Goal: Information Seeking & Learning: Check status

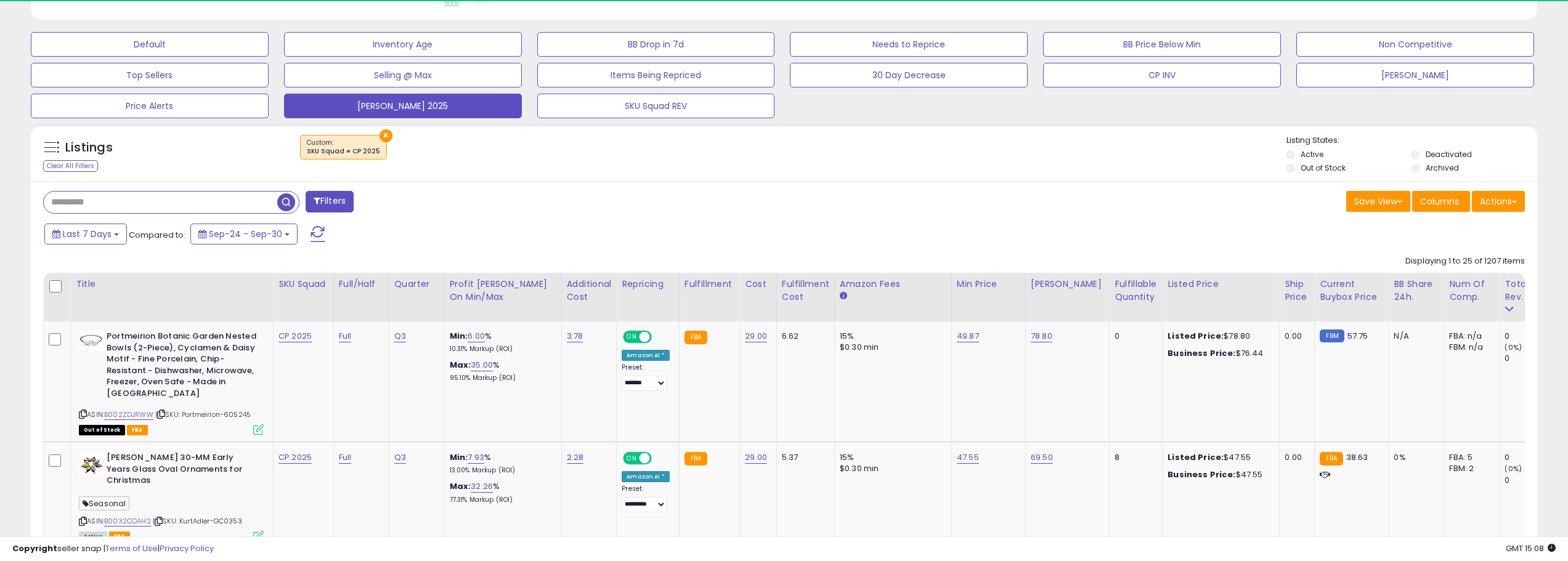
scroll to position [356, 0]
click at [104, 233] on span "Last 7 Days" at bounding box center [87, 234] width 48 height 12
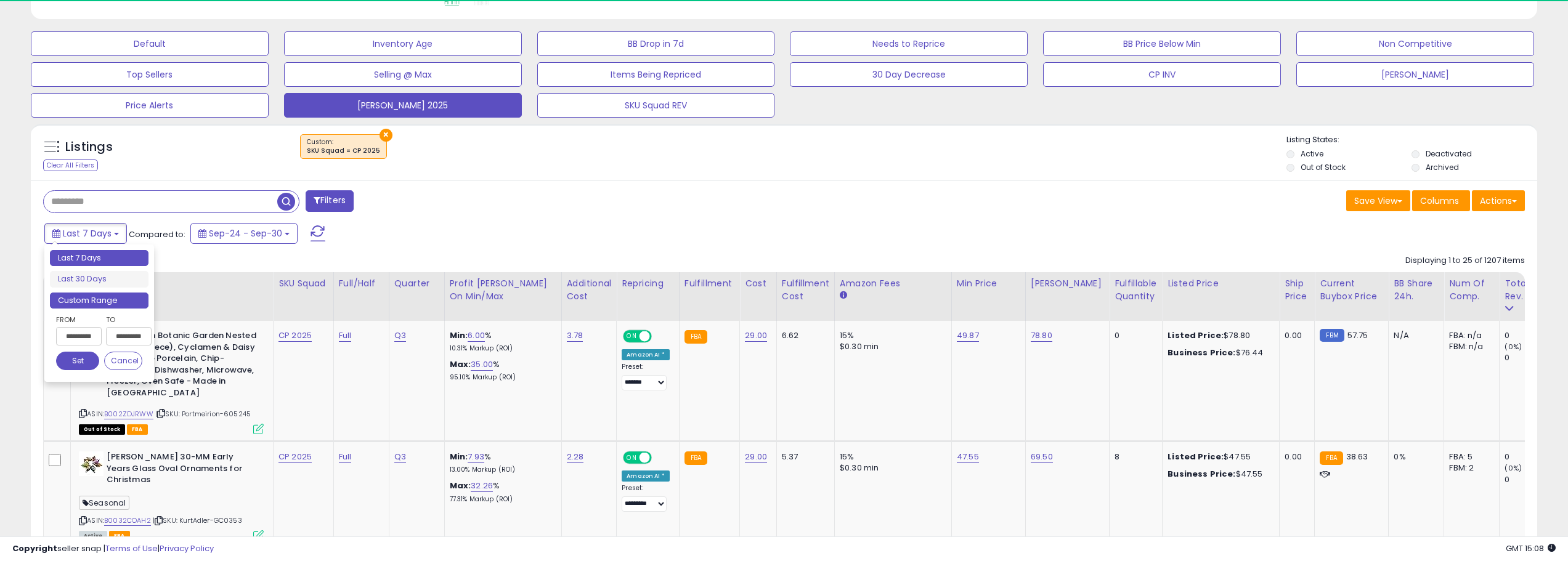
click at [114, 302] on li "Custom Range" at bounding box center [99, 300] width 98 height 17
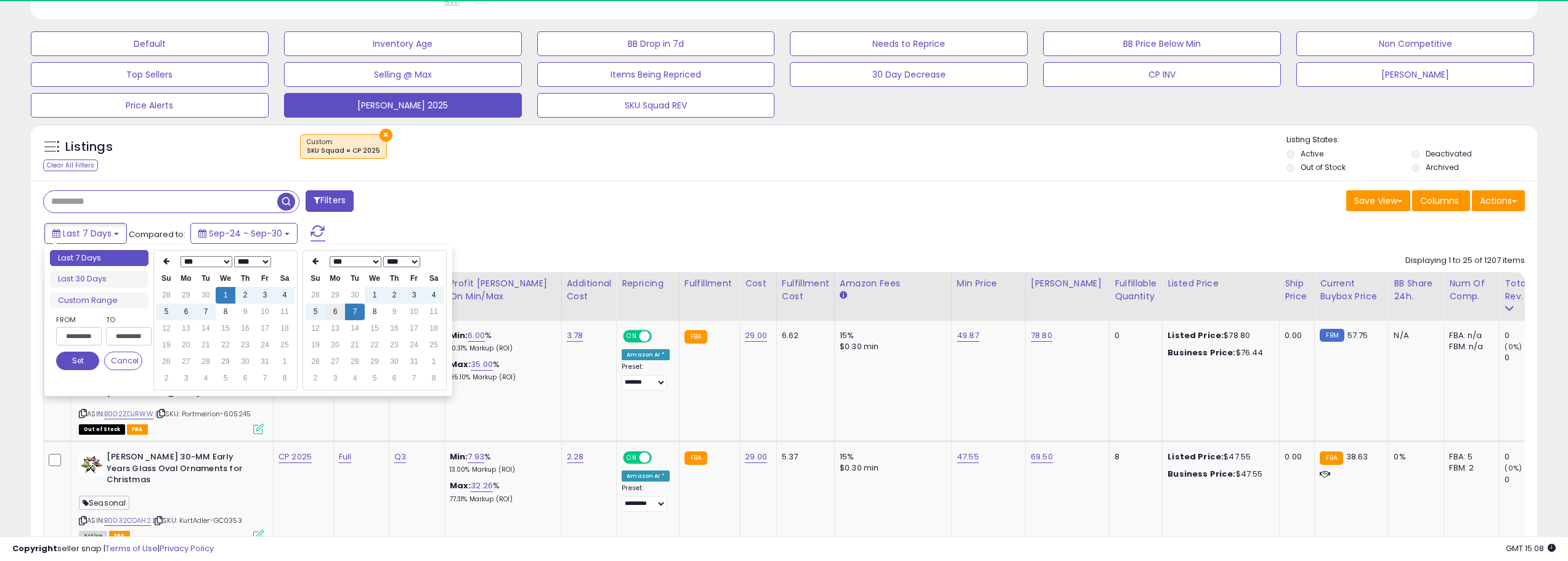
type input "**********"
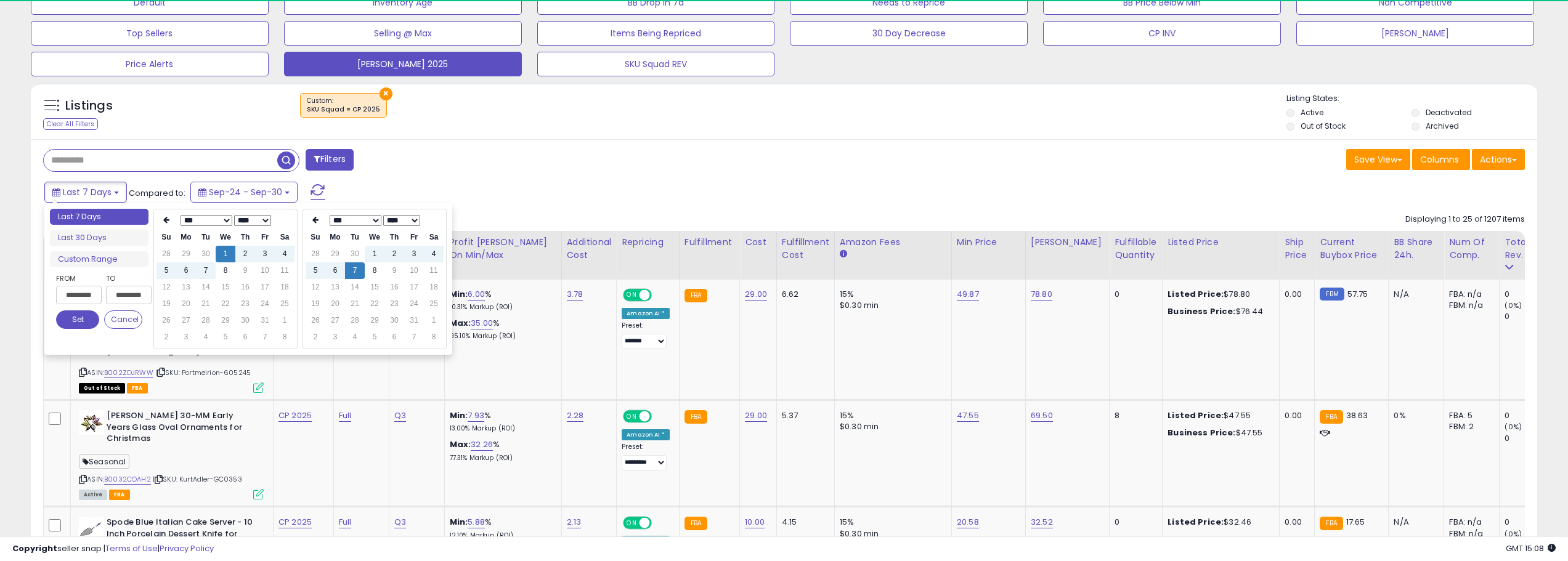
type input "**********"
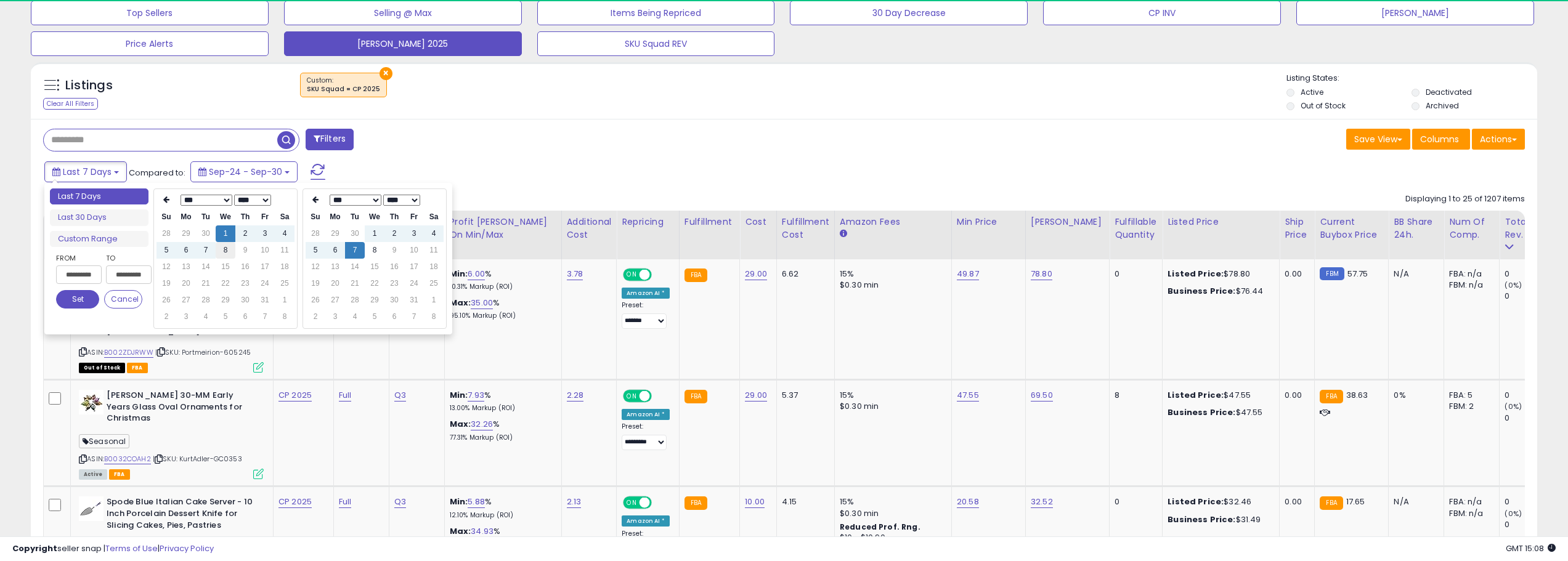
type input "**********"
click at [220, 251] on td "8" at bounding box center [226, 250] width 19 height 17
type input "**********"
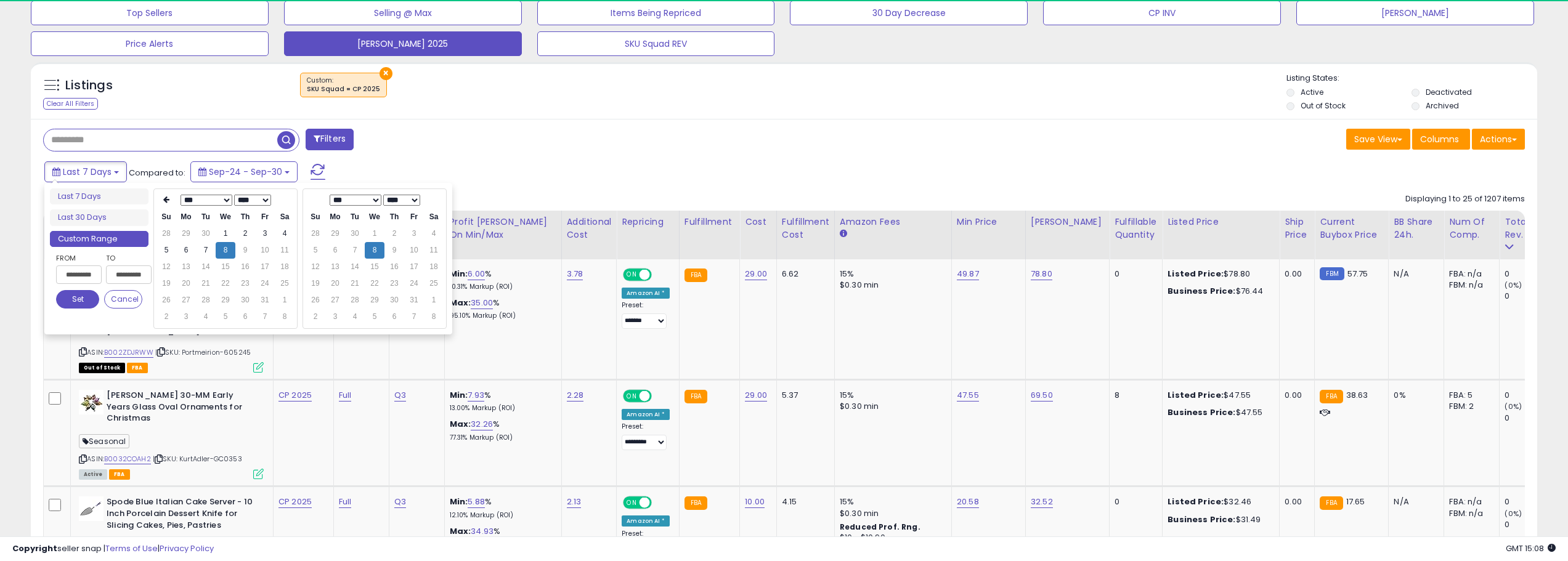
click at [77, 296] on button "Set" at bounding box center [77, 299] width 43 height 18
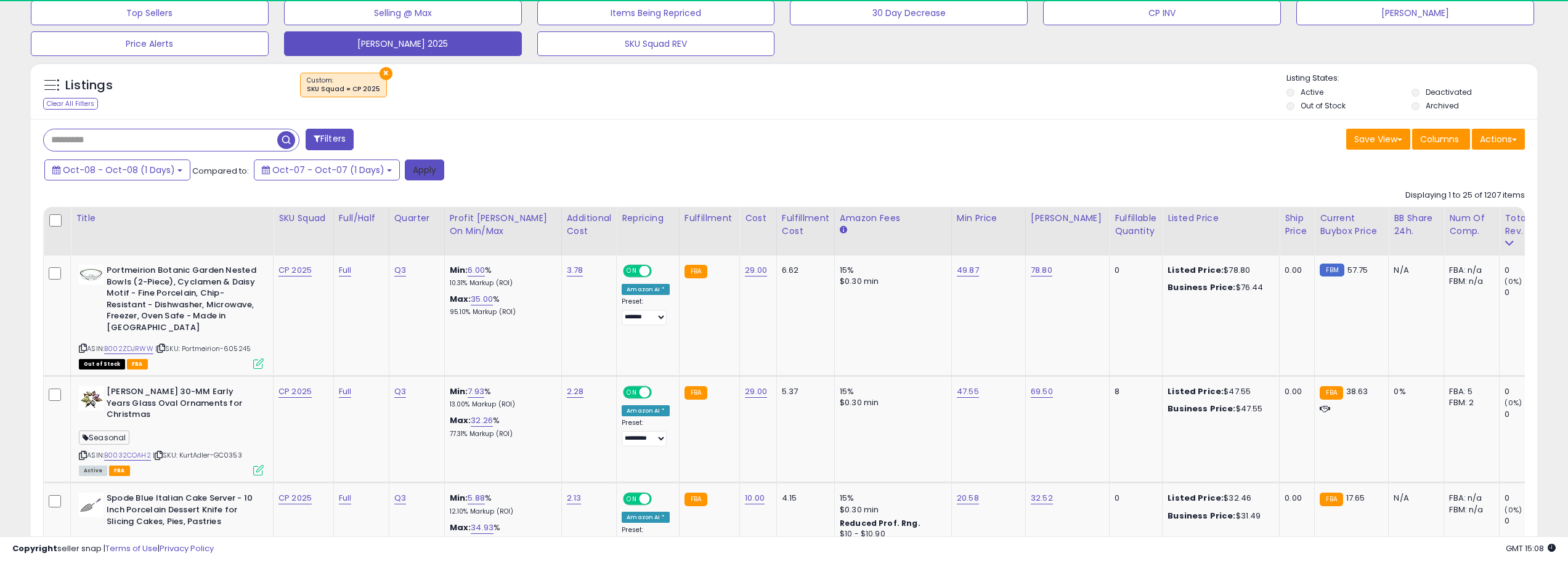
click at [414, 168] on button "Apply" at bounding box center [424, 170] width 40 height 21
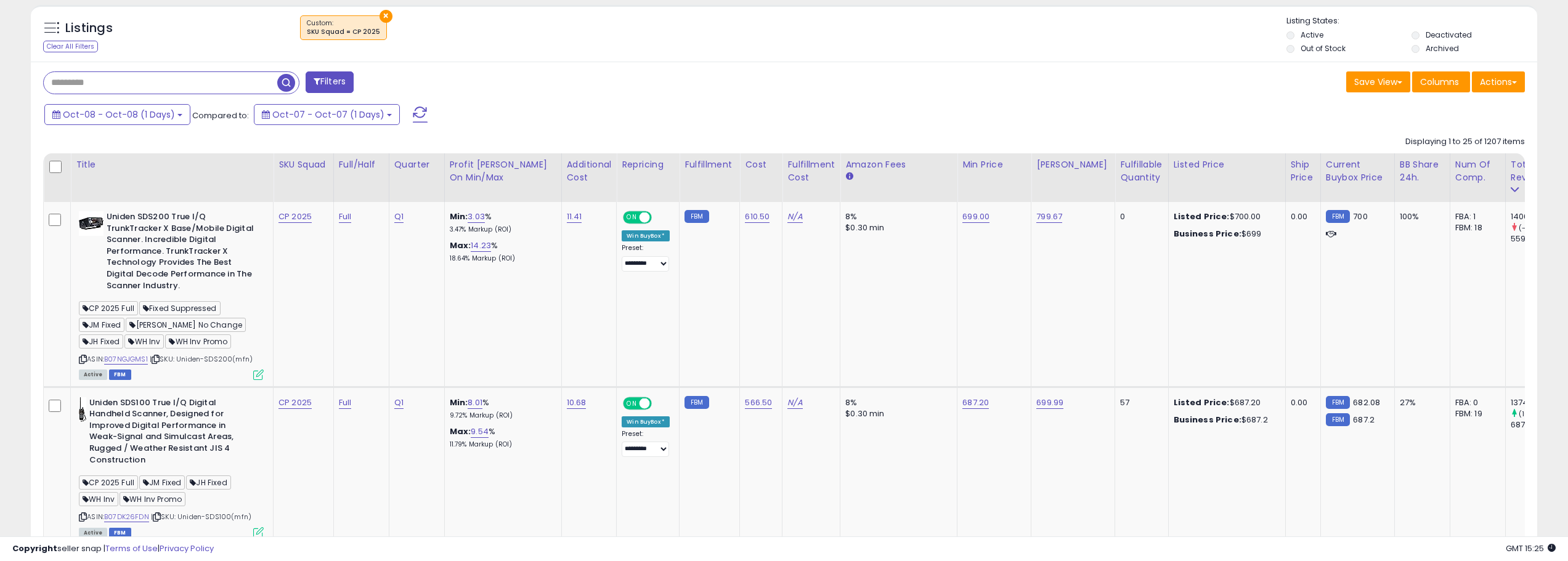
scroll to position [555, 0]
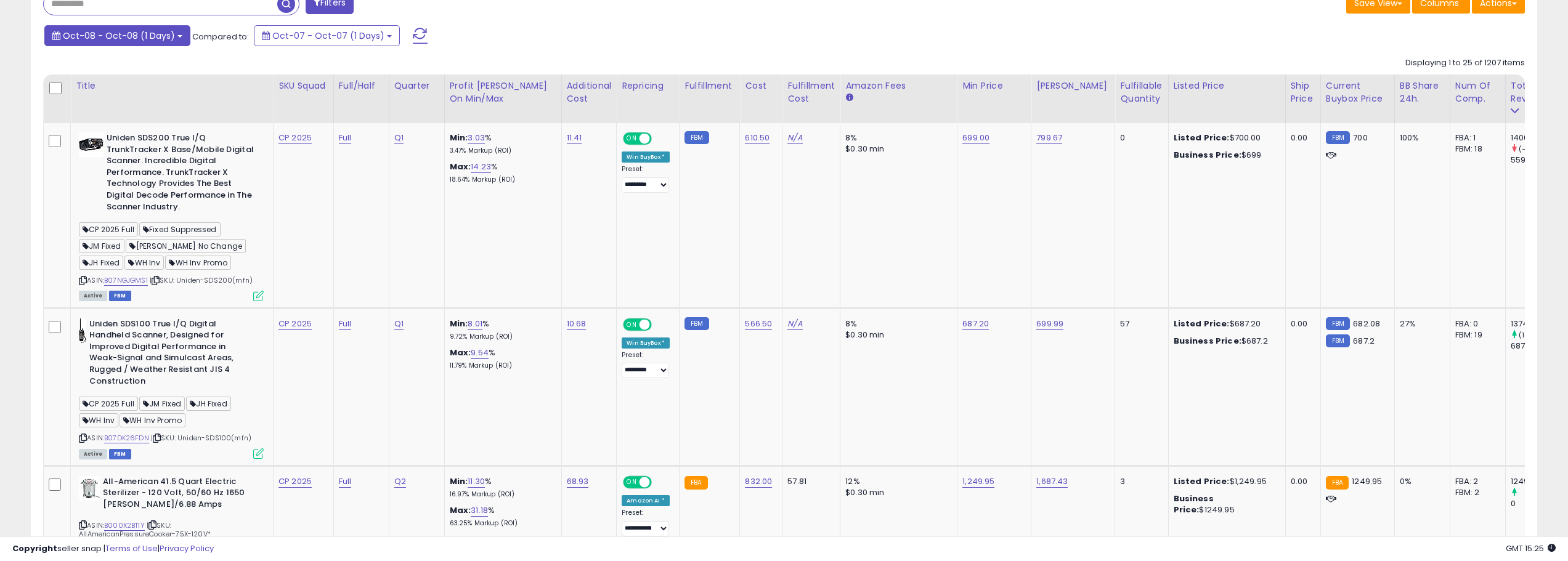
click at [168, 33] on span "Oct-08 - Oct-08 (1 Days)" at bounding box center [119, 36] width 112 height 12
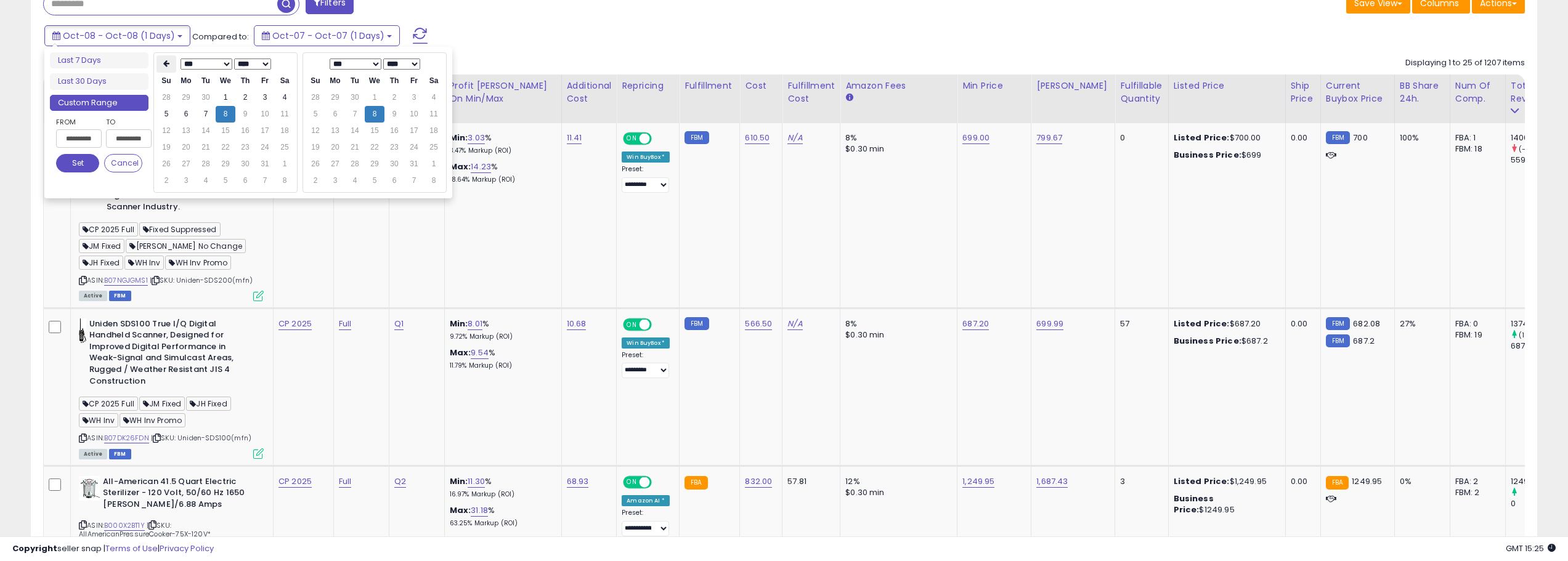
click at [168, 64] on icon at bounding box center [166, 63] width 6 height 7
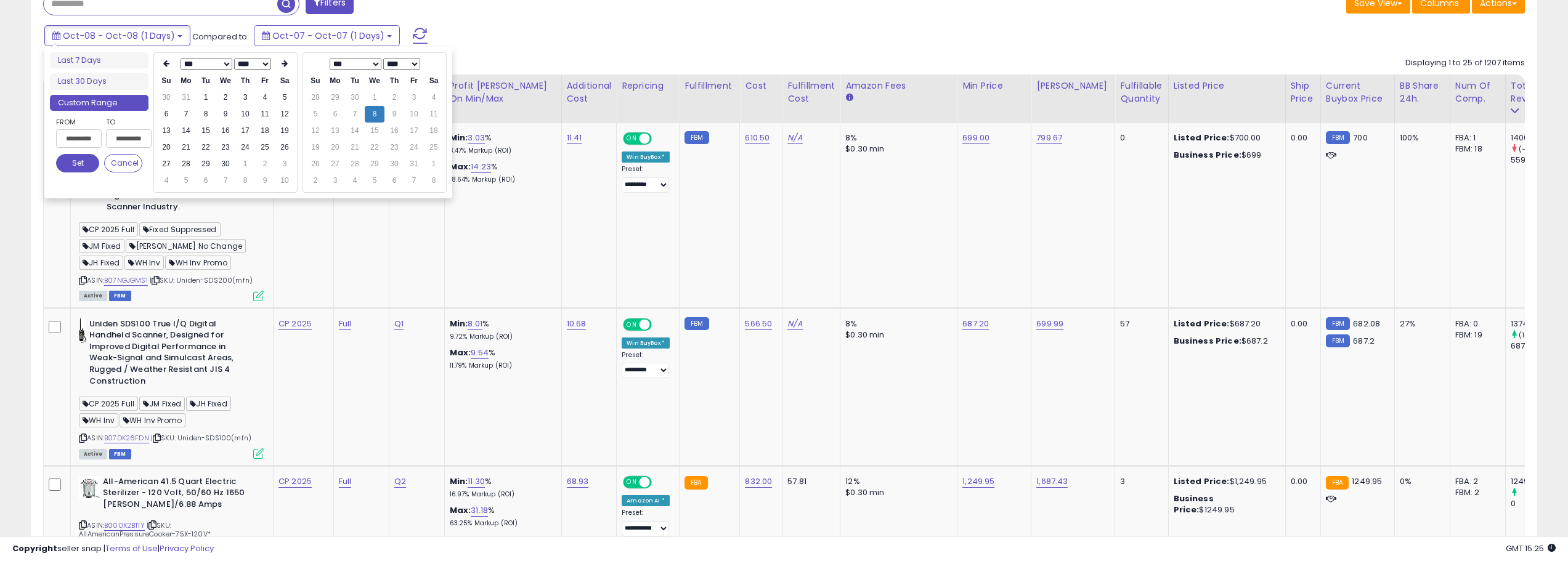
click at [168, 64] on icon at bounding box center [166, 63] width 6 height 7
click at [223, 101] on td "1" at bounding box center [226, 97] width 19 height 17
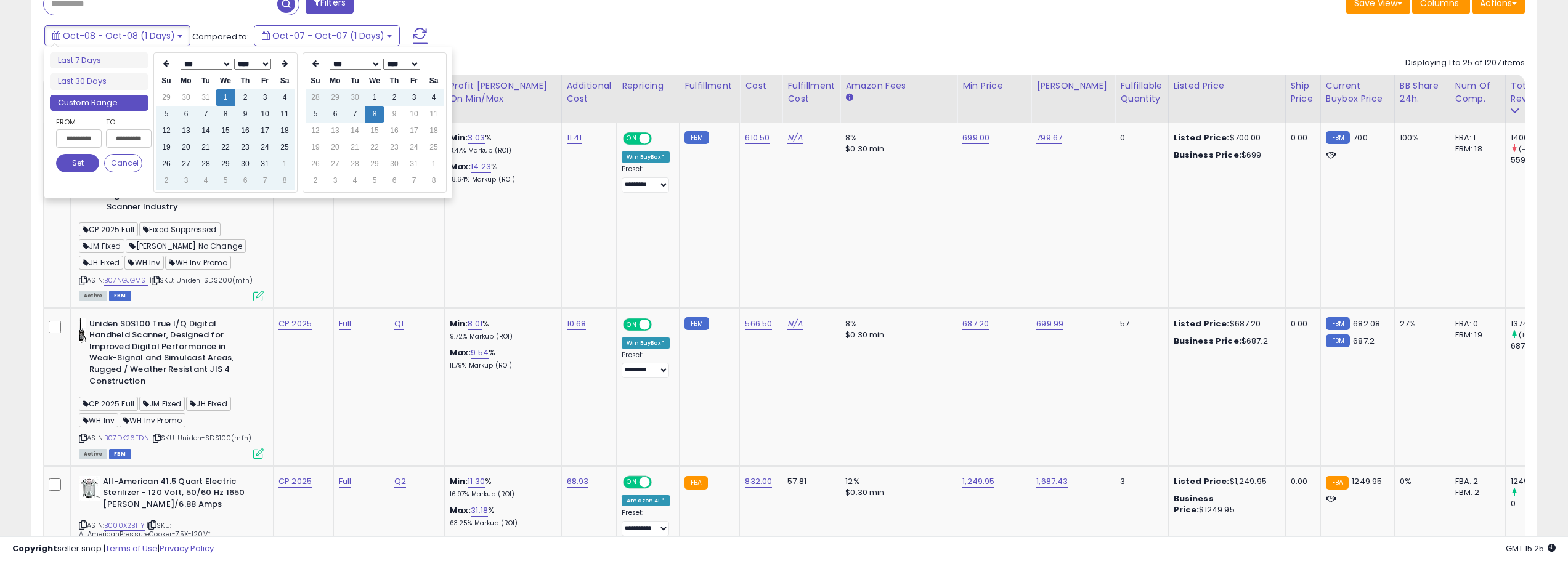
type input "**********"
click at [83, 169] on button "Set" at bounding box center [77, 162] width 43 height 18
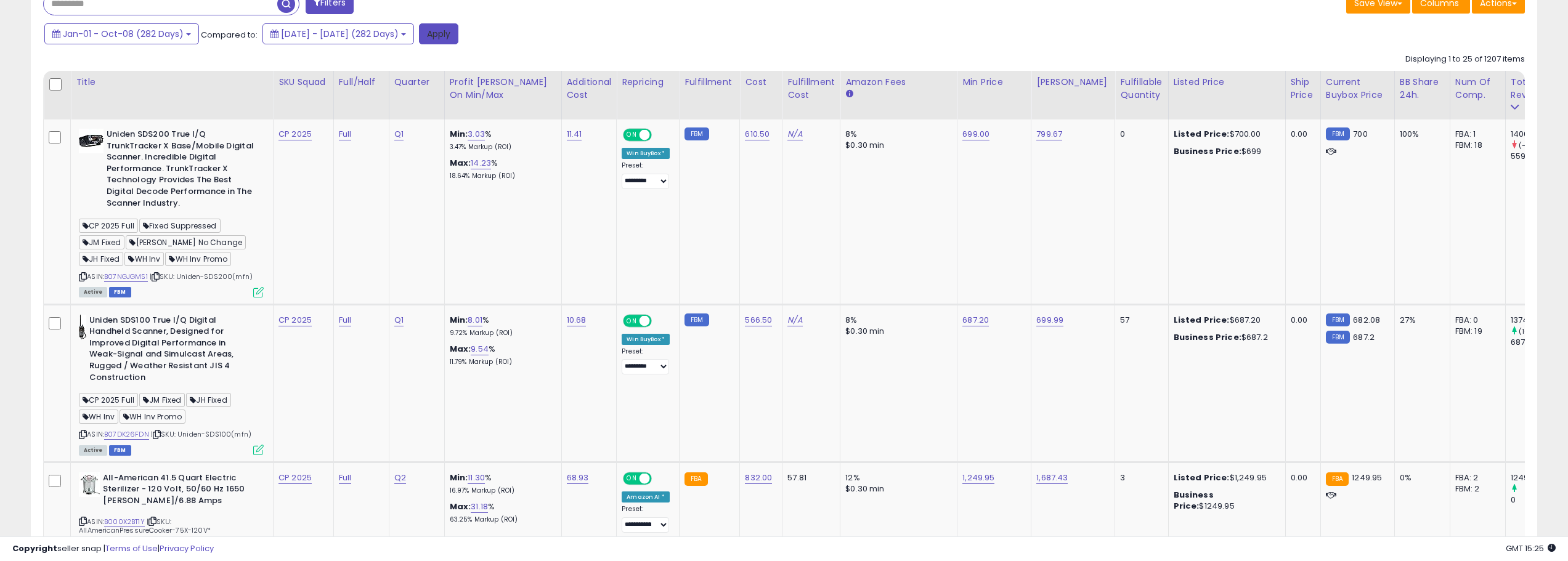
click at [458, 34] on button "Apply" at bounding box center [438, 34] width 40 height 21
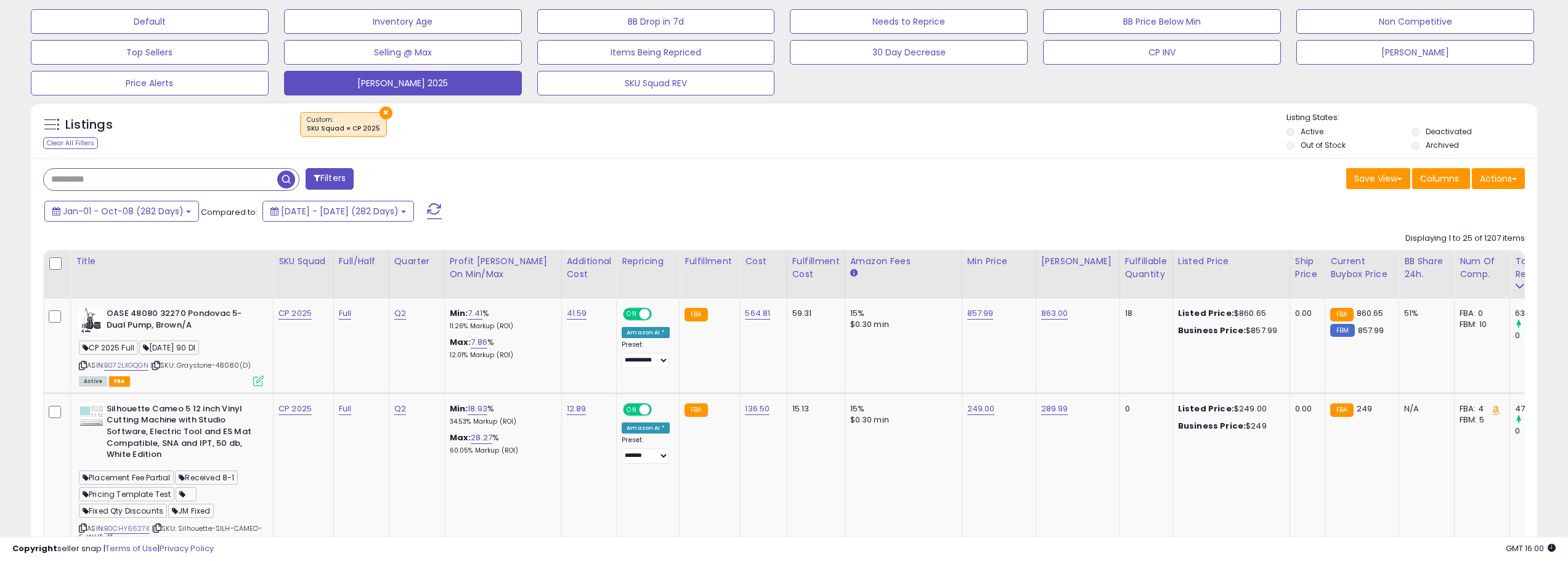
scroll to position [419, 0]
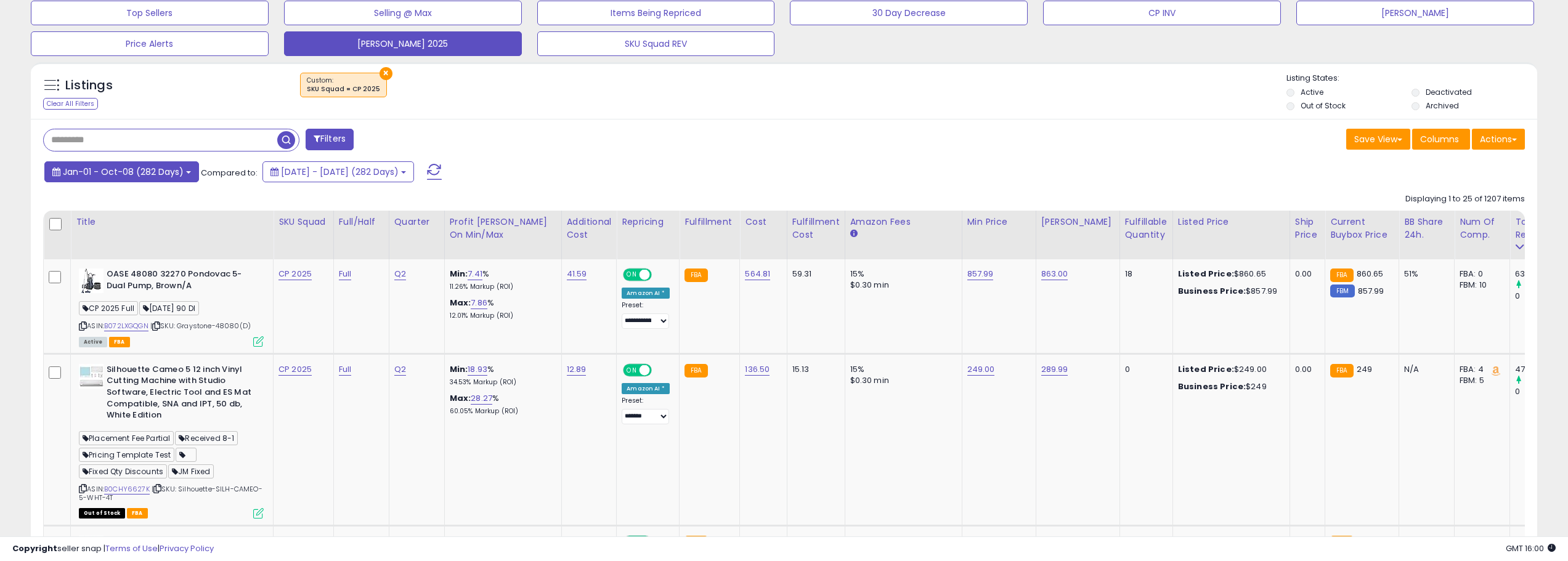
click at [181, 166] on button "Jan-01 - Oct-08 (282 Days)" at bounding box center [122, 172] width 155 height 21
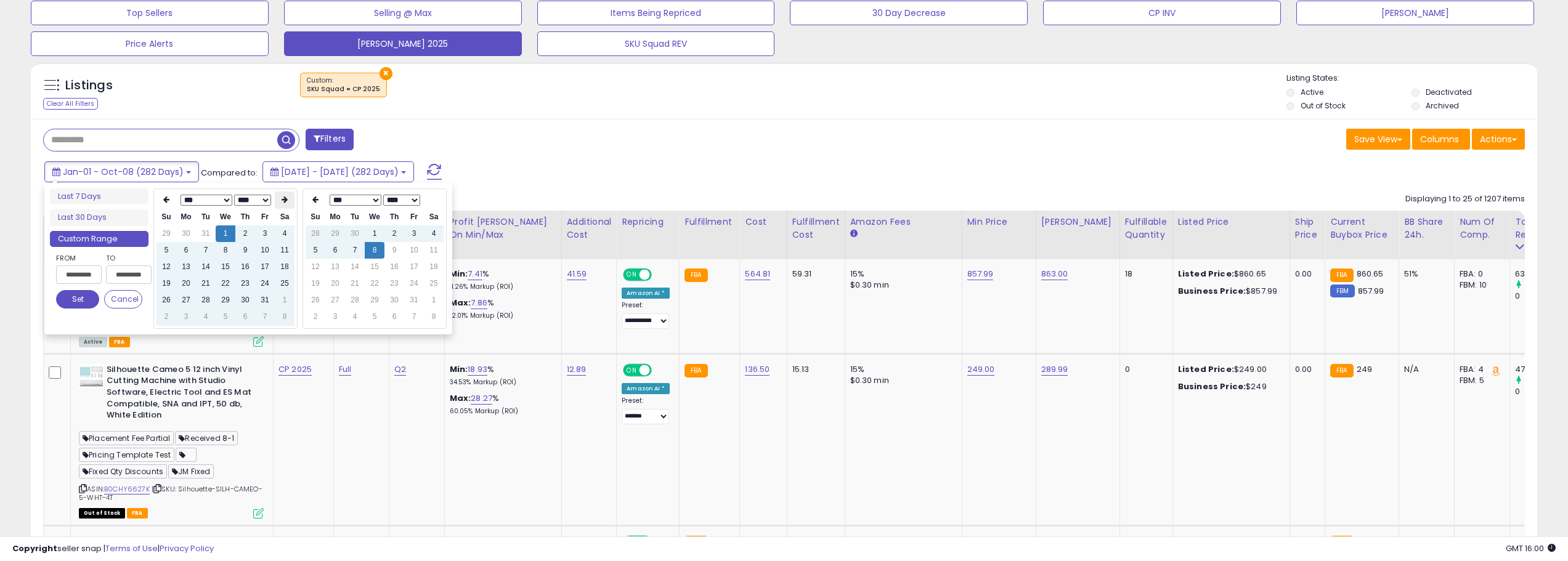
click at [286, 205] on th at bounding box center [284, 200] width 19 height 18
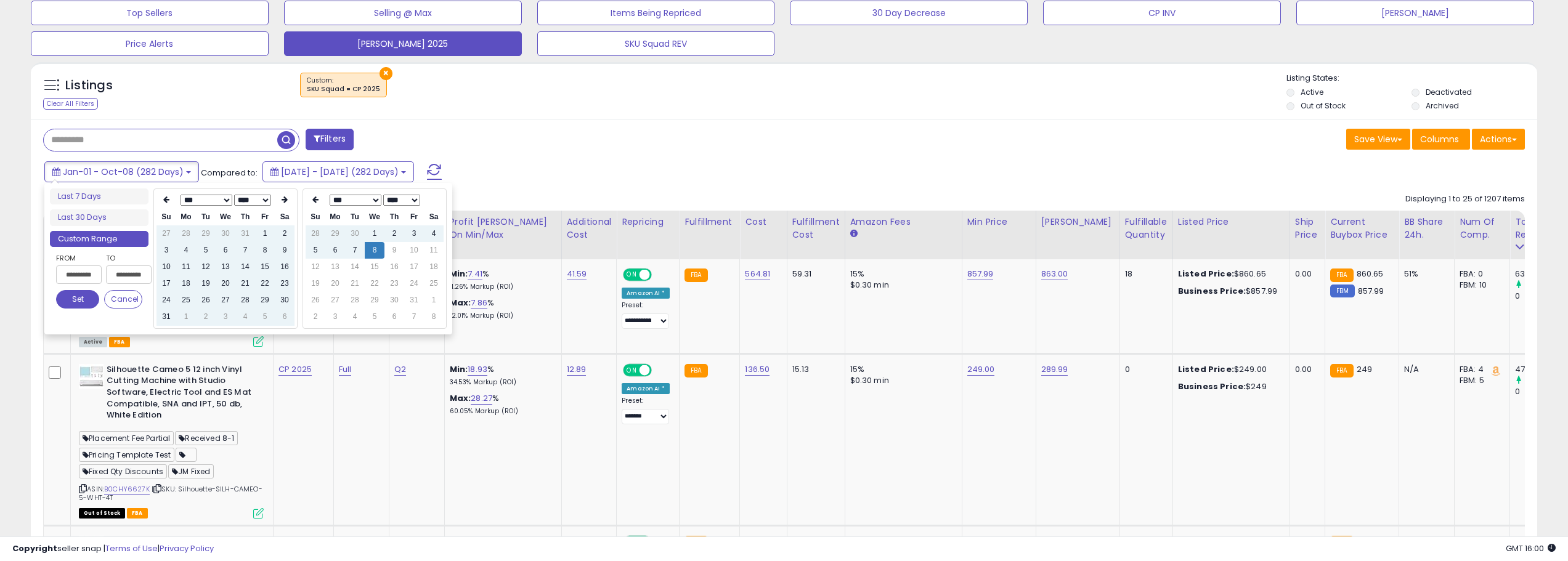
click at [286, 205] on th at bounding box center [284, 200] width 19 height 18
type input "**********"
click at [228, 248] on td "8" at bounding box center [226, 250] width 19 height 17
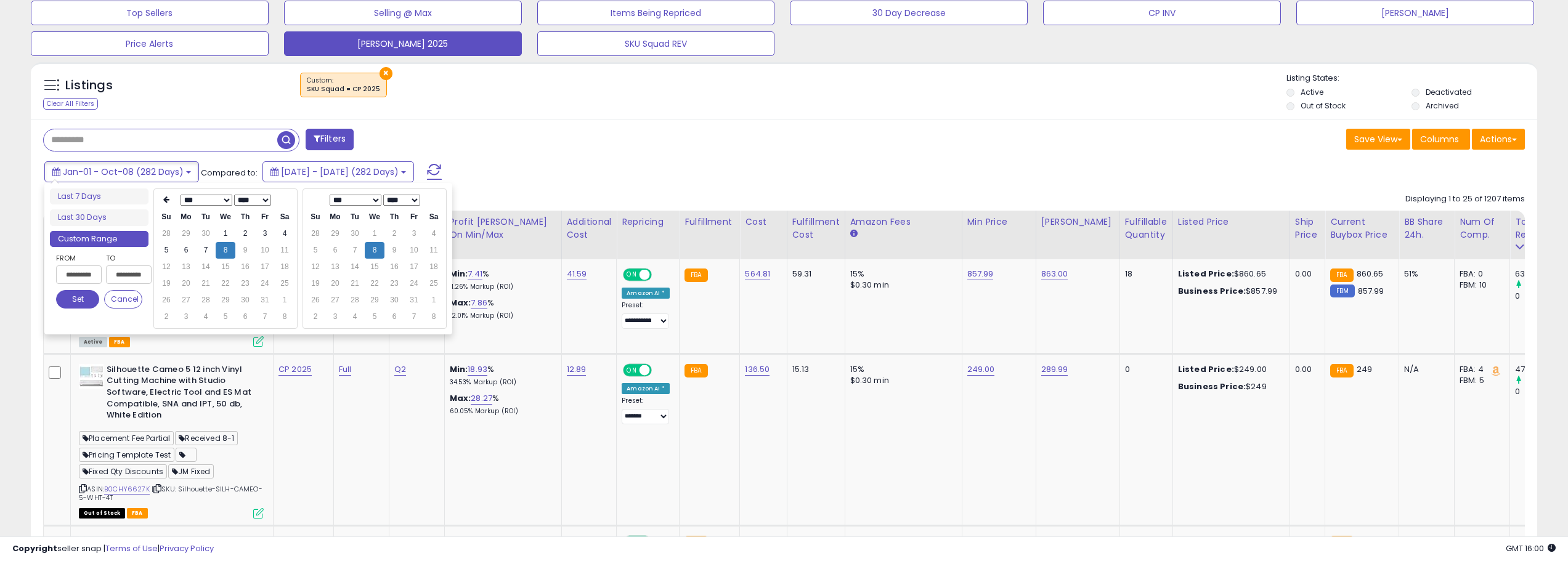
click at [76, 303] on button "Set" at bounding box center [77, 299] width 43 height 18
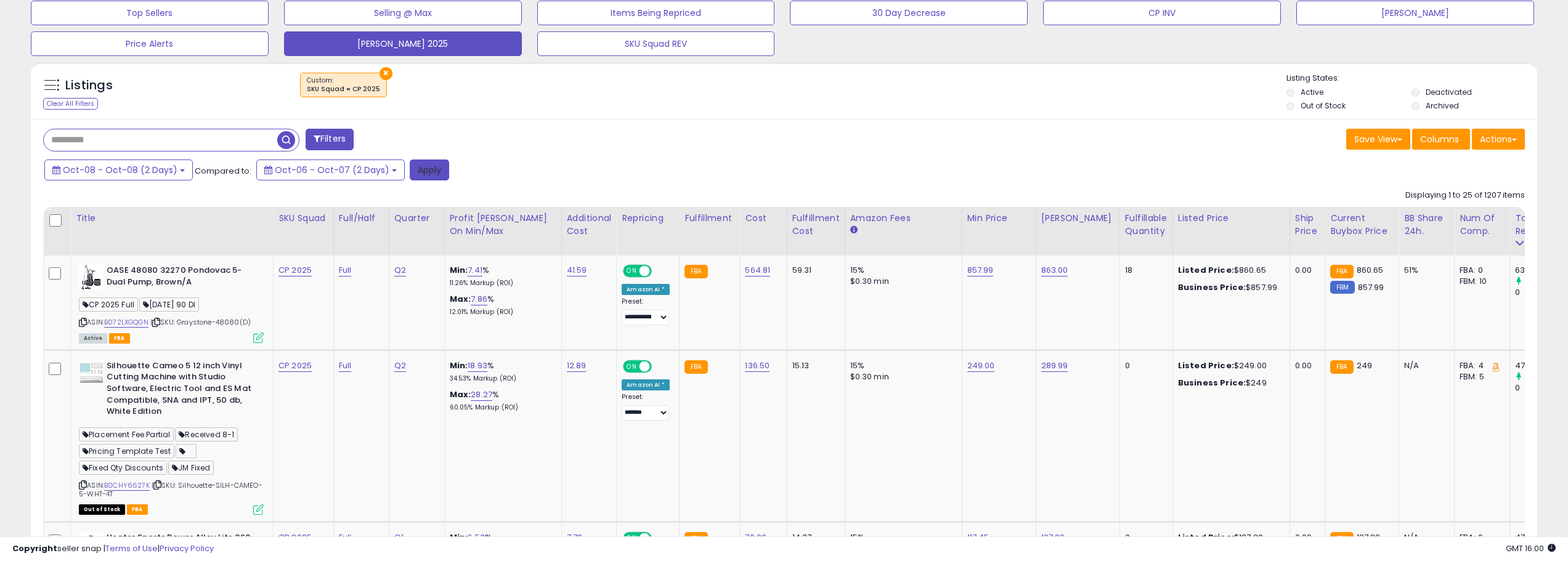
click at [424, 169] on button "Apply" at bounding box center [429, 170] width 40 height 21
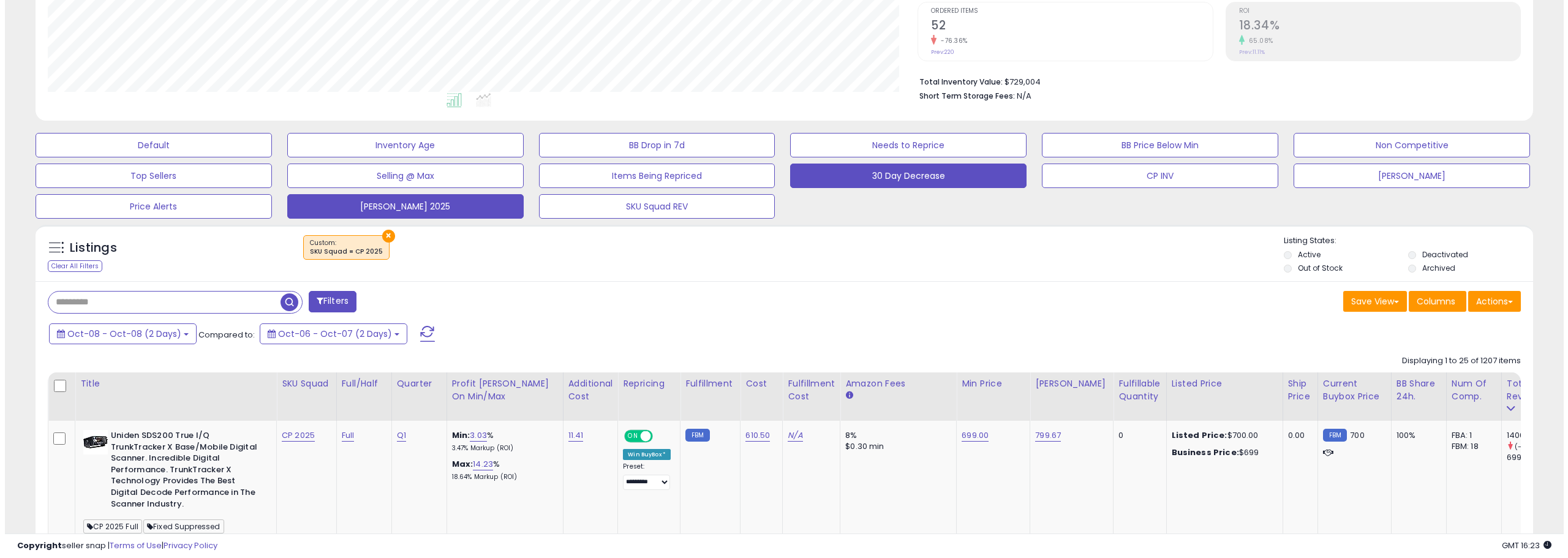
scroll to position [232, 0]
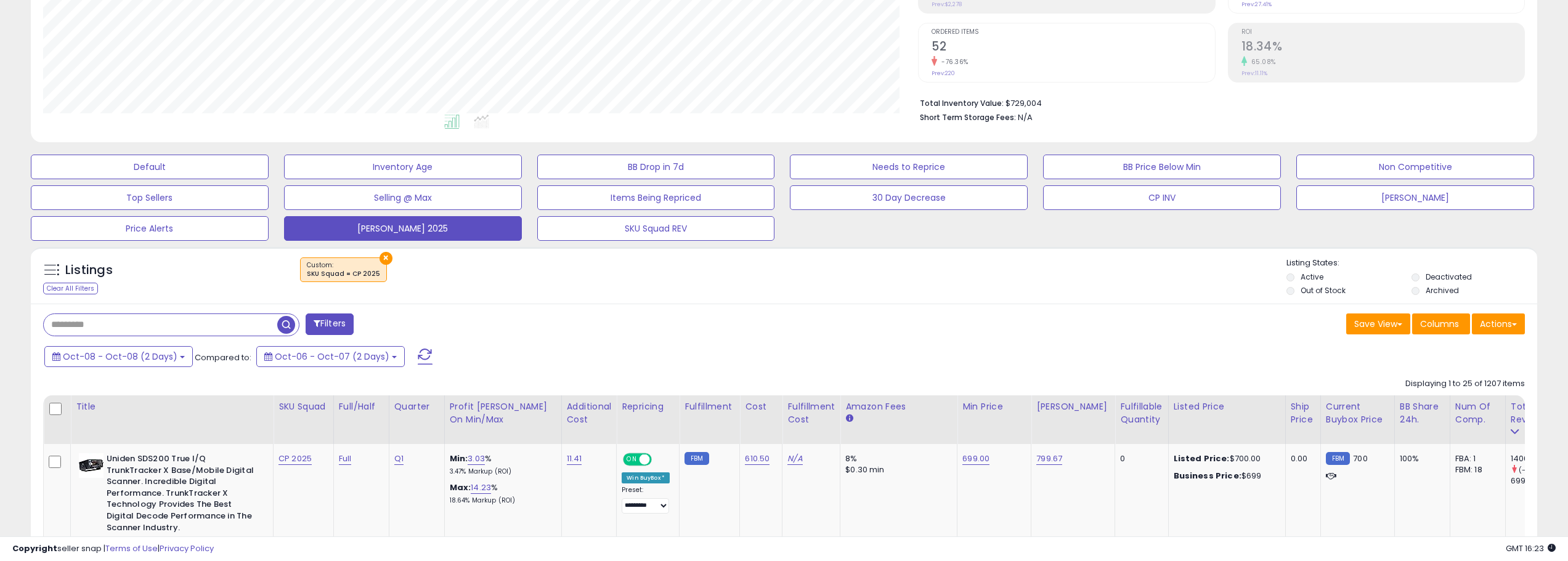
click at [418, 349] on span at bounding box center [425, 356] width 15 height 16
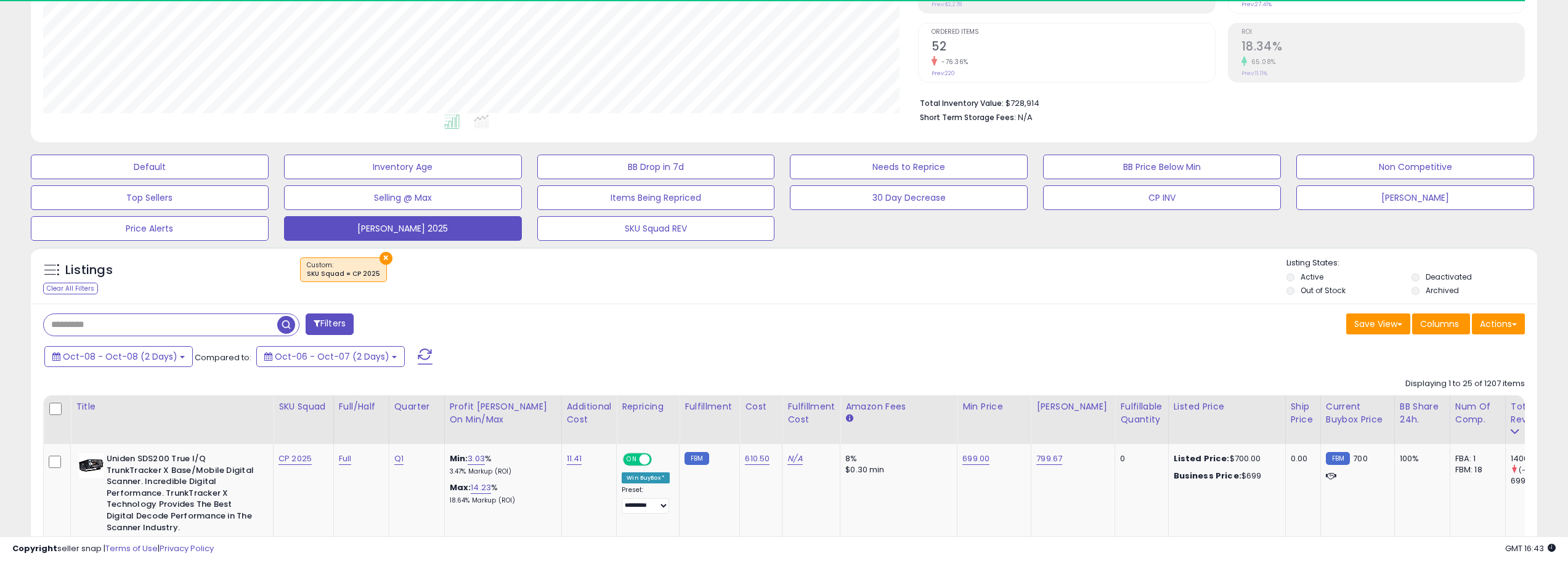
click at [410, 366] on button at bounding box center [425, 356] width 31 height 25
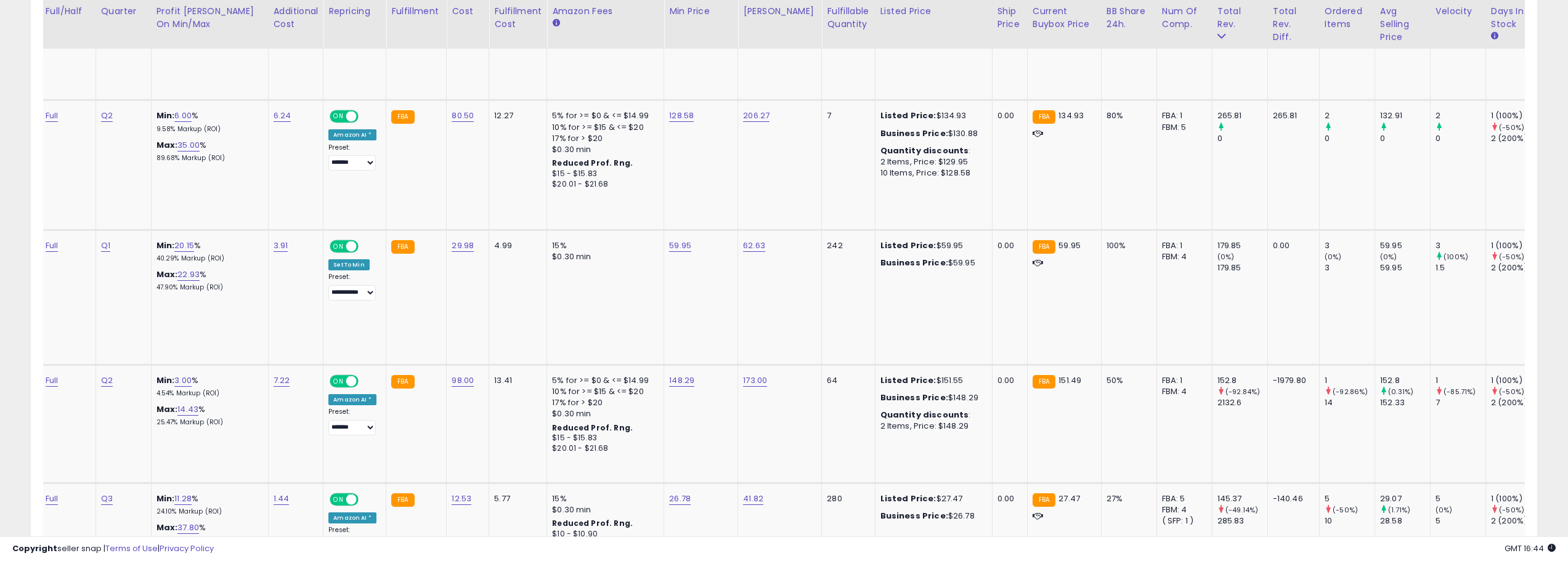
scroll to position [0, 0]
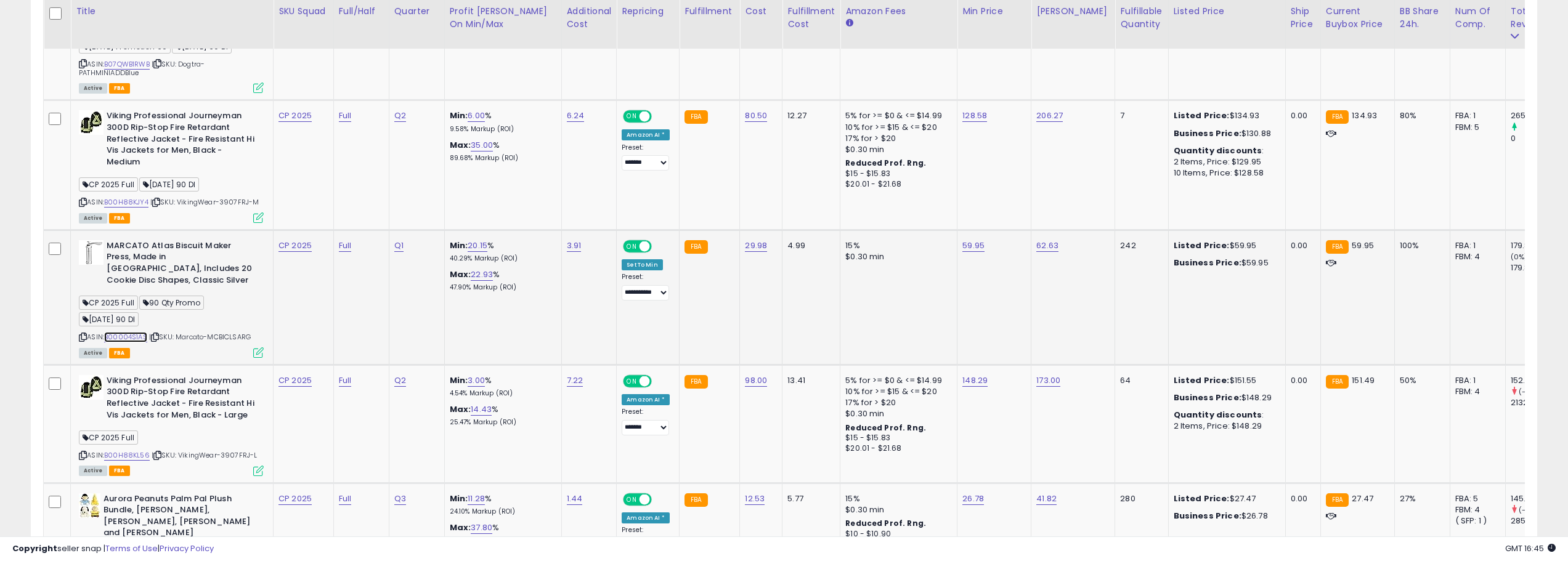
click at [135, 332] on link "B00004S1AS" at bounding box center [126, 337] width 43 height 11
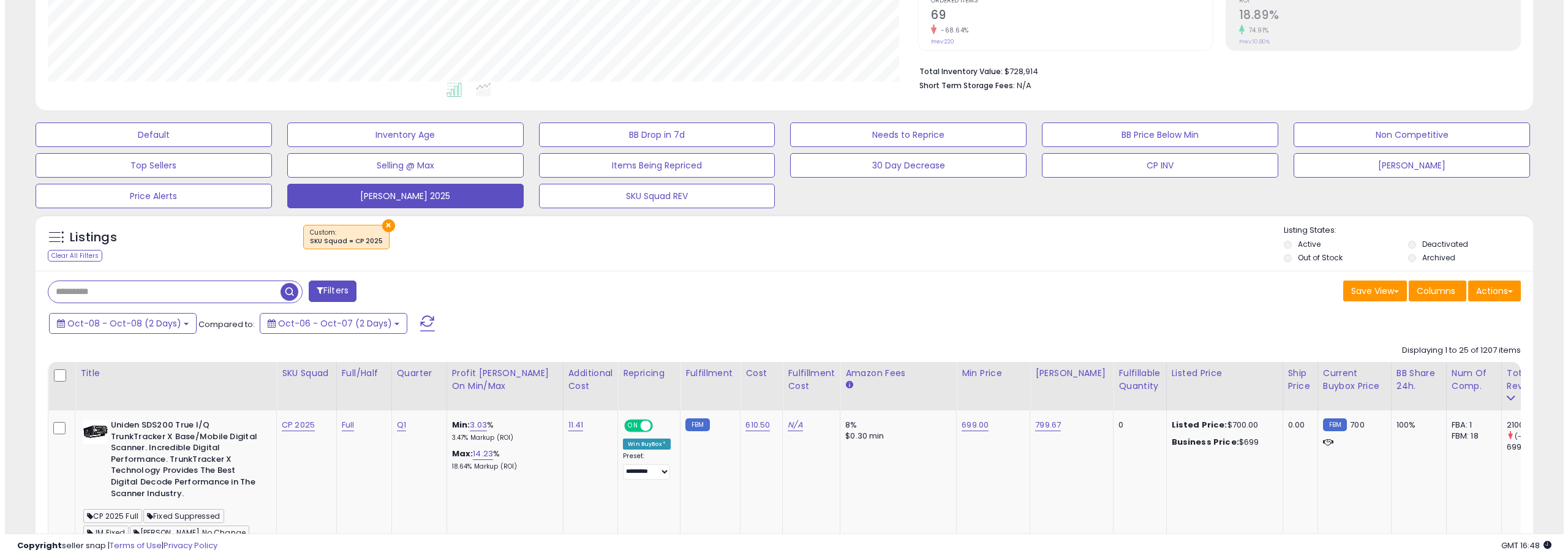
scroll to position [307, 0]
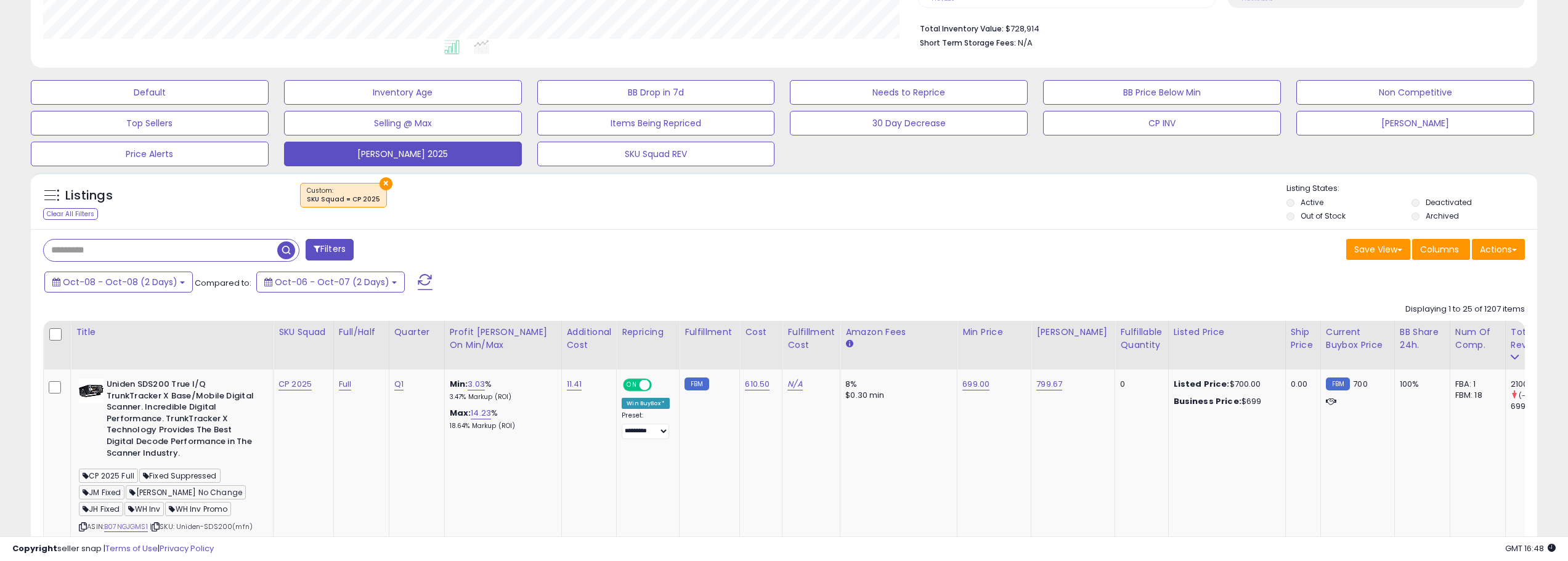
click at [323, 259] on button "Filters" at bounding box center [329, 249] width 48 height 22
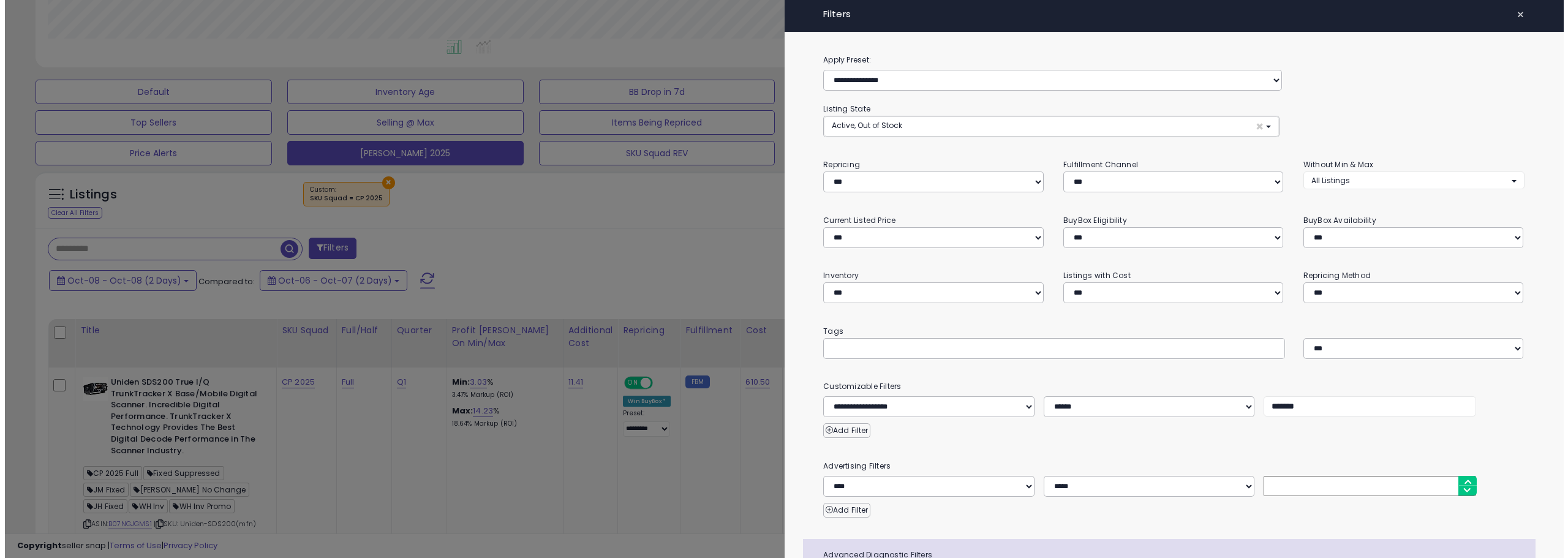
scroll to position [251, 875]
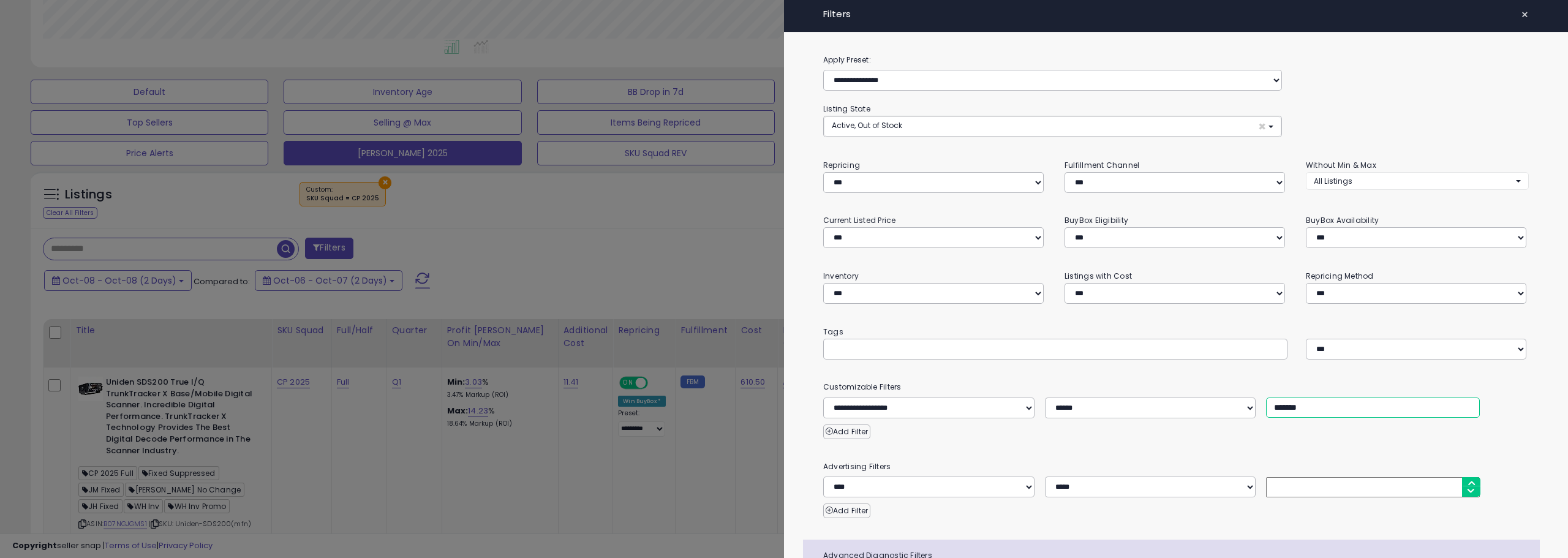
drag, startPoint x: 1282, startPoint y: 403, endPoint x: 1254, endPoint y: 400, distance: 28.2
click at [1254, 400] on div "**********" at bounding box center [1175, 408] width 723 height 21
type input "*******"
click at [678, 279] on div at bounding box center [784, 279] width 1568 height 558
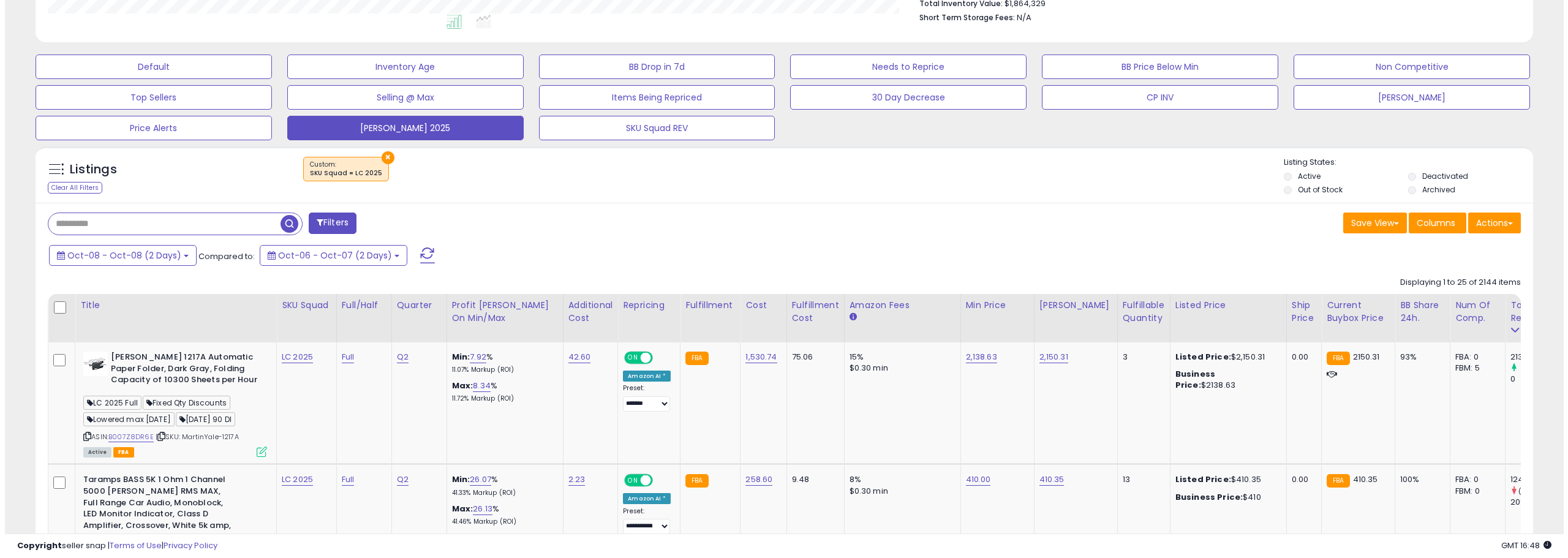
scroll to position [368, 0]
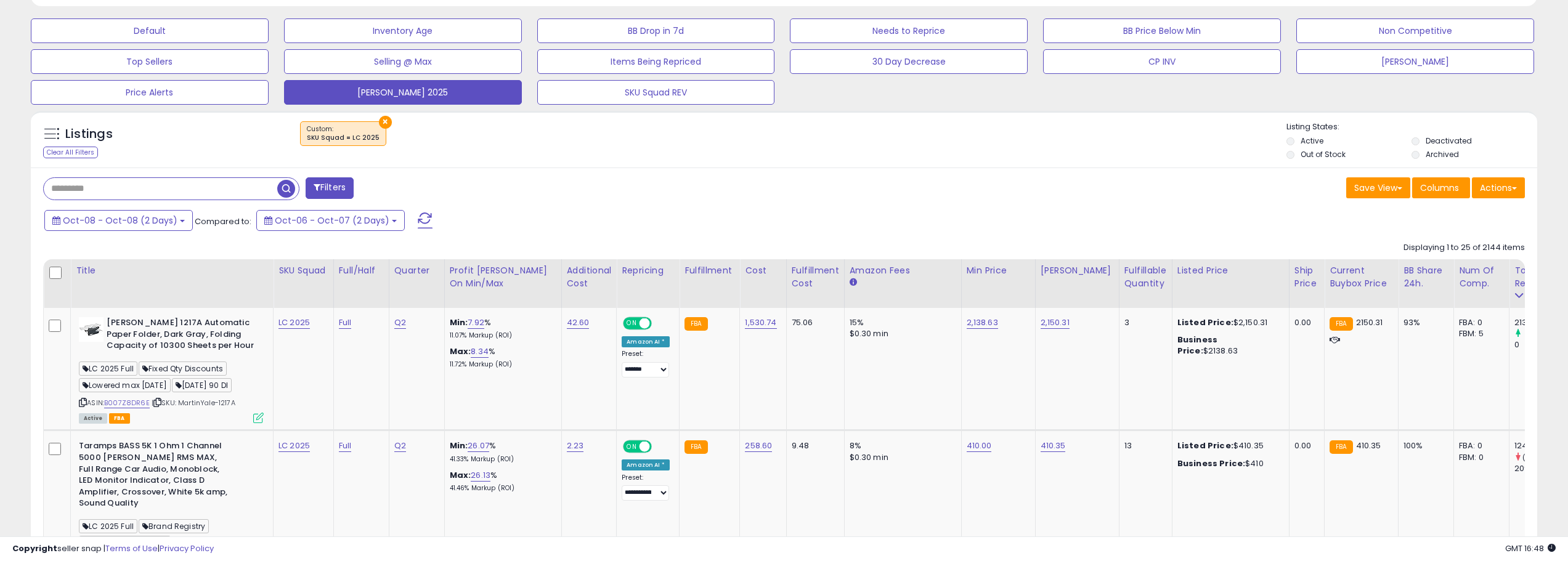
click at [342, 185] on button "Filters" at bounding box center [329, 188] width 48 height 22
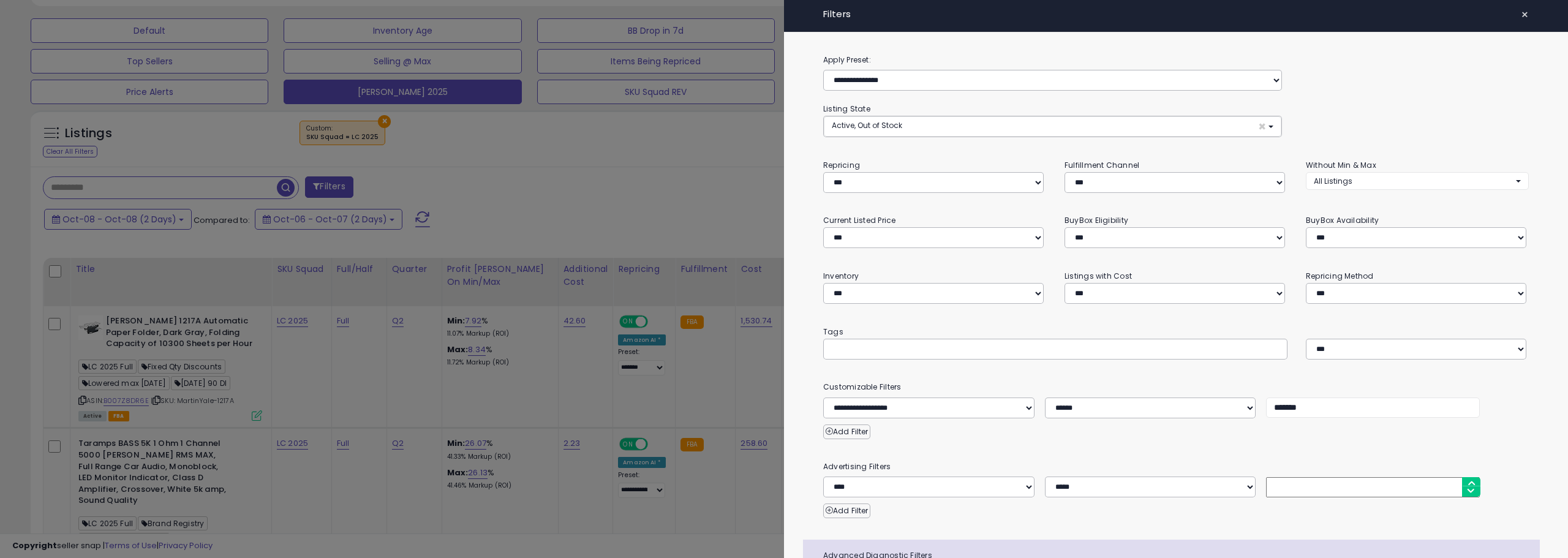
scroll to position [251, 875]
drag, startPoint x: 1278, startPoint y: 401, endPoint x: 1256, endPoint y: 401, distance: 22.0
click at [1256, 401] on div "**********" at bounding box center [1175, 408] width 723 height 21
type input "*******"
click at [699, 158] on div at bounding box center [784, 279] width 1568 height 558
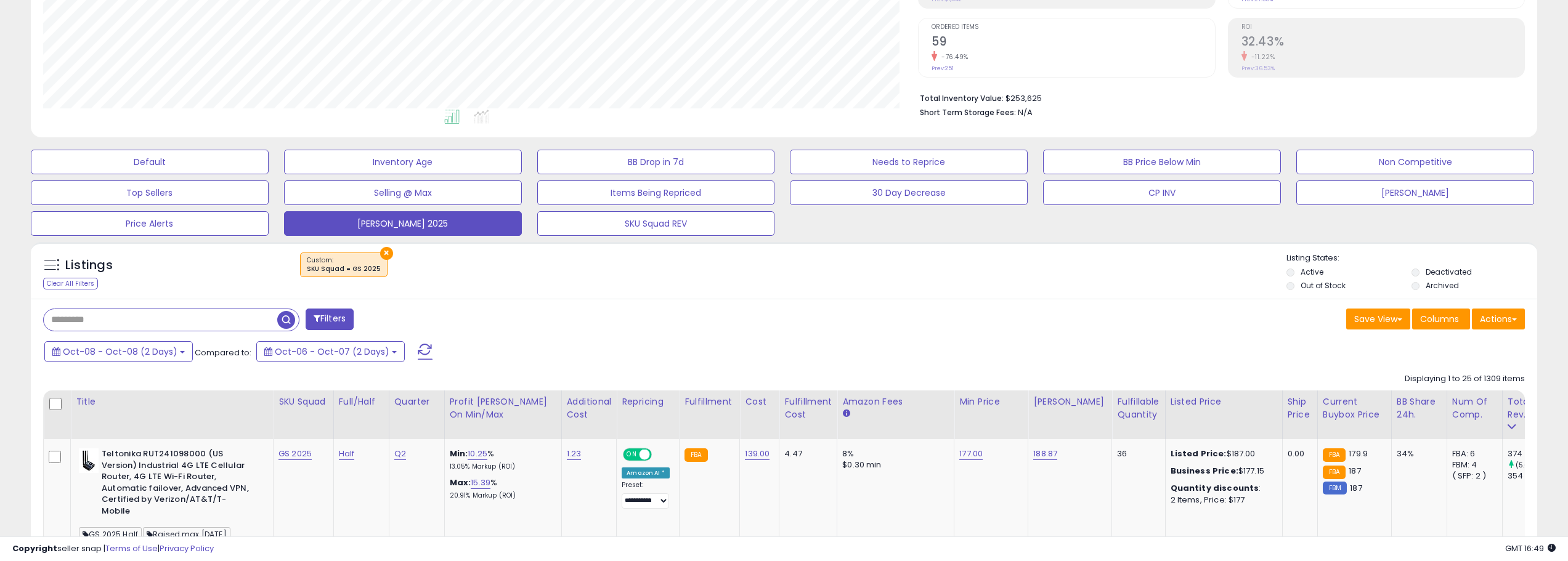
scroll to position [247, 0]
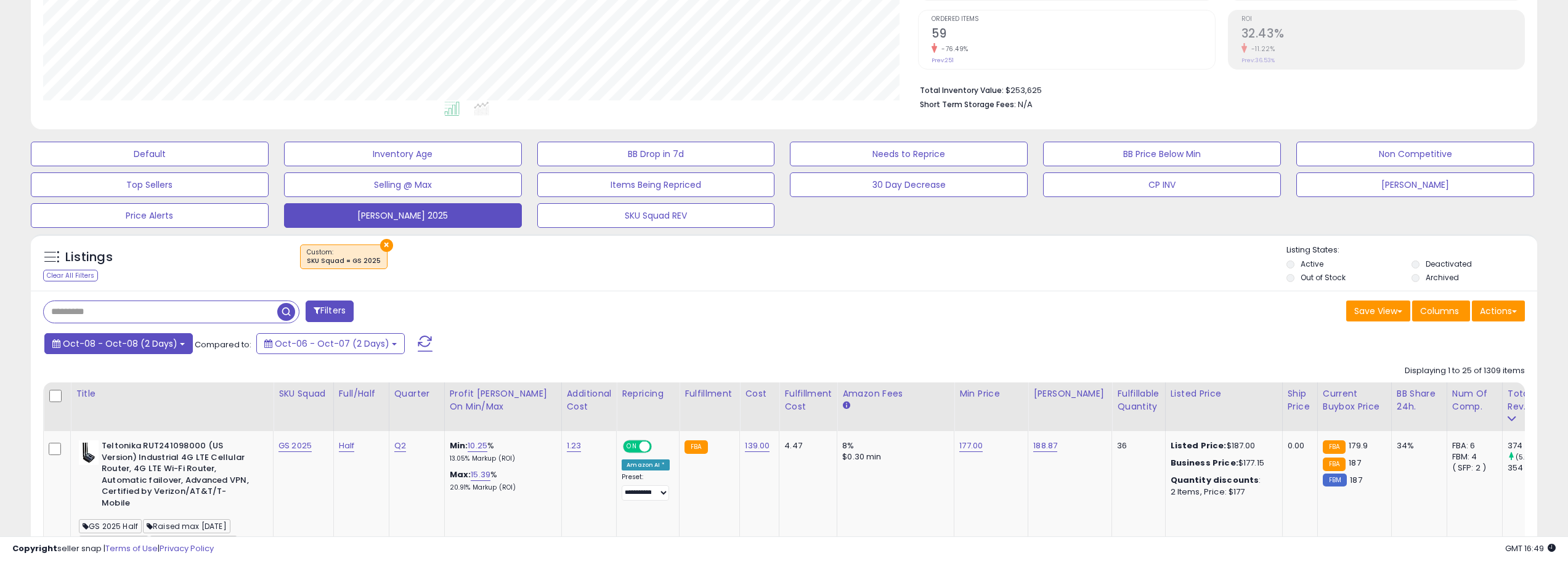
click at [152, 343] on span "Oct-08 - Oct-08 (2 Days)" at bounding box center [120, 344] width 115 height 12
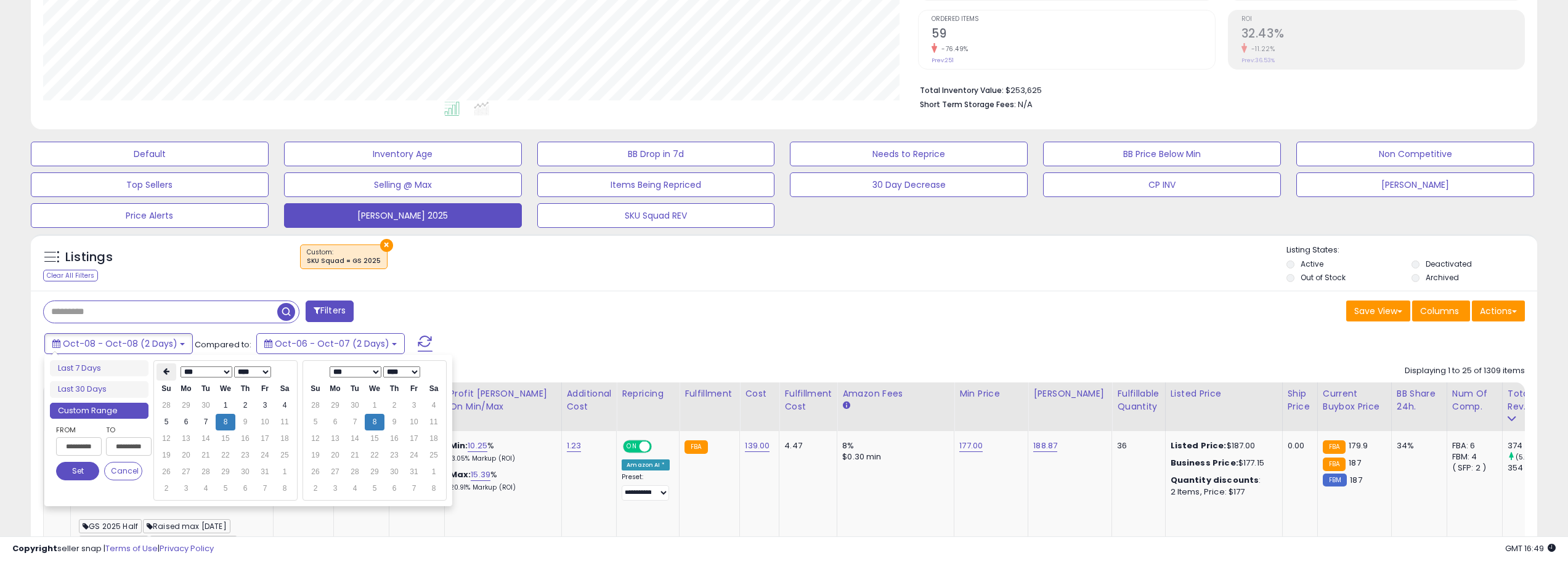
click at [166, 369] on icon at bounding box center [166, 371] width 6 height 7
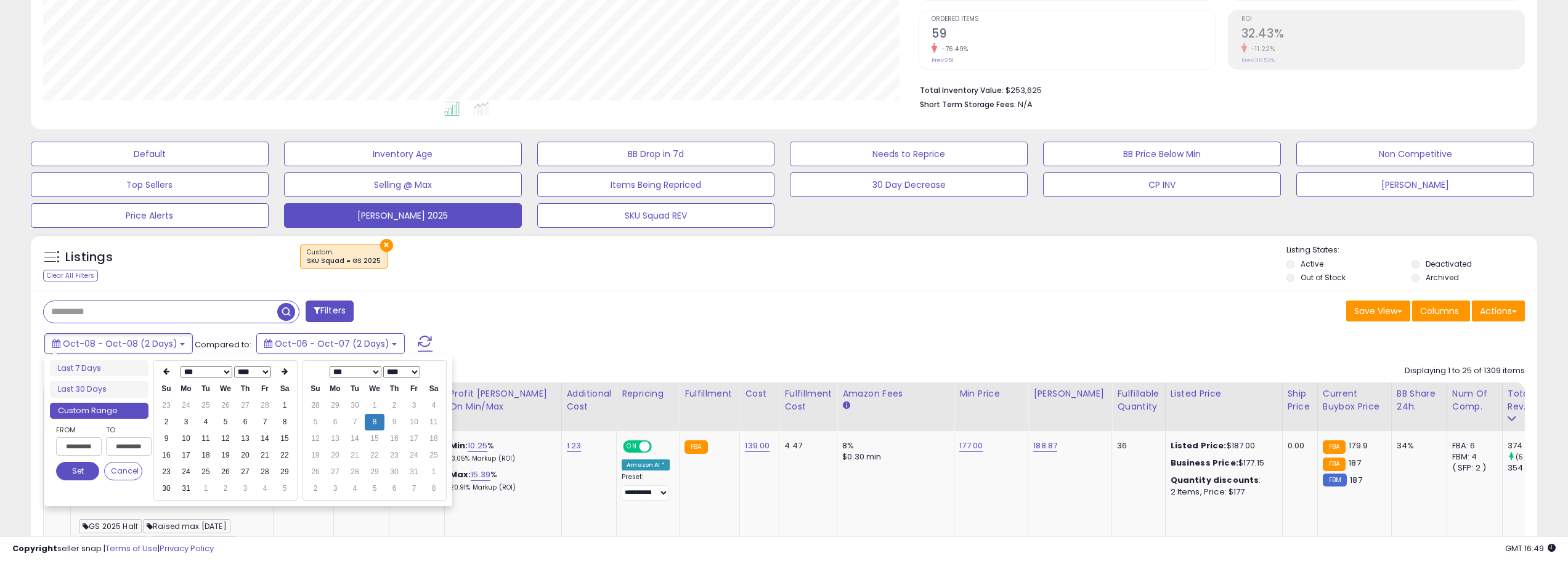
click at [166, 369] on icon at bounding box center [166, 371] width 6 height 7
click at [167, 377] on th at bounding box center [166, 372] width 19 height 18
click at [230, 404] on td "1" at bounding box center [226, 406] width 19 height 17
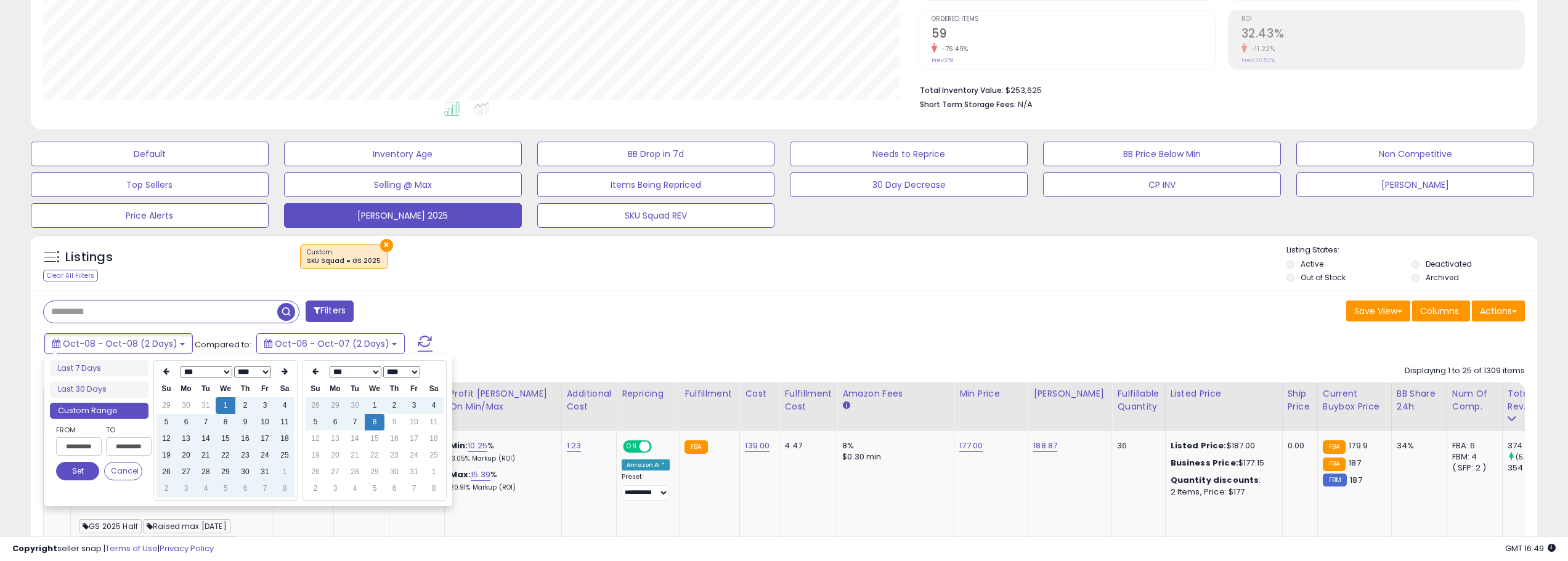
type input "**********"
click at [78, 472] on button "Set" at bounding box center [77, 471] width 43 height 18
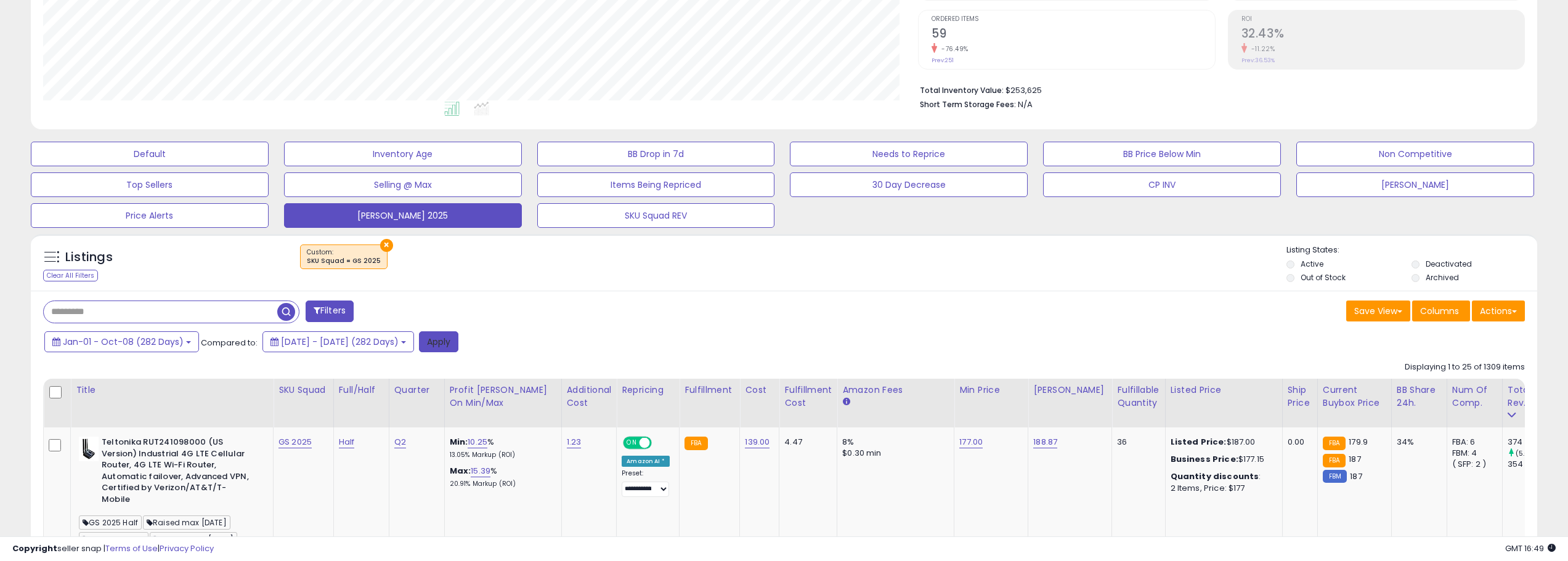
click at [458, 344] on button "Apply" at bounding box center [438, 342] width 40 height 21
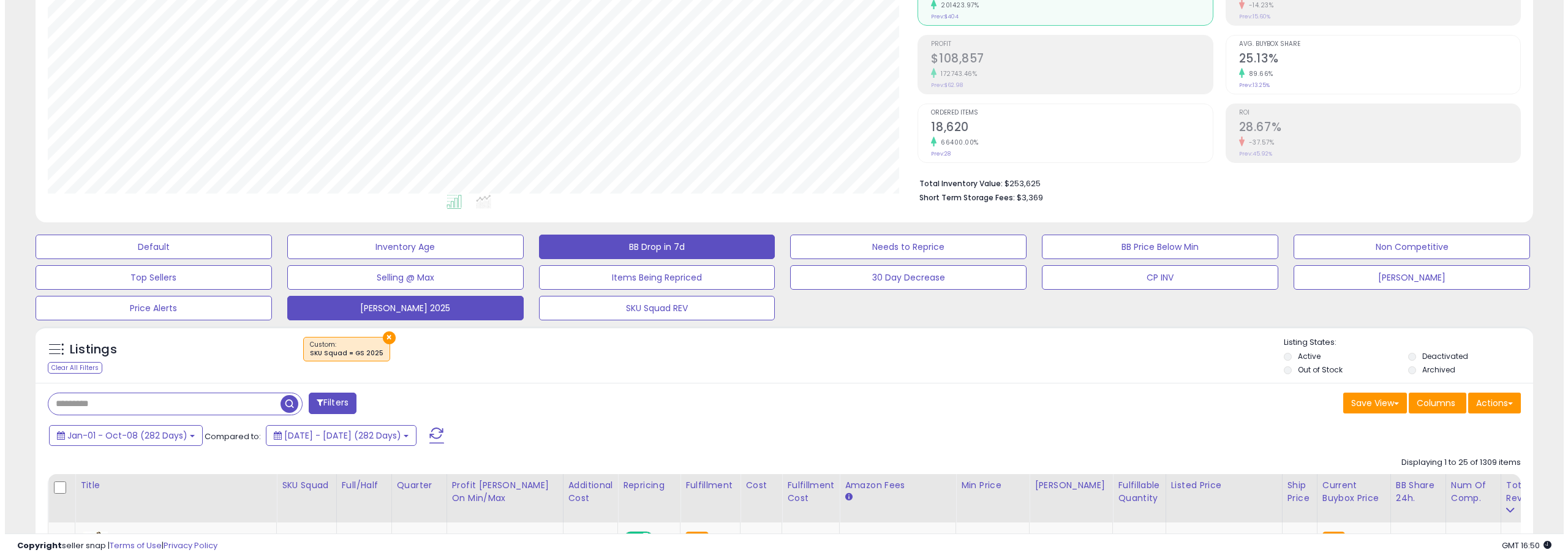
scroll to position [184, 0]
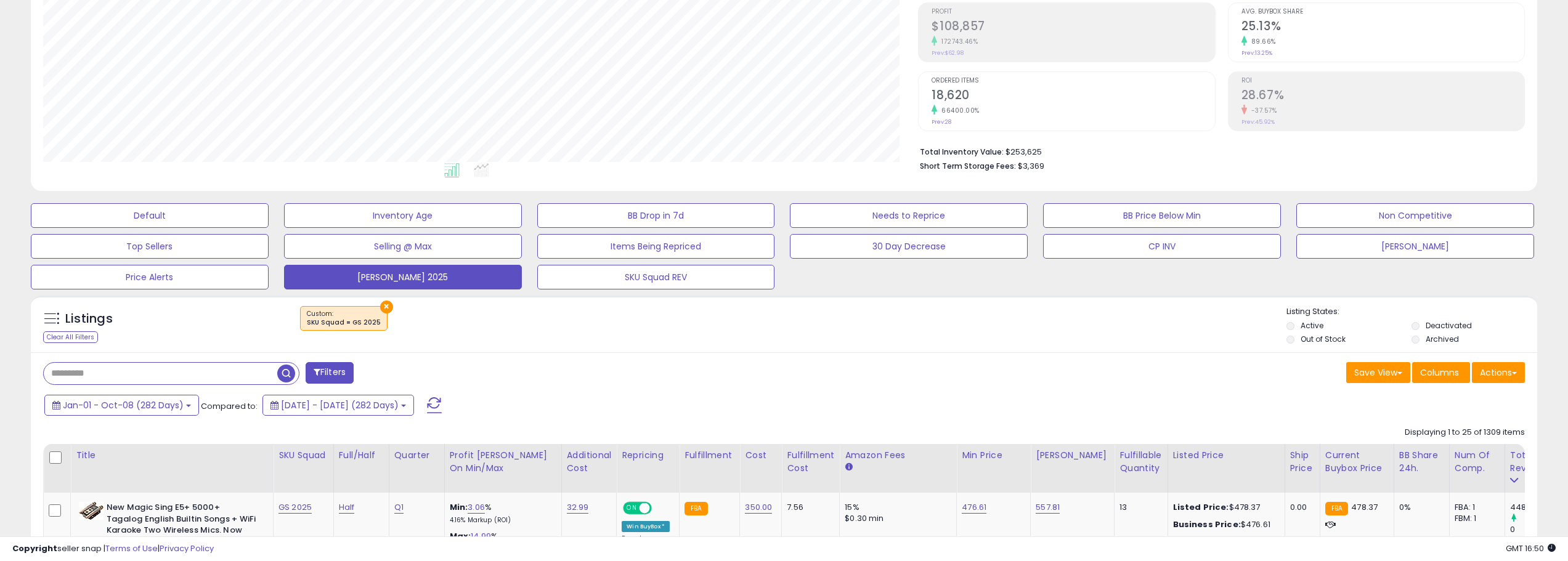
click at [349, 368] on button "Filters" at bounding box center [329, 373] width 48 height 22
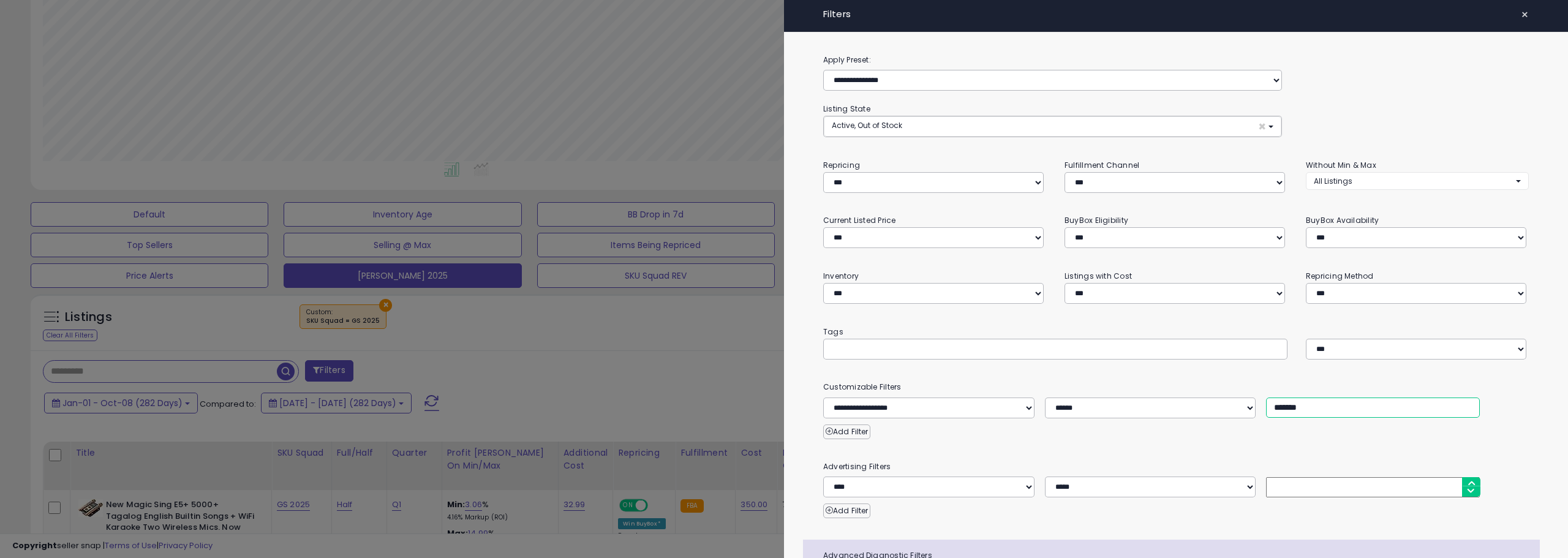
drag, startPoint x: 1280, startPoint y: 402, endPoint x: 1250, endPoint y: 397, distance: 30.4
click at [1250, 397] on div "**********" at bounding box center [1175, 408] width 723 height 21
type input "*******"
click at [674, 361] on div at bounding box center [784, 279] width 1568 height 558
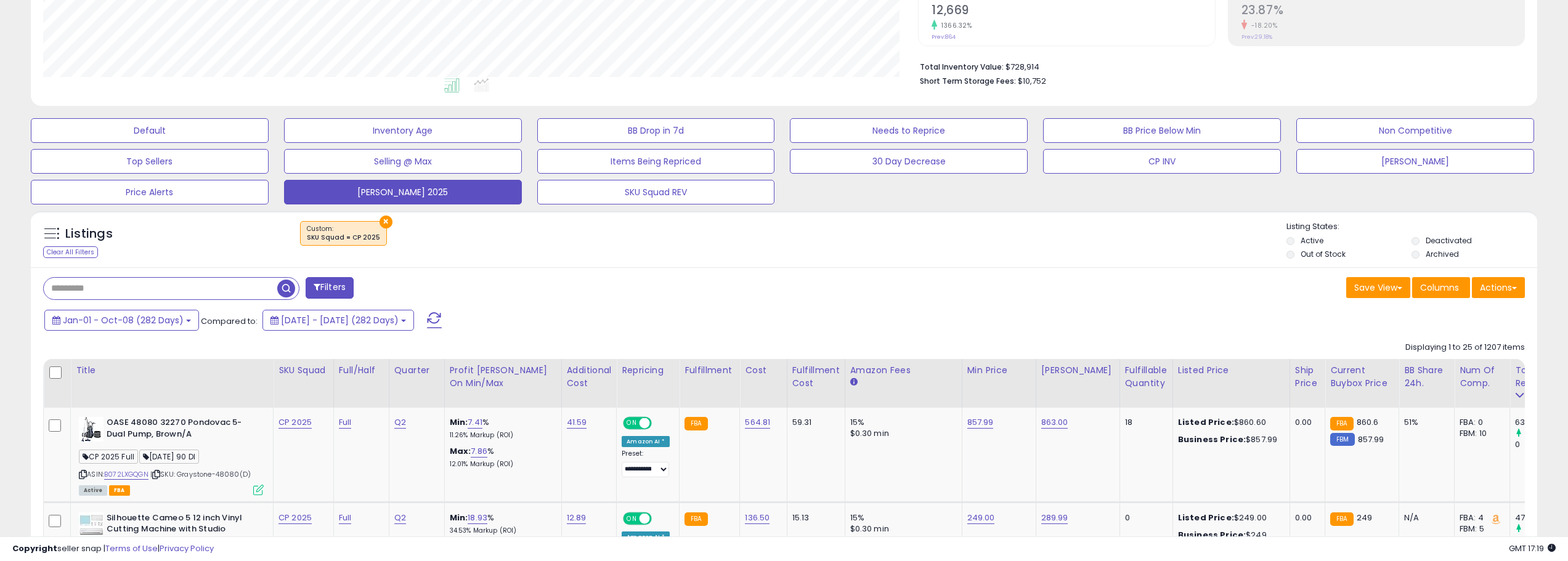
scroll to position [308, 0]
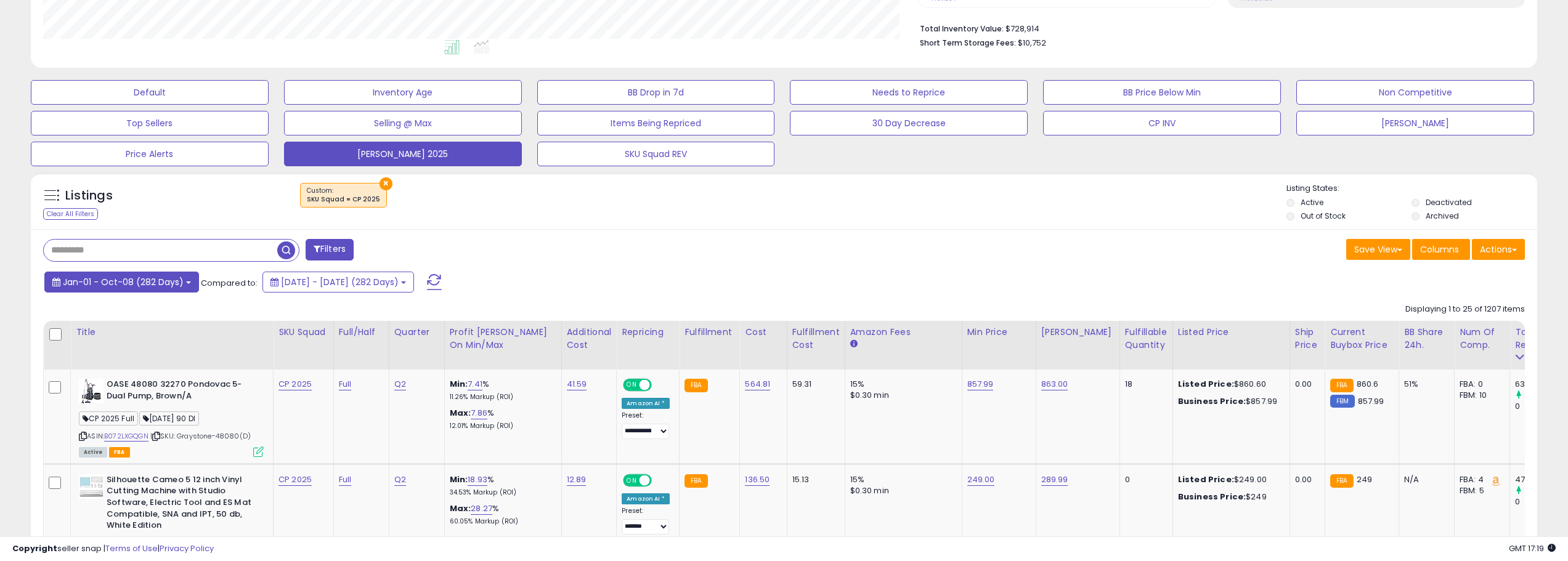
click at [164, 282] on span "Jan-01 - Oct-08 (282 Days)" at bounding box center [124, 282] width 121 height 12
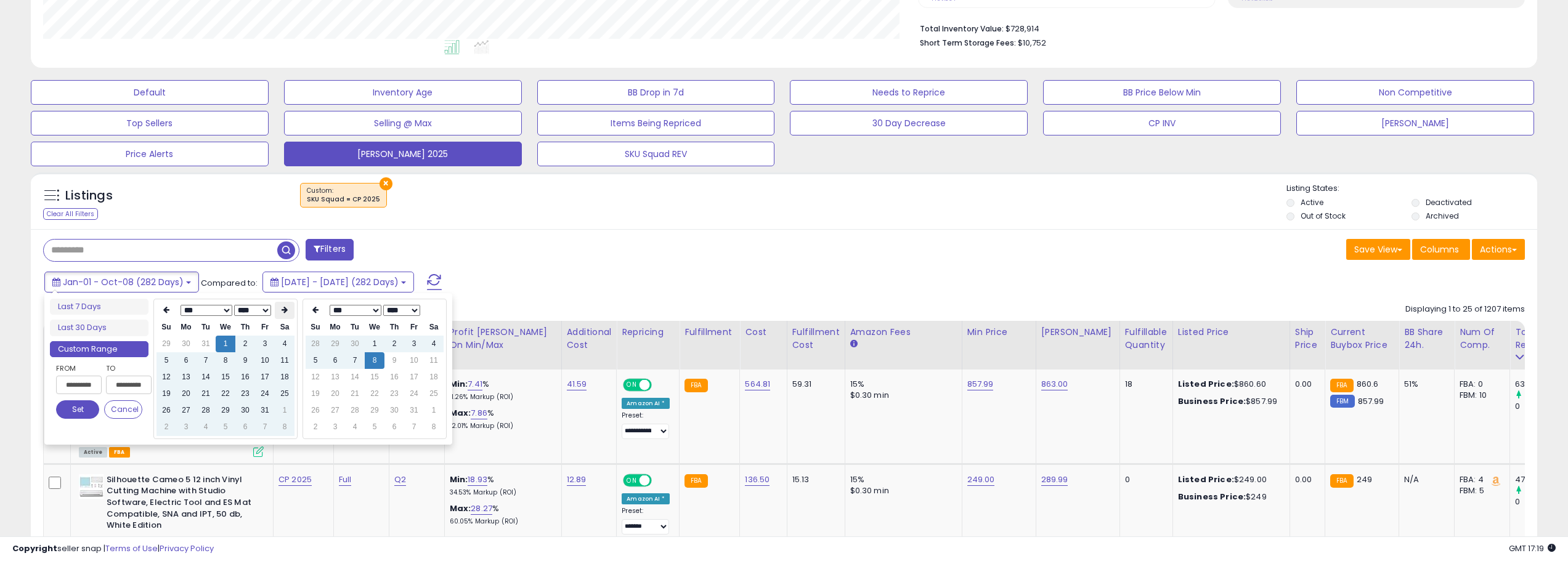
click at [279, 315] on th at bounding box center [284, 311] width 19 height 18
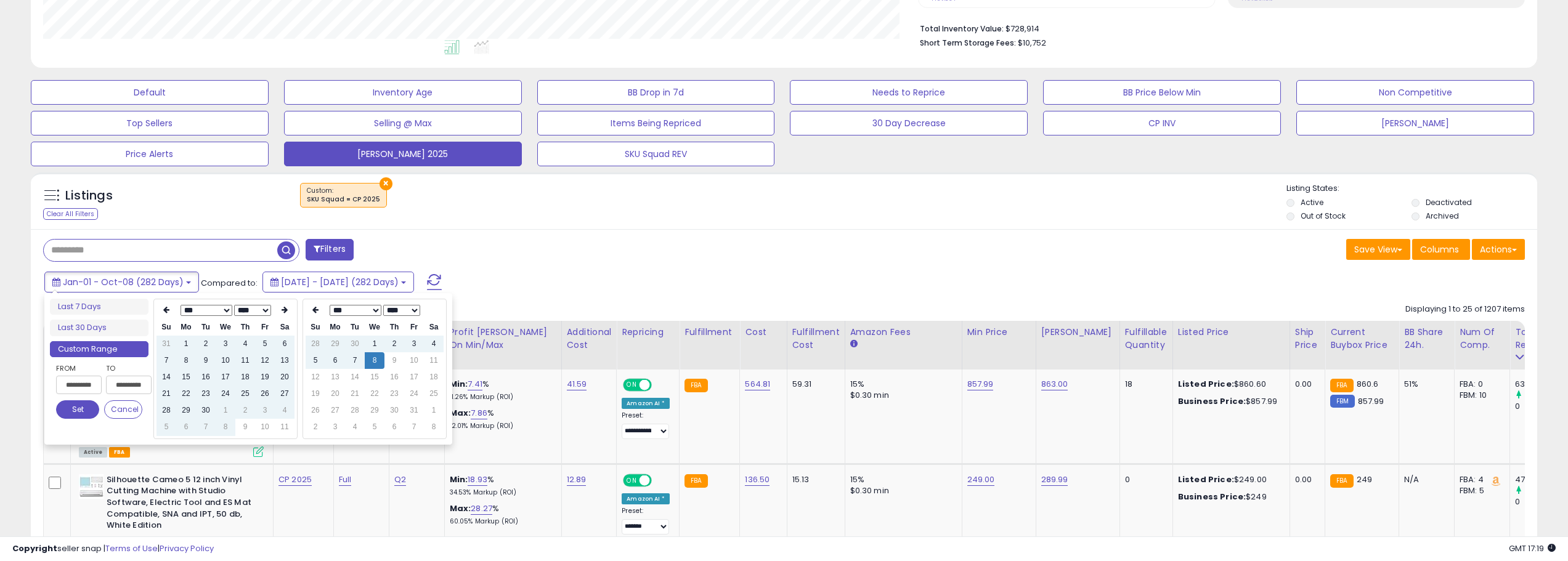
click at [279, 315] on th at bounding box center [284, 311] width 19 height 18
click at [218, 367] on td "8" at bounding box center [226, 360] width 19 height 17
type input "**********"
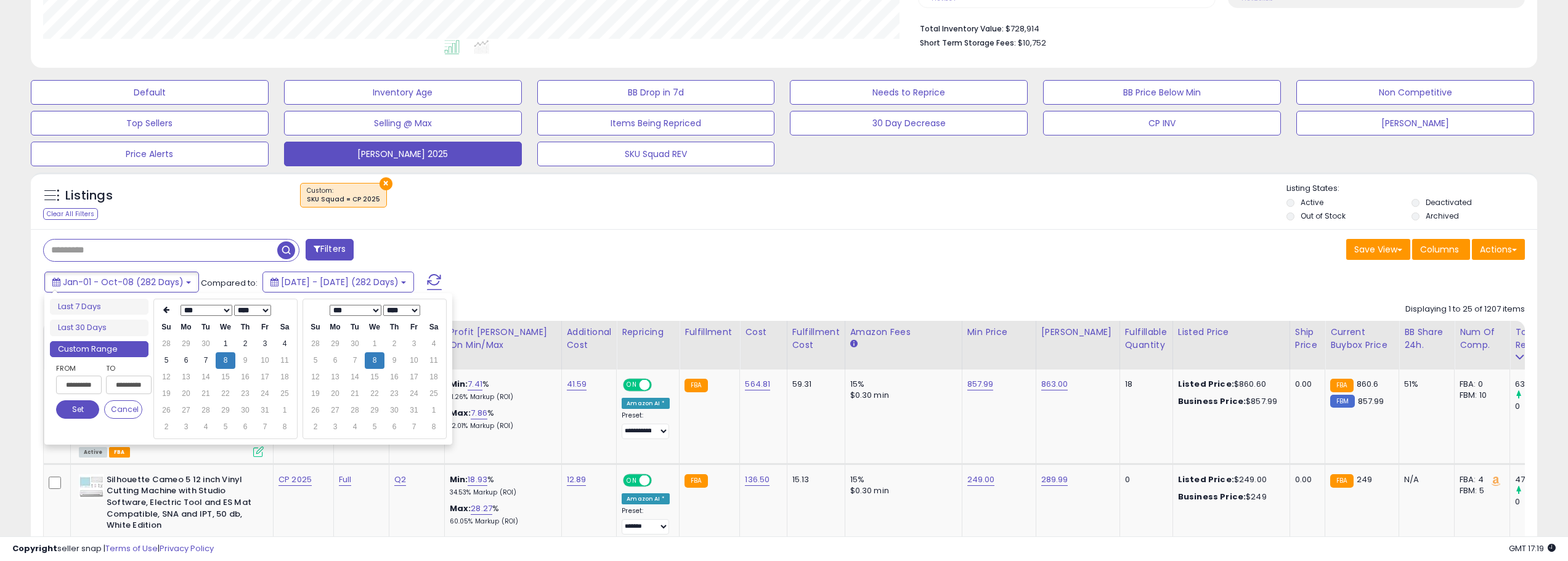
click at [85, 416] on button "Set" at bounding box center [77, 409] width 43 height 18
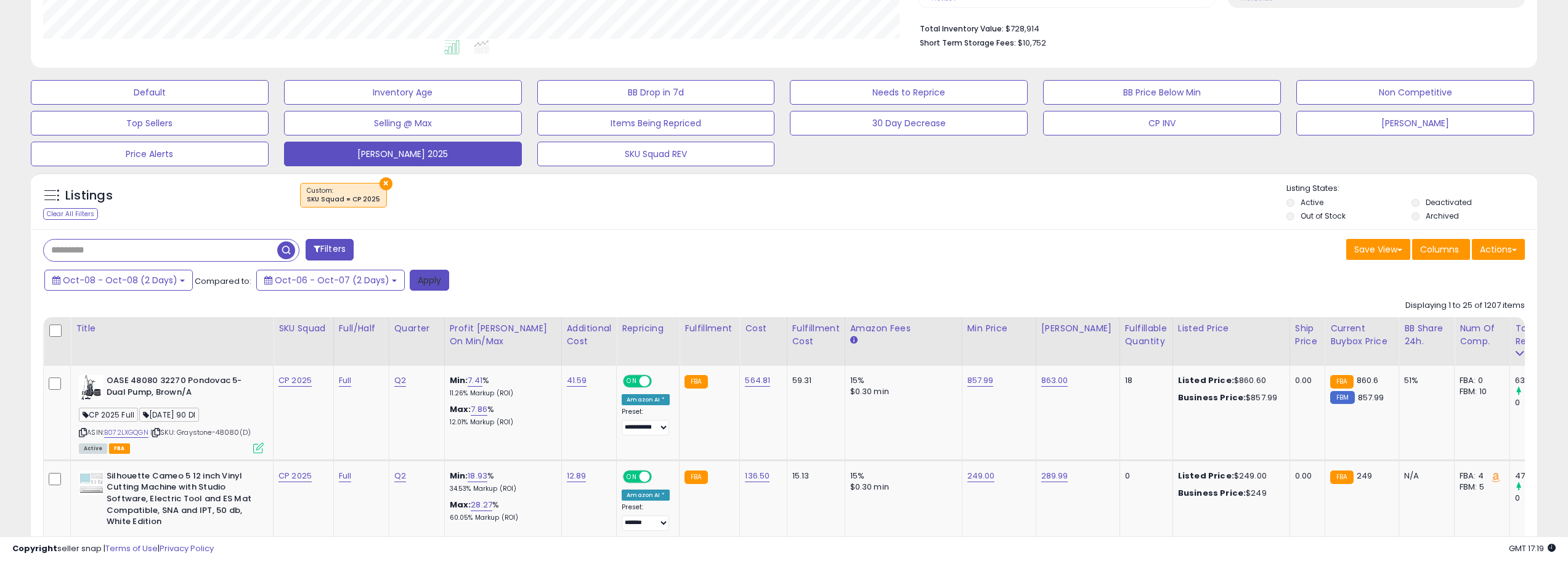
click at [422, 276] on button "Apply" at bounding box center [429, 280] width 40 height 21
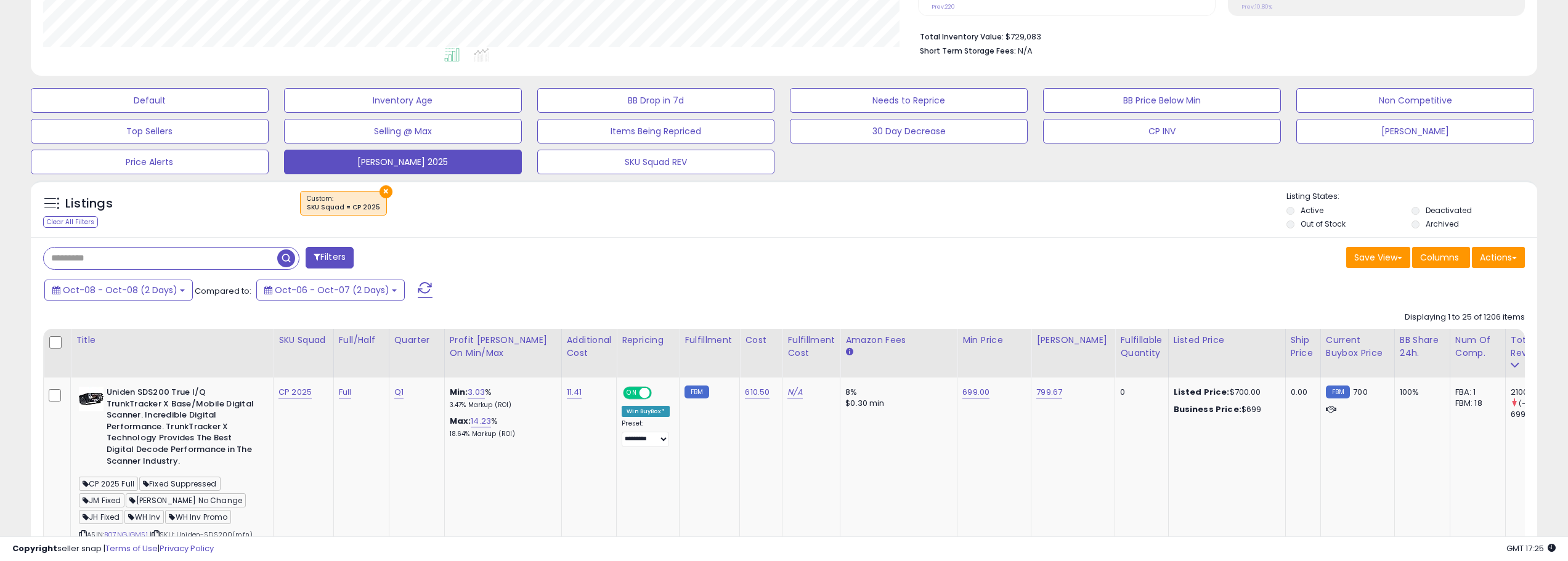
scroll to position [247, 0]
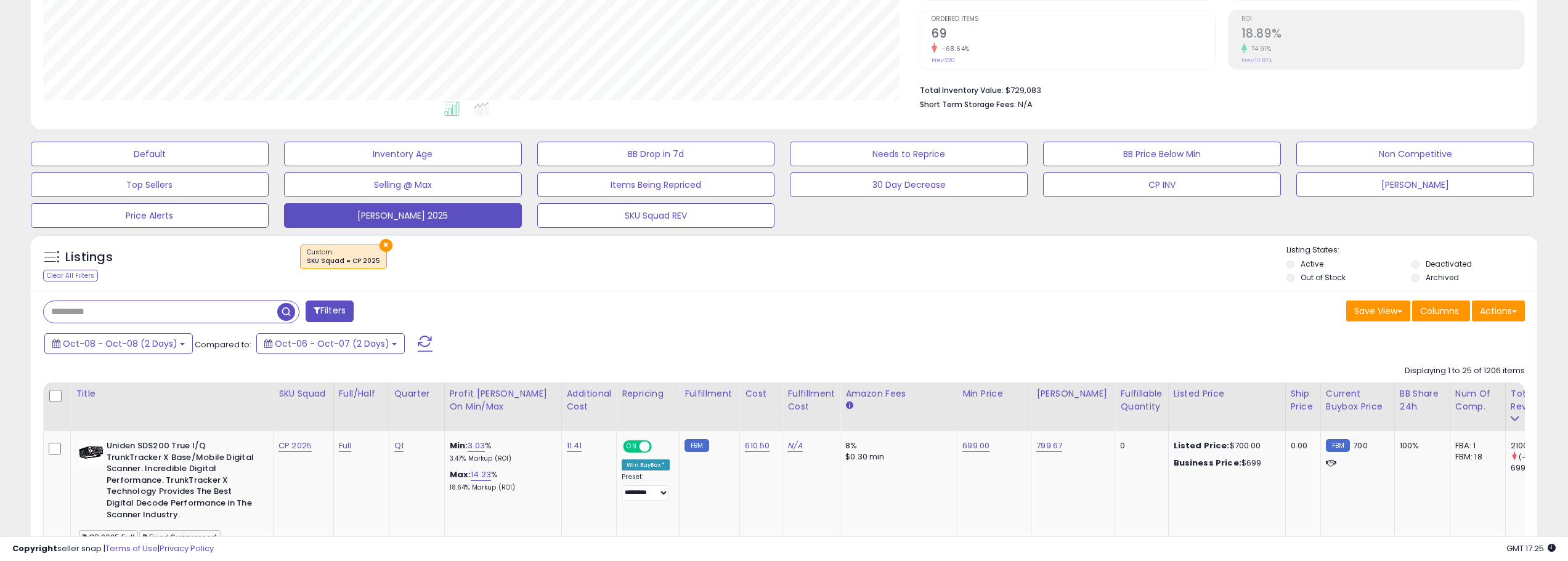
click at [418, 338] on span at bounding box center [425, 343] width 15 height 16
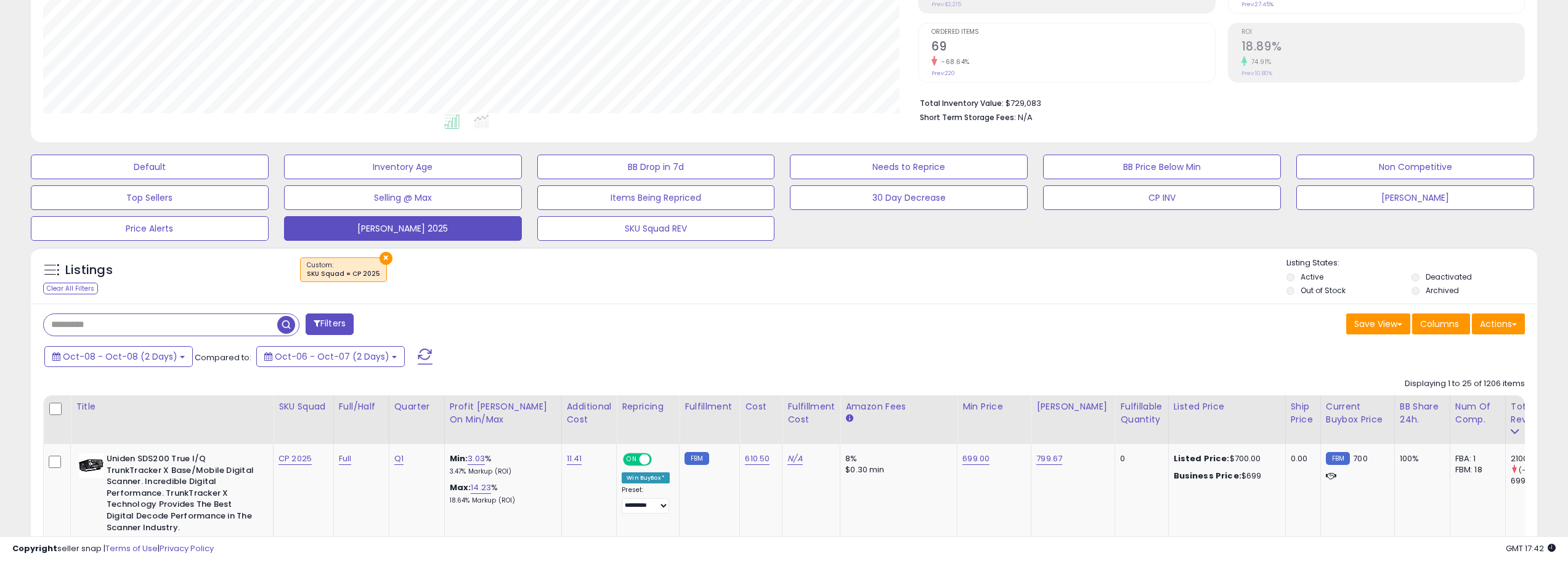
scroll to position [295, 0]
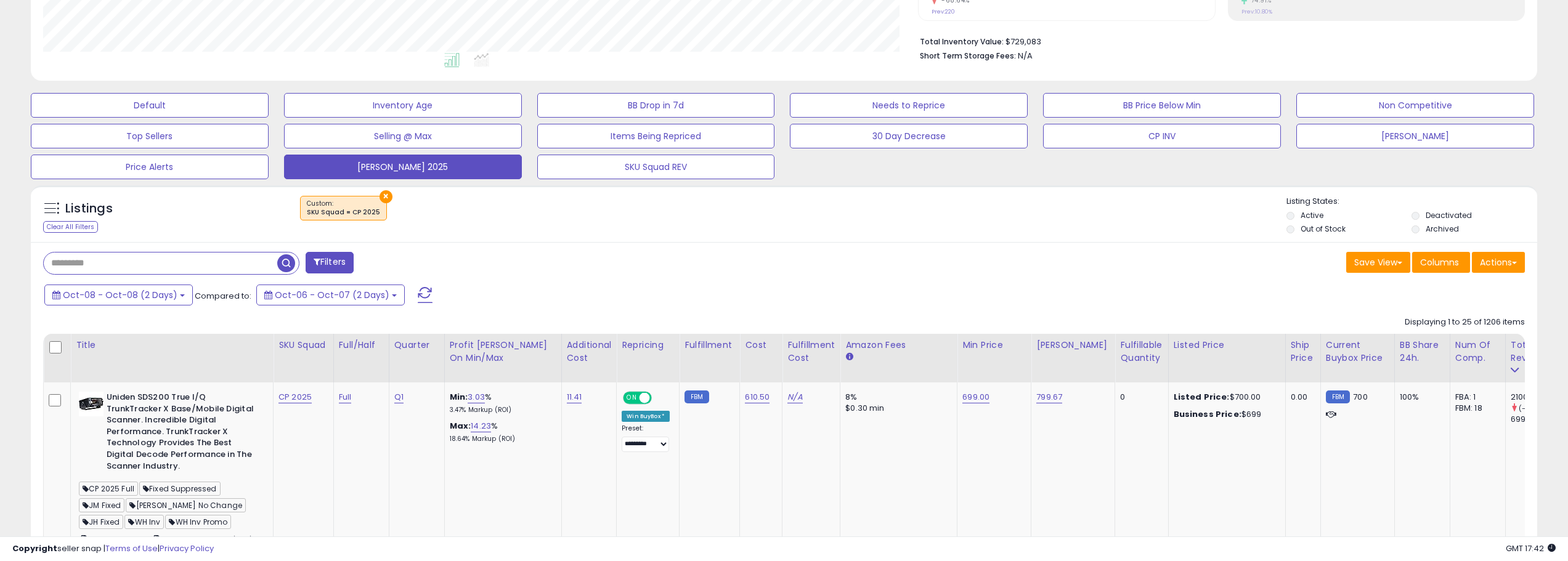
click at [418, 292] on span at bounding box center [425, 295] width 15 height 16
click at [227, 258] on input "text" at bounding box center [161, 263] width 234 height 22
paste input "**********"
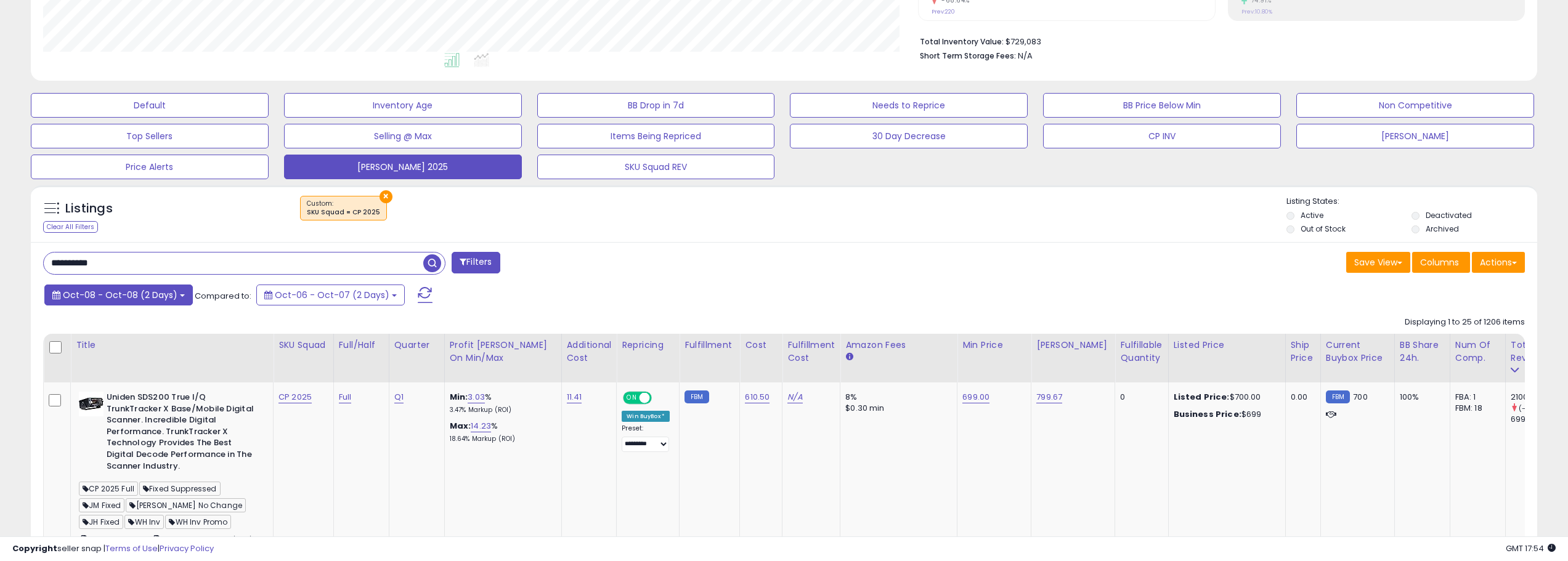
type input "**********"
click at [179, 293] on button "Oct-08 - Oct-08 (2 Days)" at bounding box center [119, 295] width 148 height 21
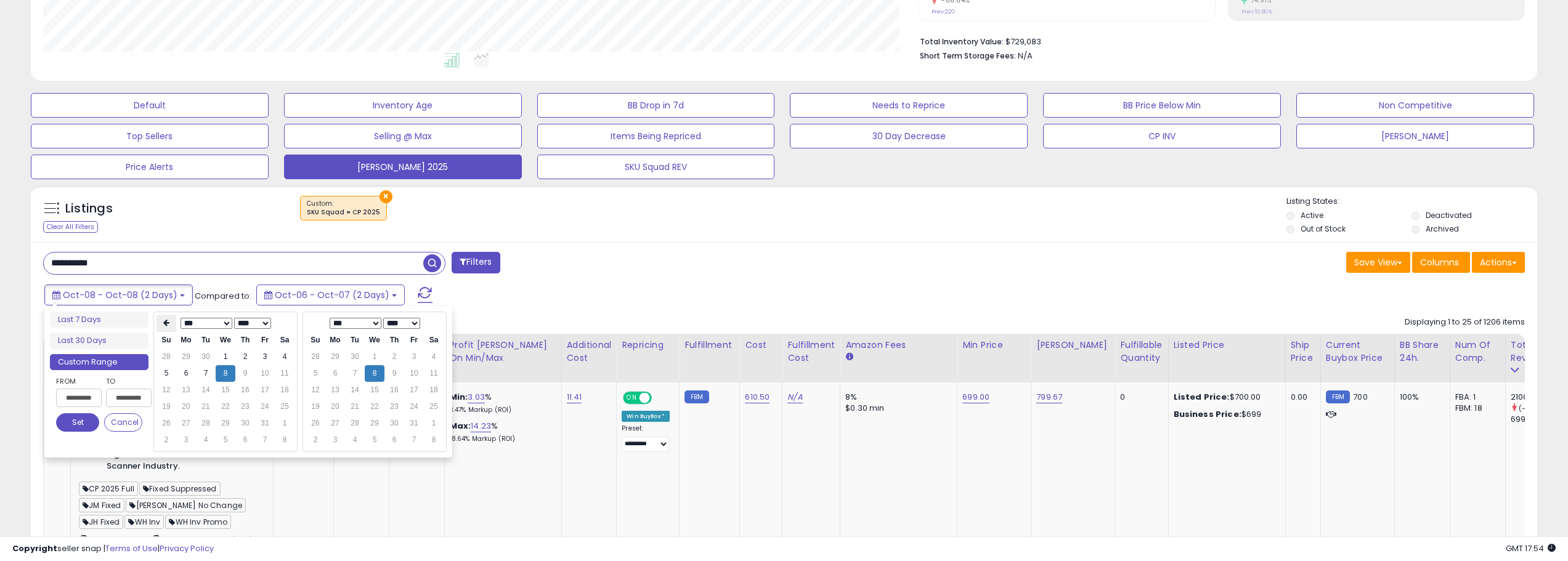
click at [166, 320] on th at bounding box center [166, 324] width 19 height 18
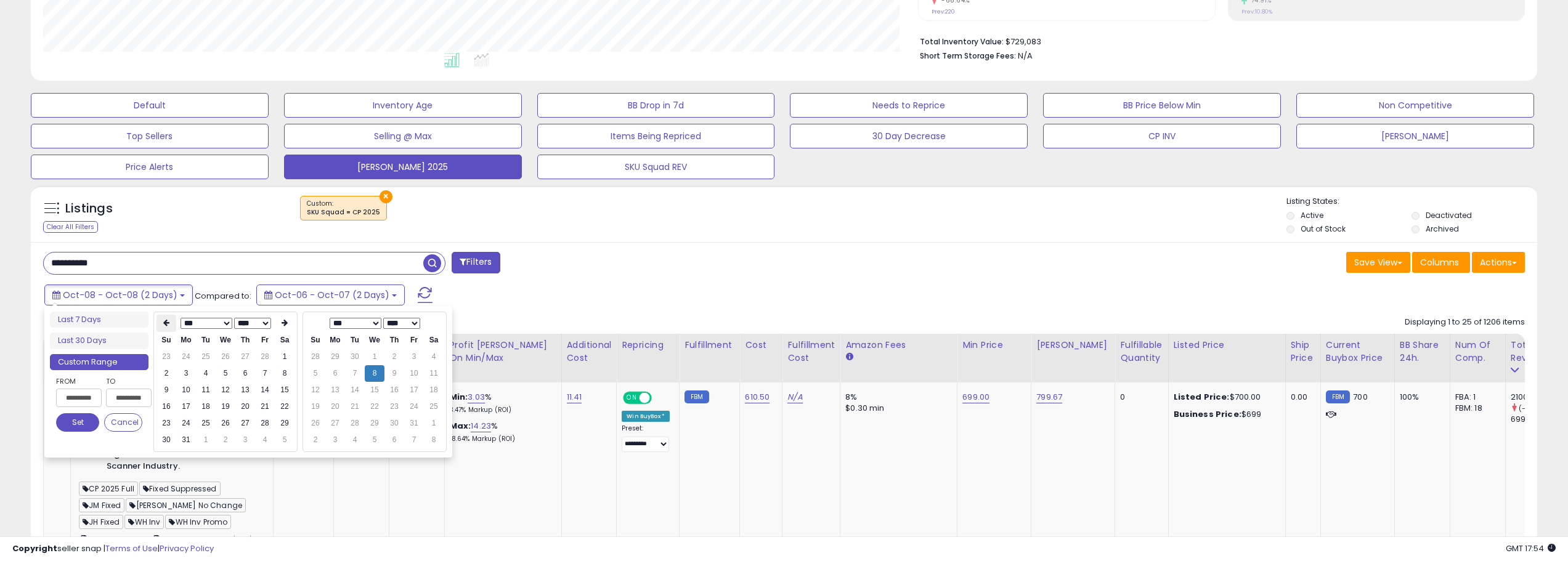
click at [168, 326] on icon at bounding box center [166, 323] width 6 height 7
click at [169, 325] on icon at bounding box center [166, 323] width 6 height 7
click at [221, 355] on td "1" at bounding box center [226, 356] width 19 height 17
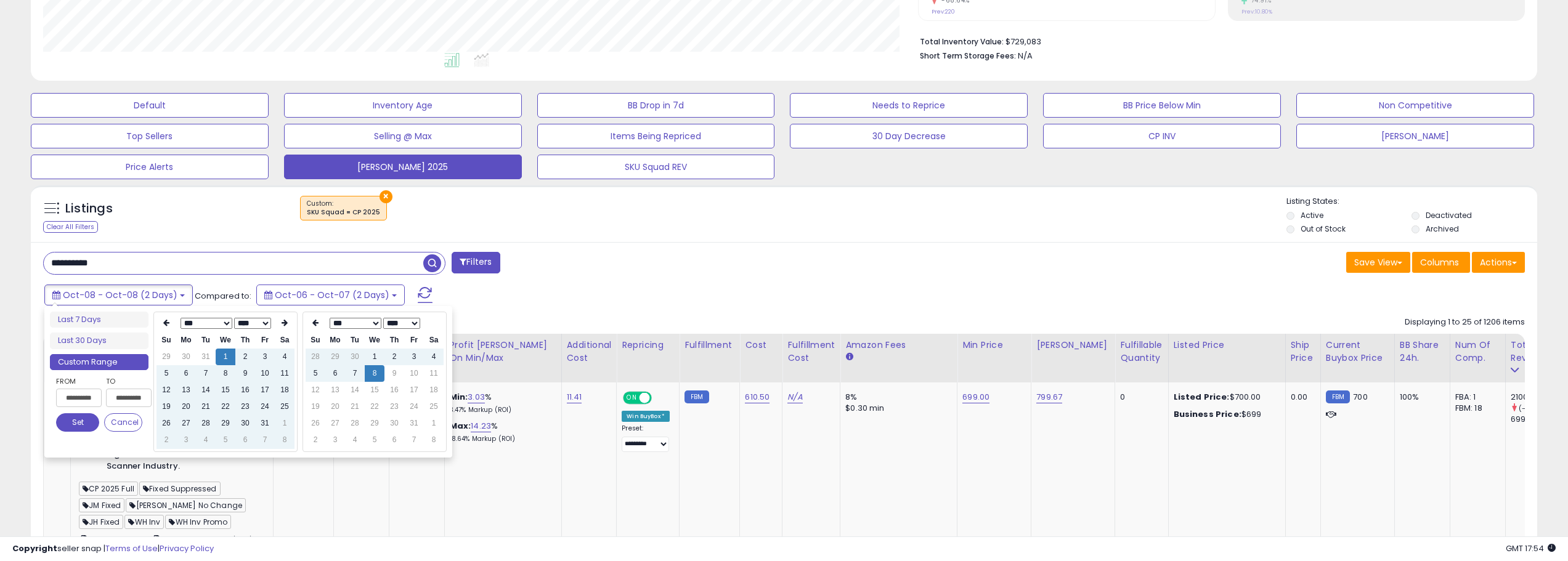
type input "**********"
click at [76, 427] on button "Set" at bounding box center [77, 422] width 43 height 18
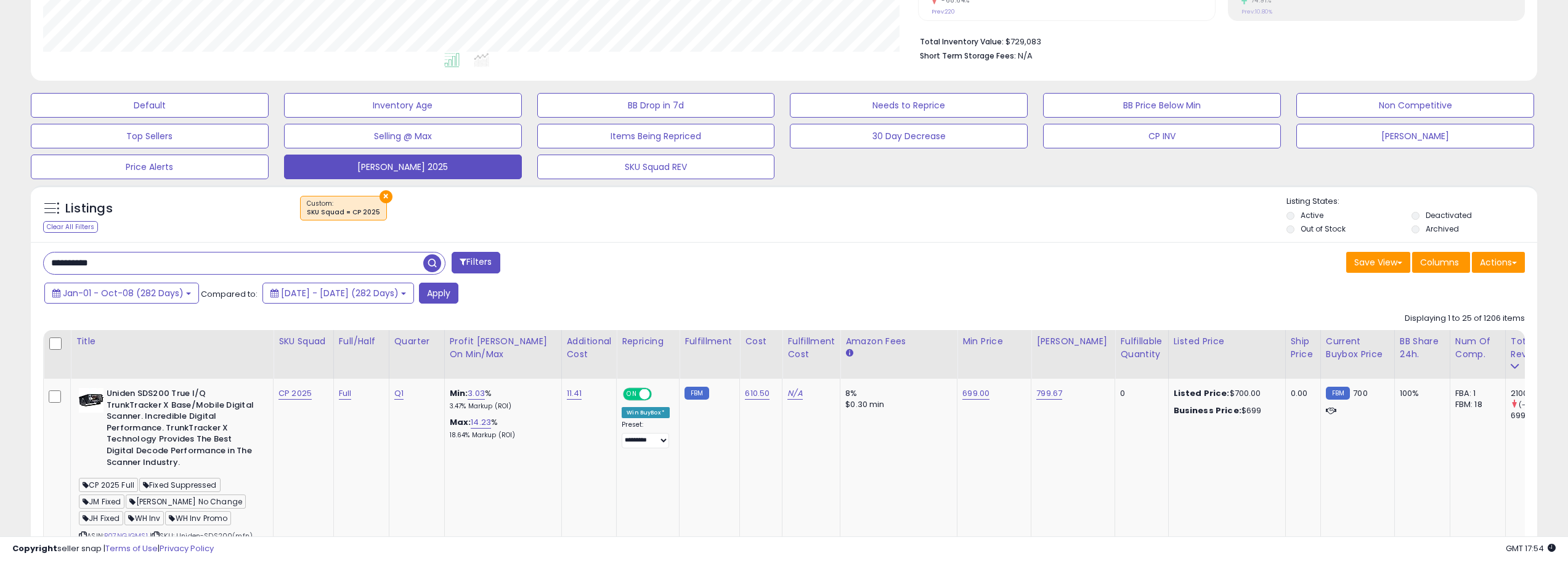
click at [515, 298] on div "Jan-01 - Oct-08 (282 Days) Compared to: [DATE] - [DATE] (282 Days) Apply" at bounding box center [597, 294] width 1111 height 24
click at [458, 297] on button "Apply" at bounding box center [438, 293] width 40 height 21
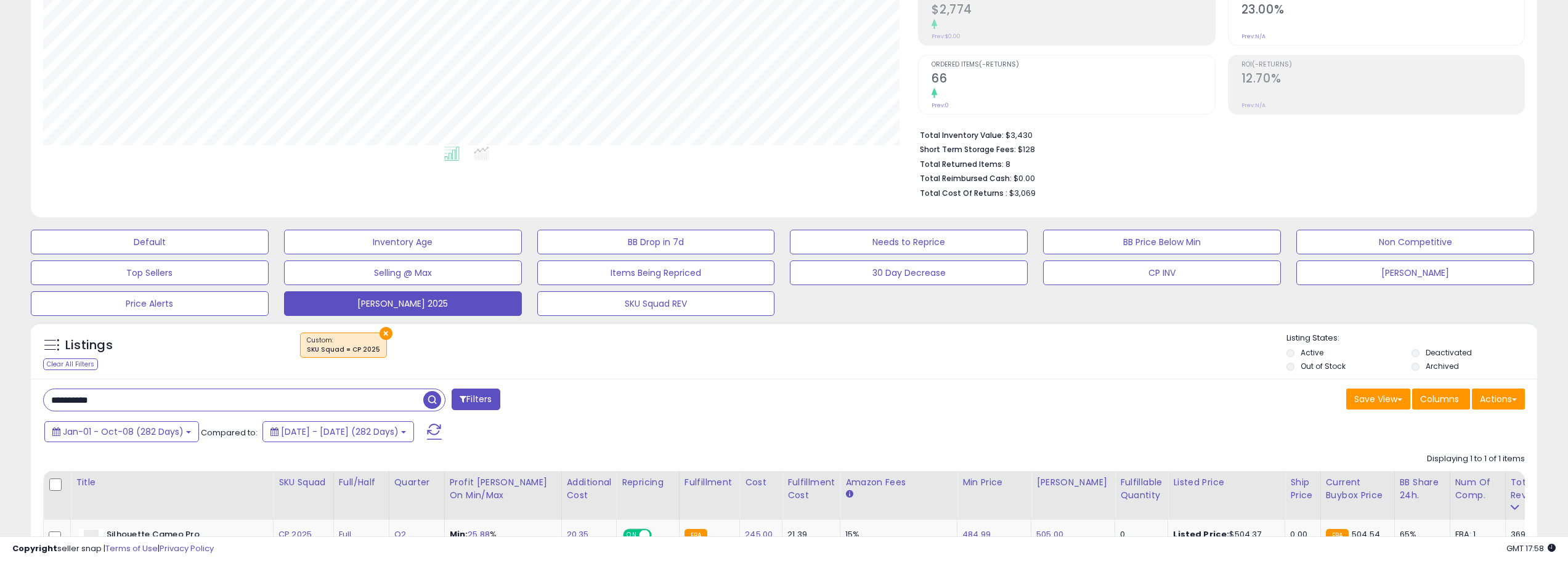
scroll to position [234, 0]
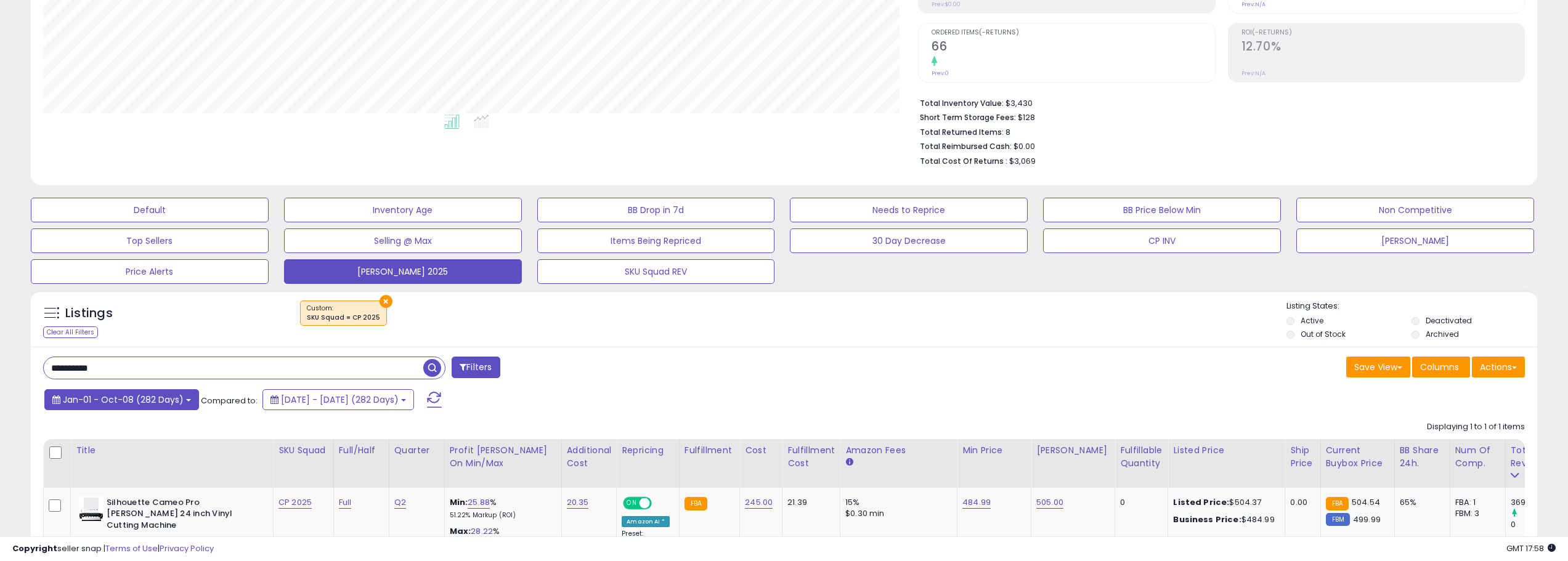
click at [183, 402] on button "Jan-01 - Oct-08 (282 Days)" at bounding box center [122, 400] width 155 height 21
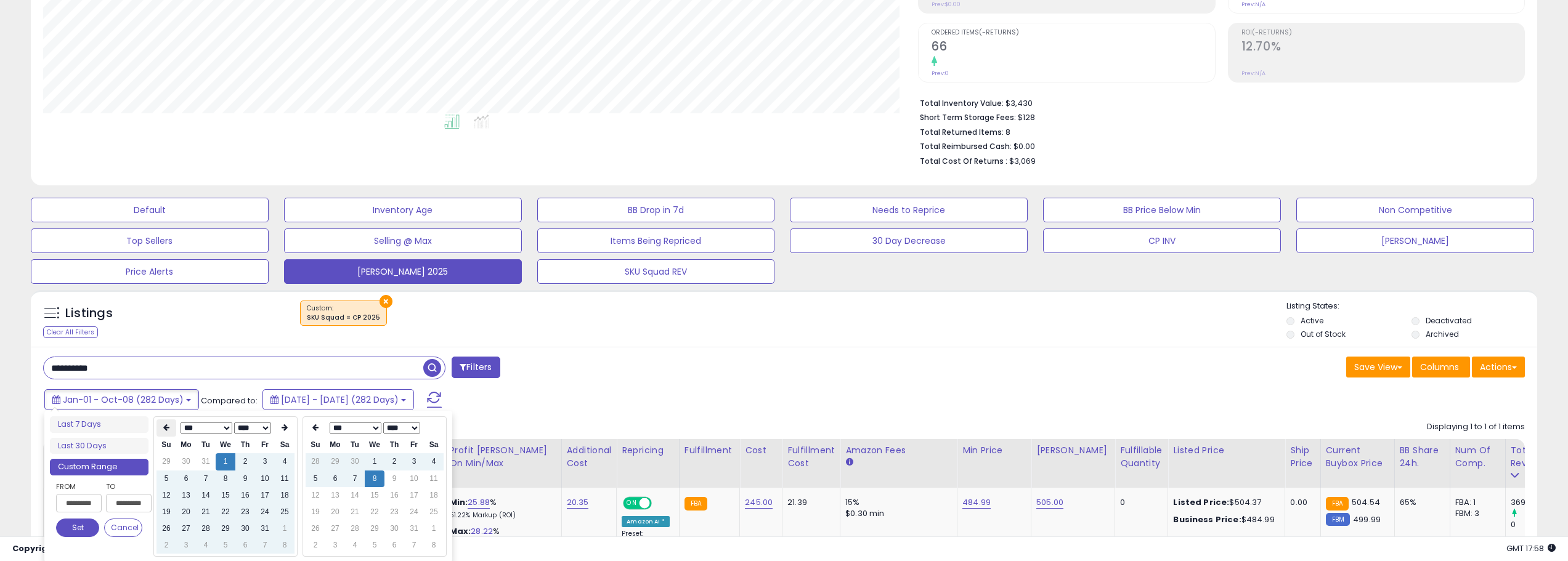
click at [167, 428] on icon at bounding box center [166, 428] width 6 height 7
click at [288, 428] on th at bounding box center [284, 428] width 19 height 18
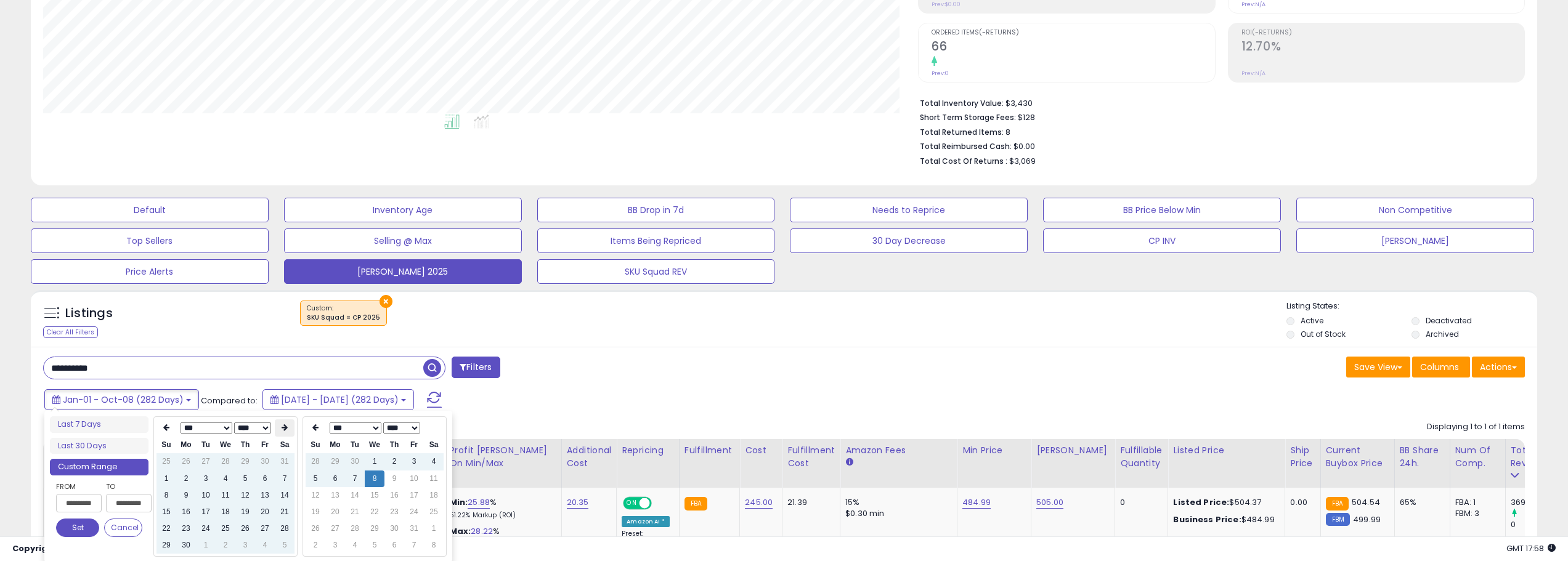
scroll to position [295, 0]
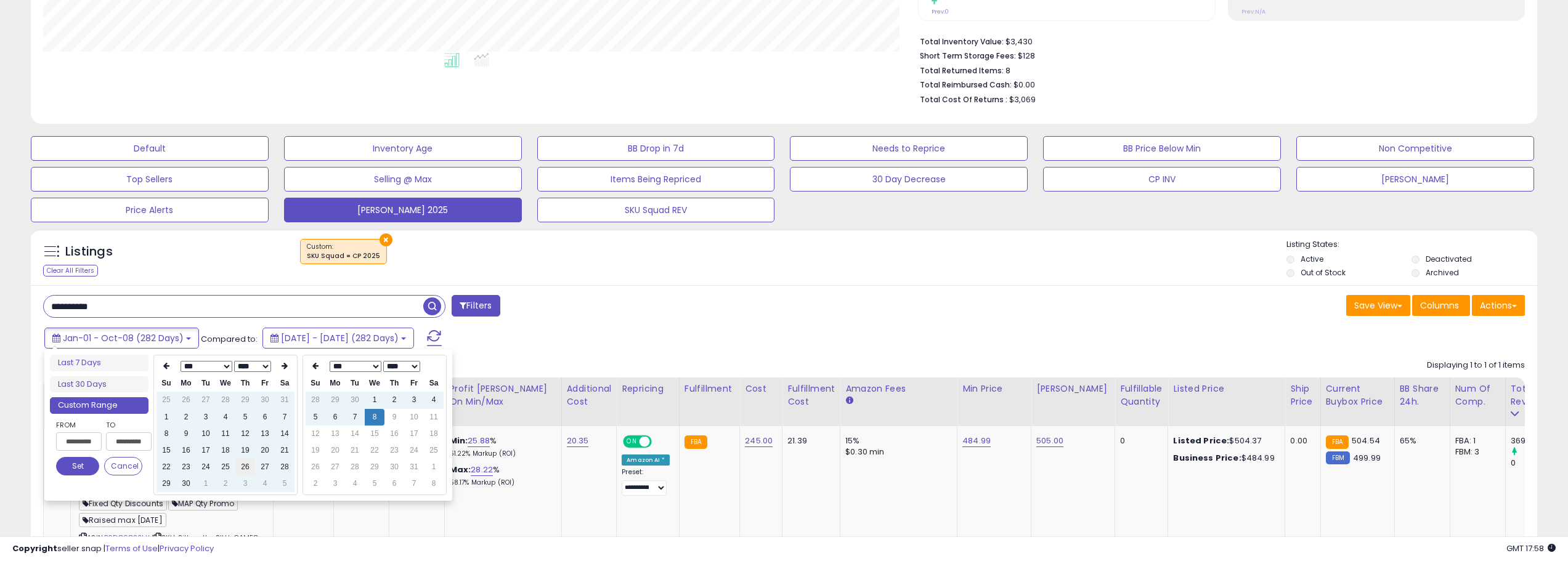
click at [241, 467] on td "26" at bounding box center [245, 467] width 19 height 17
type input "**********"
click at [317, 369] on icon at bounding box center [315, 366] width 6 height 7
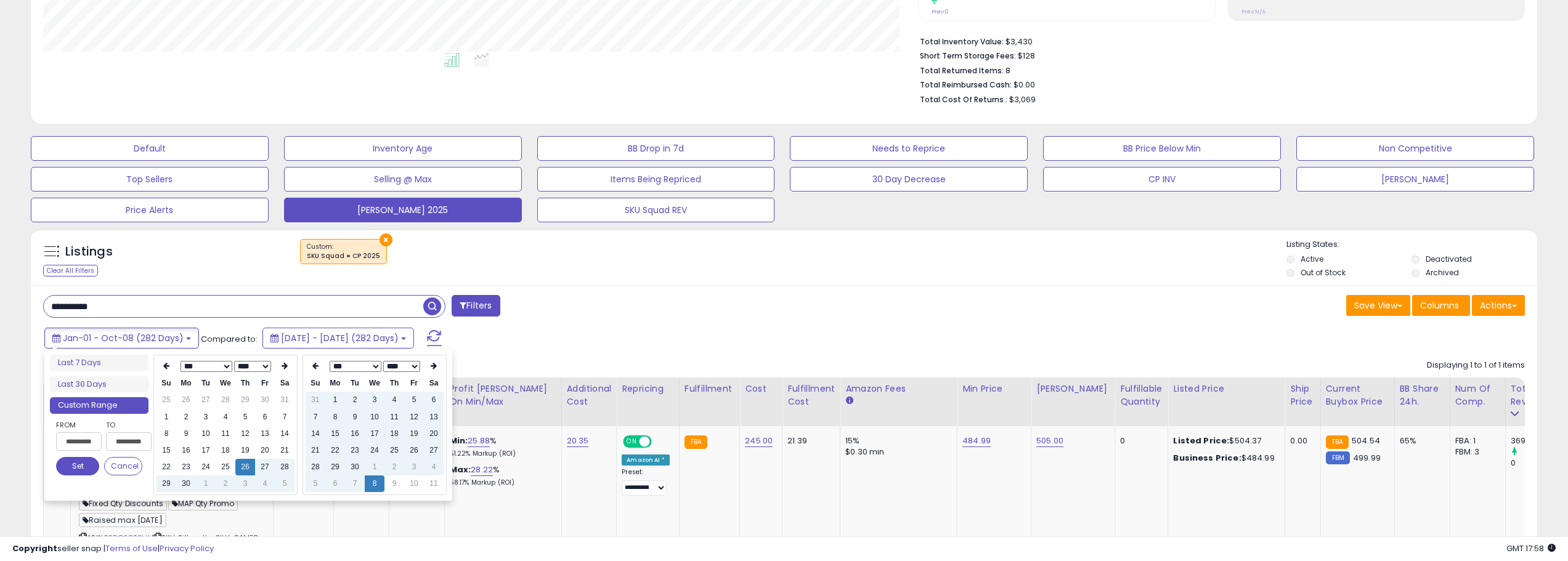
click at [317, 369] on icon at bounding box center [315, 366] width 6 height 7
click at [434, 369] on icon at bounding box center [434, 366] width 6 height 7
click at [334, 417] on td "8" at bounding box center [335, 417] width 19 height 17
type input "**********"
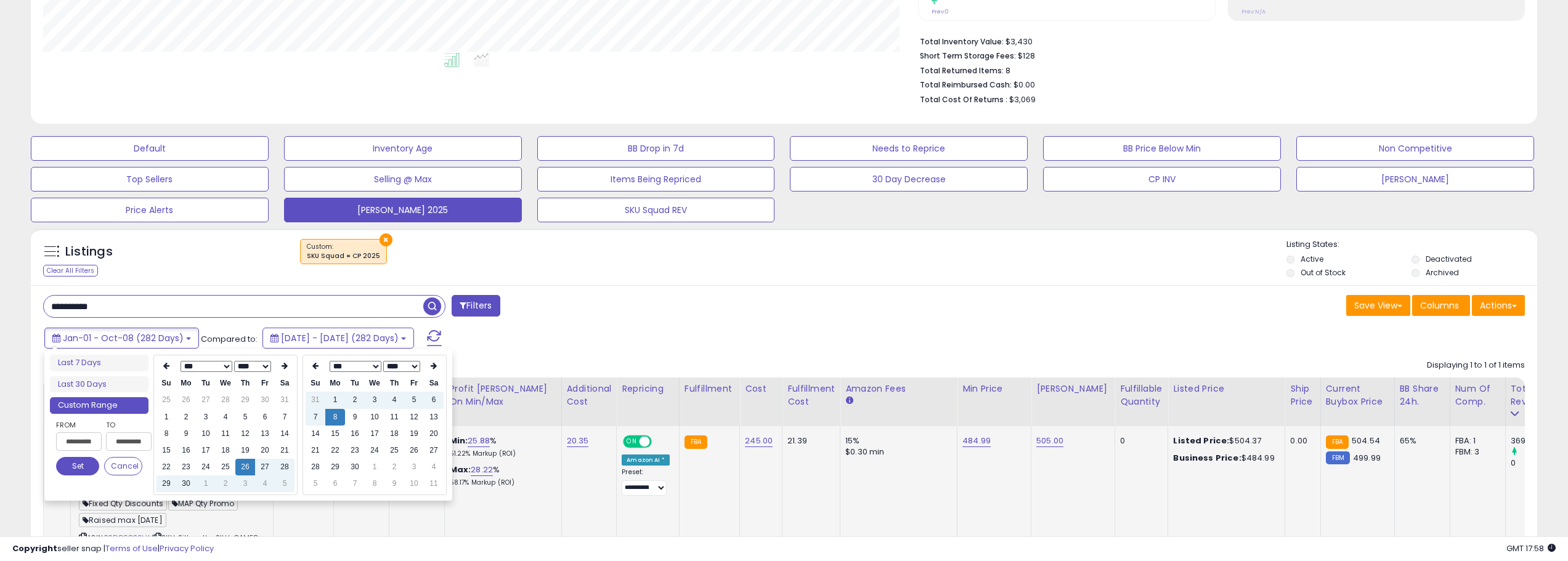
click at [96, 464] on button "Set" at bounding box center [77, 466] width 43 height 18
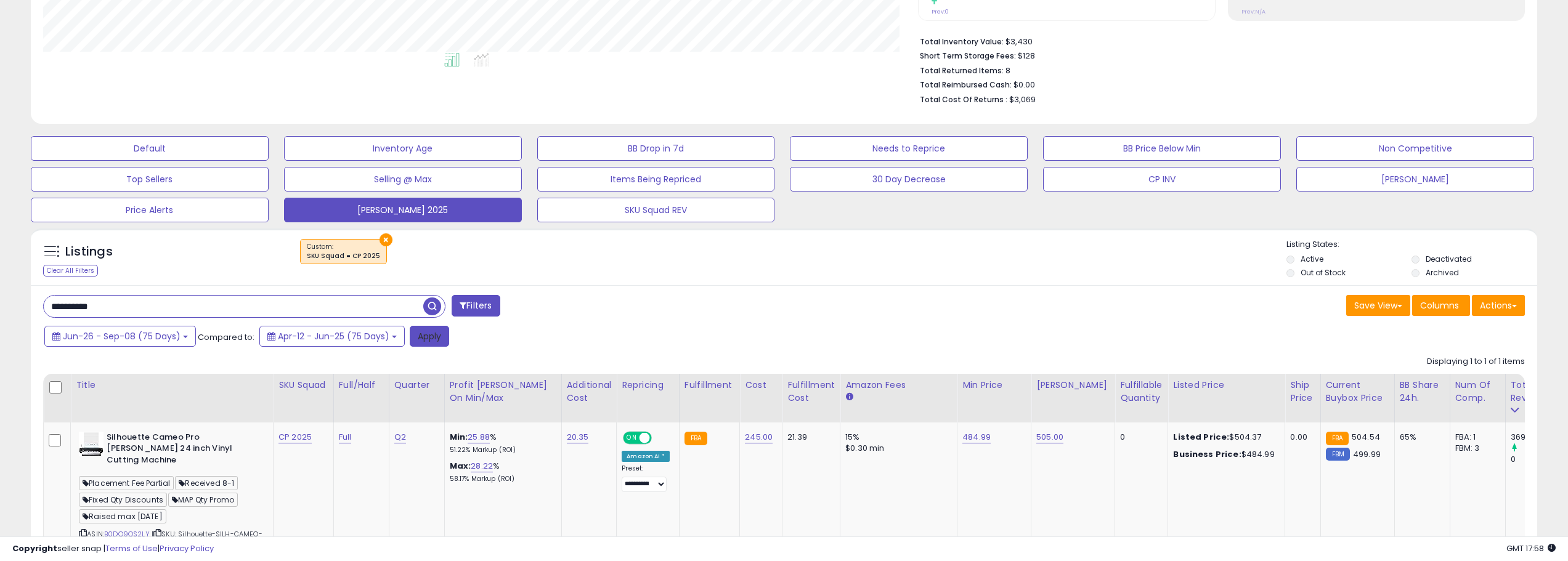
click at [425, 340] on button "Apply" at bounding box center [429, 336] width 40 height 21
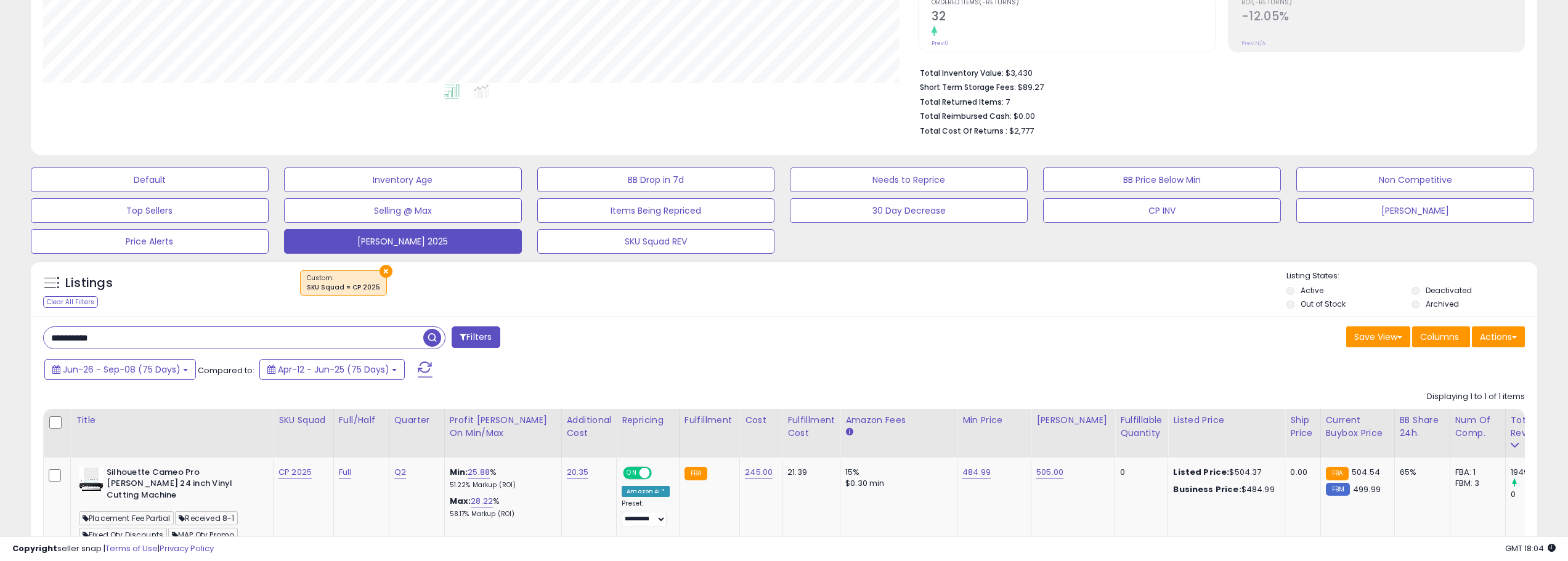
scroll to position [265, 0]
click at [241, 338] on input "**********" at bounding box center [234, 336] width 379 height 22
type input "**********"
click at [439, 339] on span "button" at bounding box center [432, 336] width 18 height 18
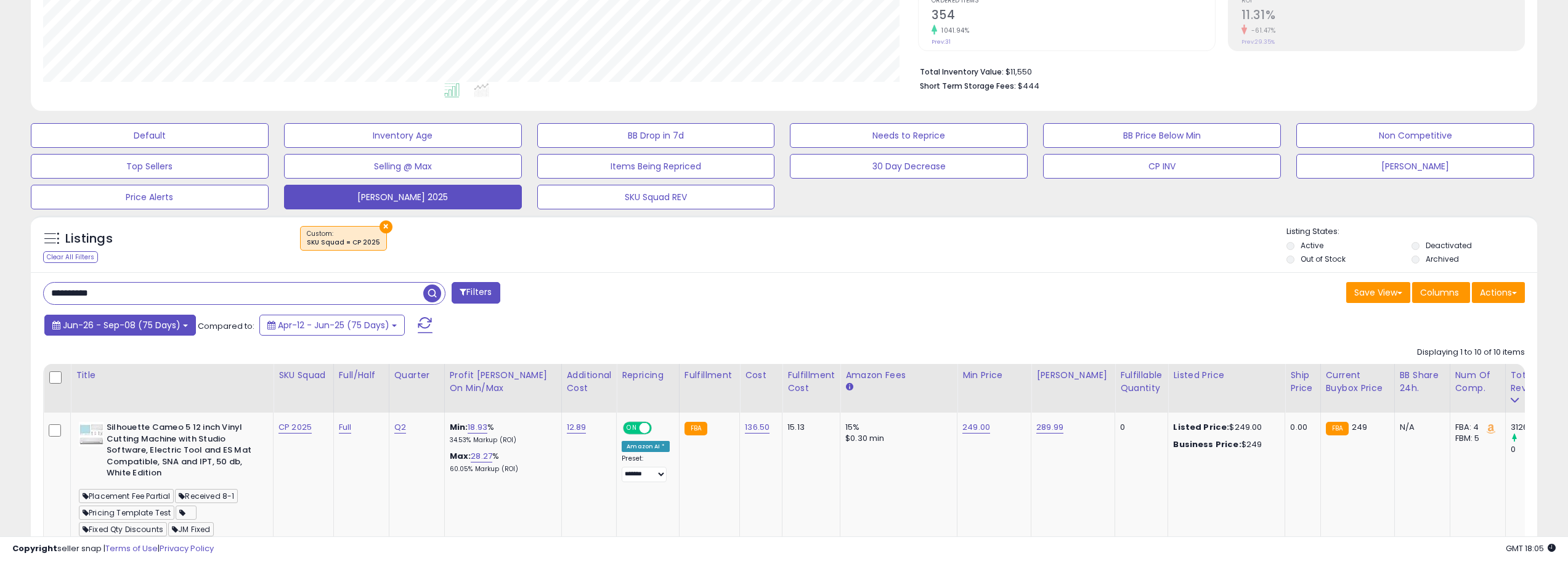
click at [183, 325] on b at bounding box center [185, 326] width 5 height 3
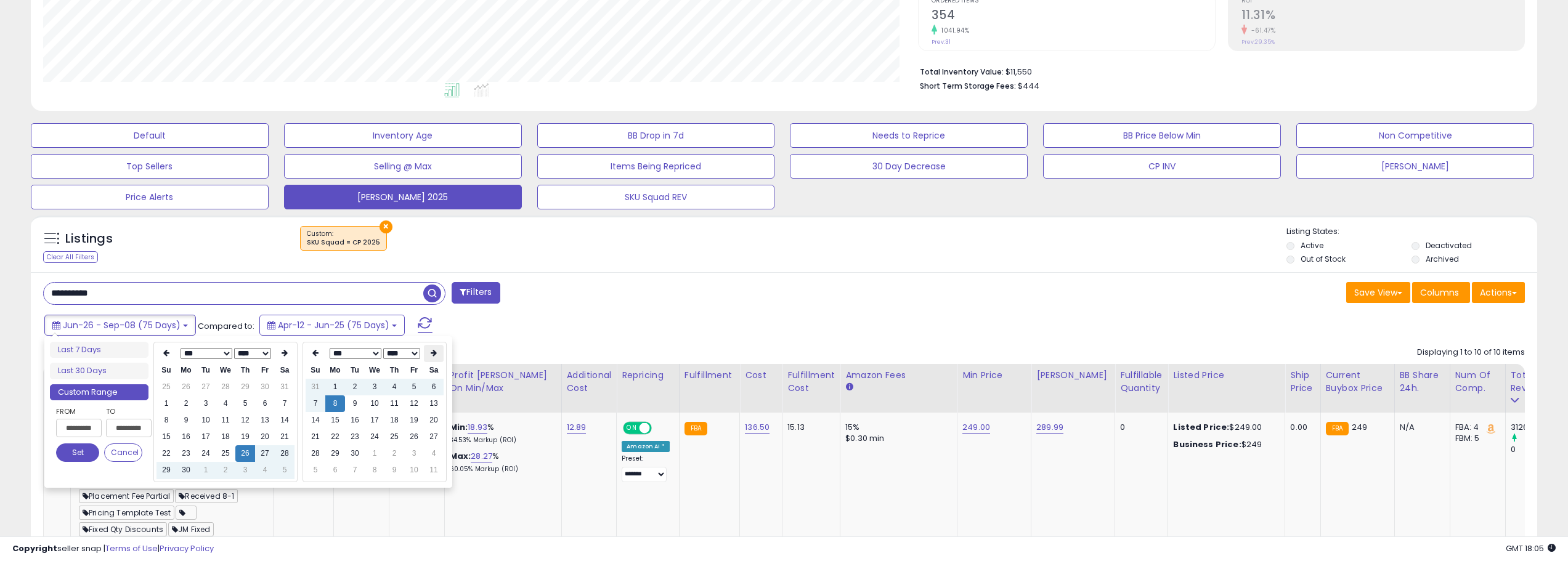
click at [425, 353] on th at bounding box center [434, 354] width 19 height 18
type input "**********"
click at [376, 404] on td "8" at bounding box center [374, 404] width 19 height 17
type input "**********"
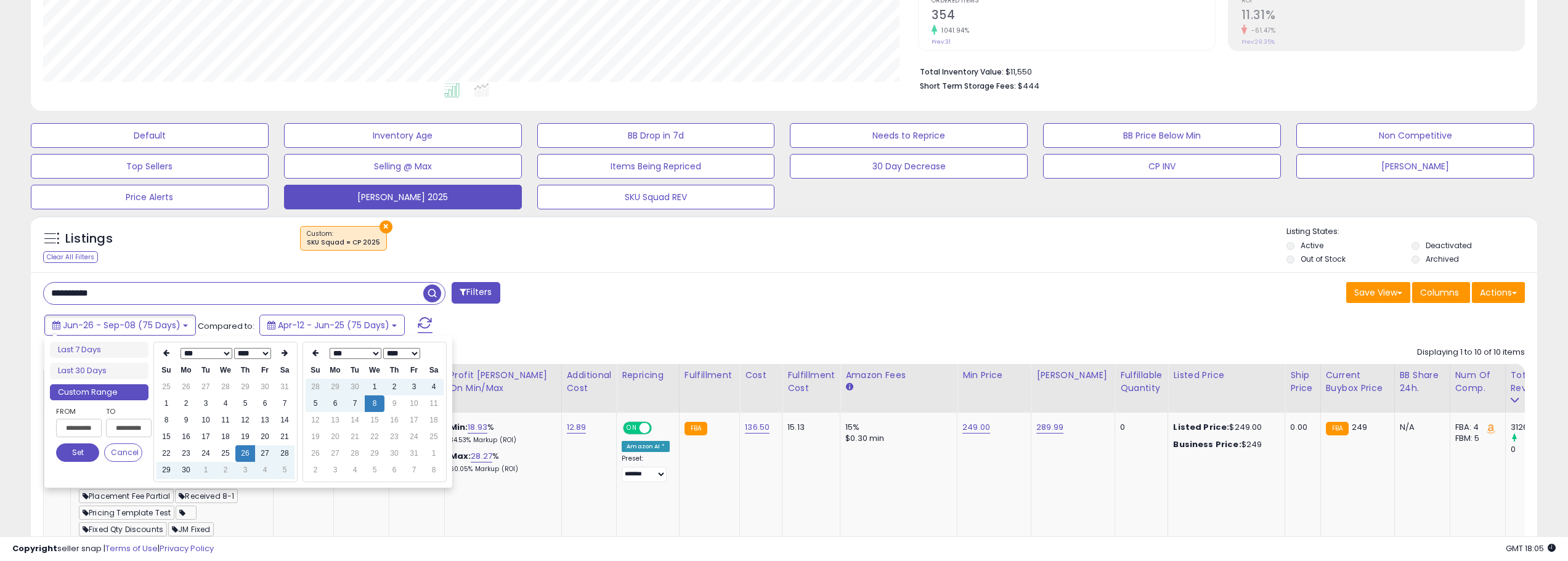
click at [68, 450] on button "Set" at bounding box center [77, 452] width 43 height 18
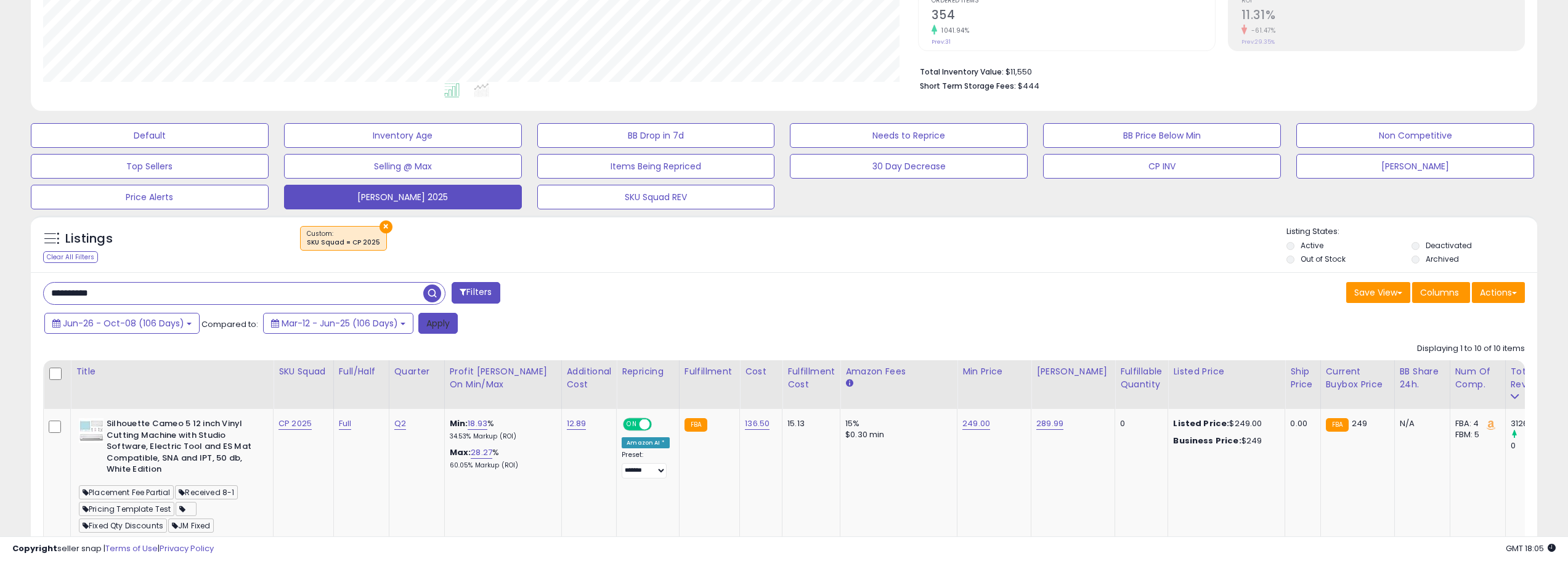
click at [439, 331] on button "Apply" at bounding box center [438, 324] width 40 height 21
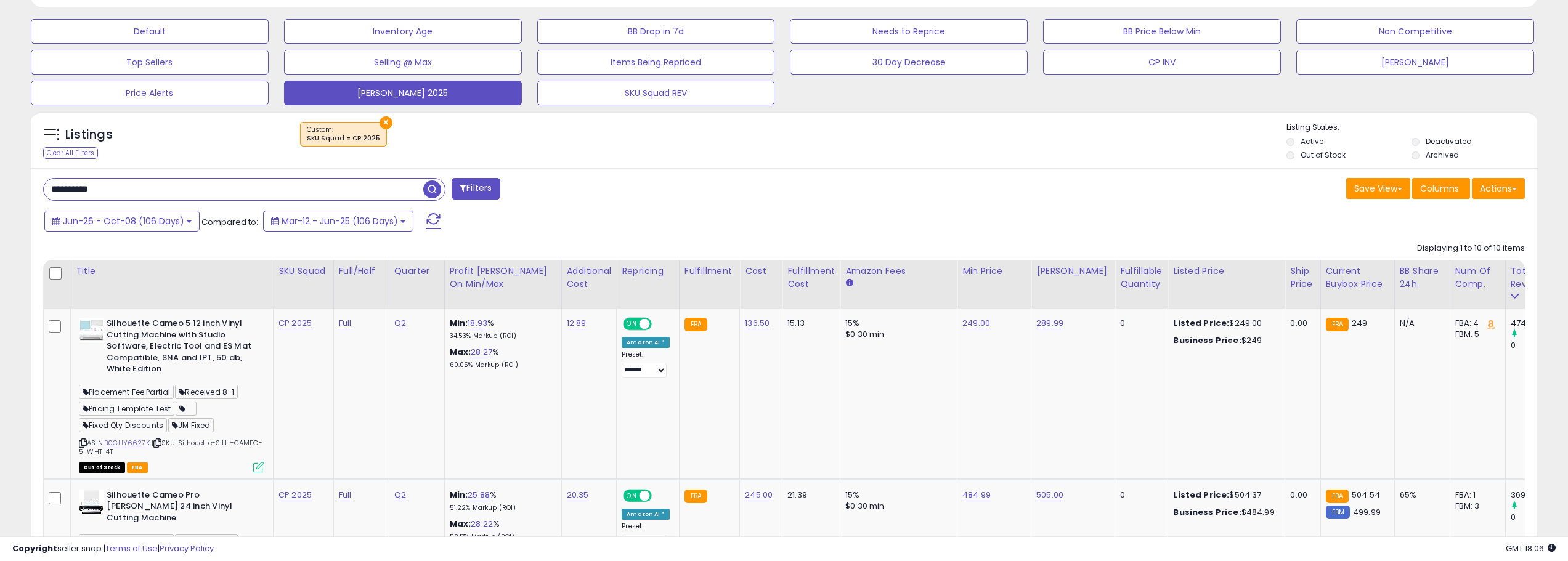
scroll to position [370, 0]
click at [350, 183] on input "**********" at bounding box center [234, 189] width 379 height 22
click at [426, 188] on span "button" at bounding box center [432, 189] width 18 height 18
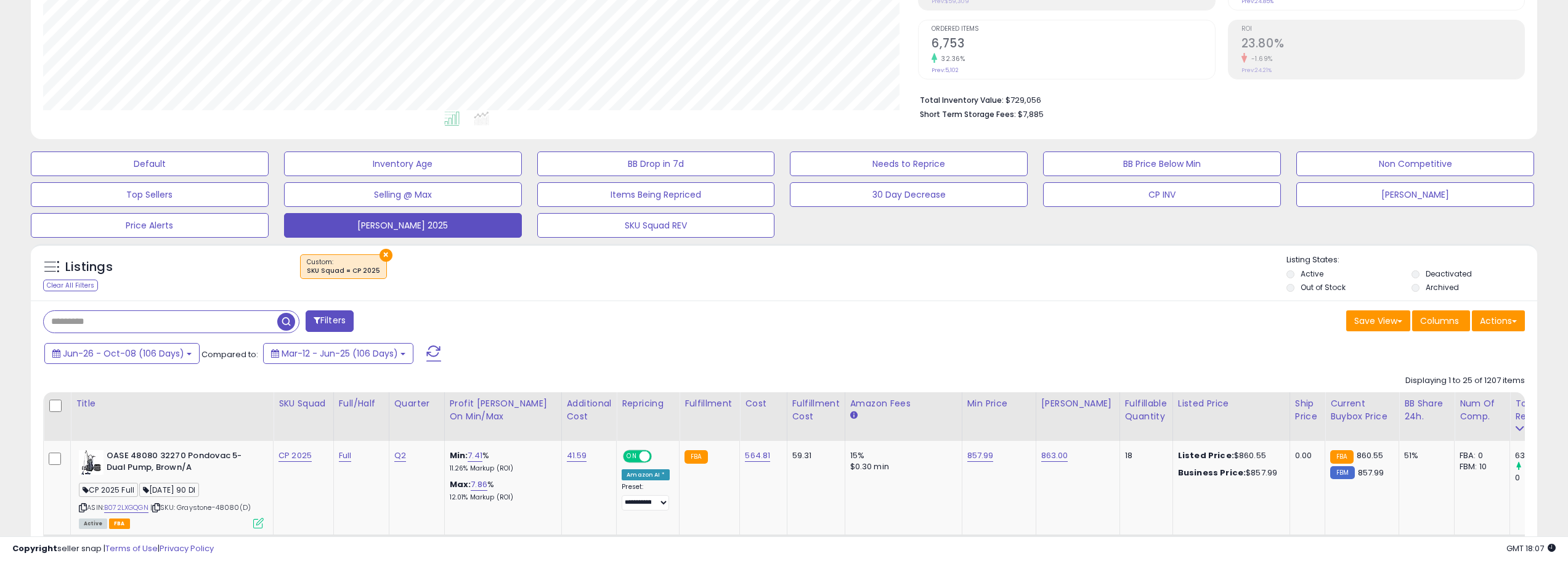
scroll to position [468, 0]
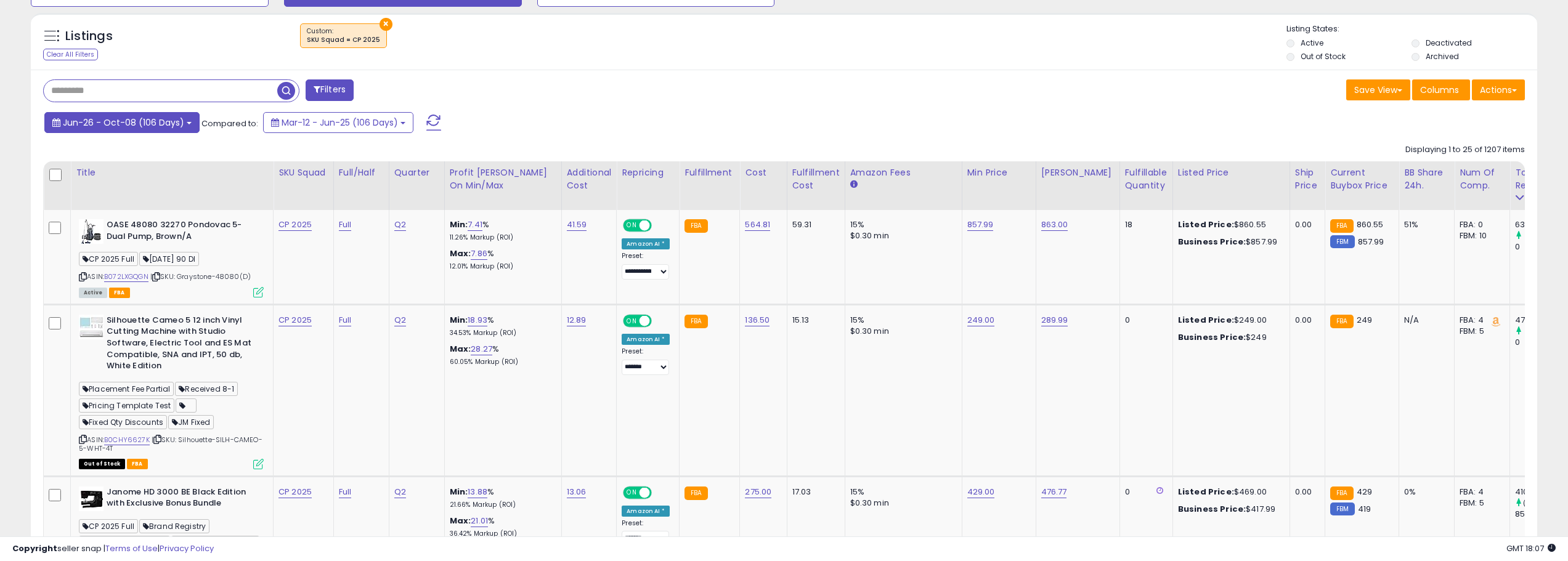
click at [177, 125] on span "Jun-26 - Oct-08 (106 Days)" at bounding box center [124, 123] width 121 height 12
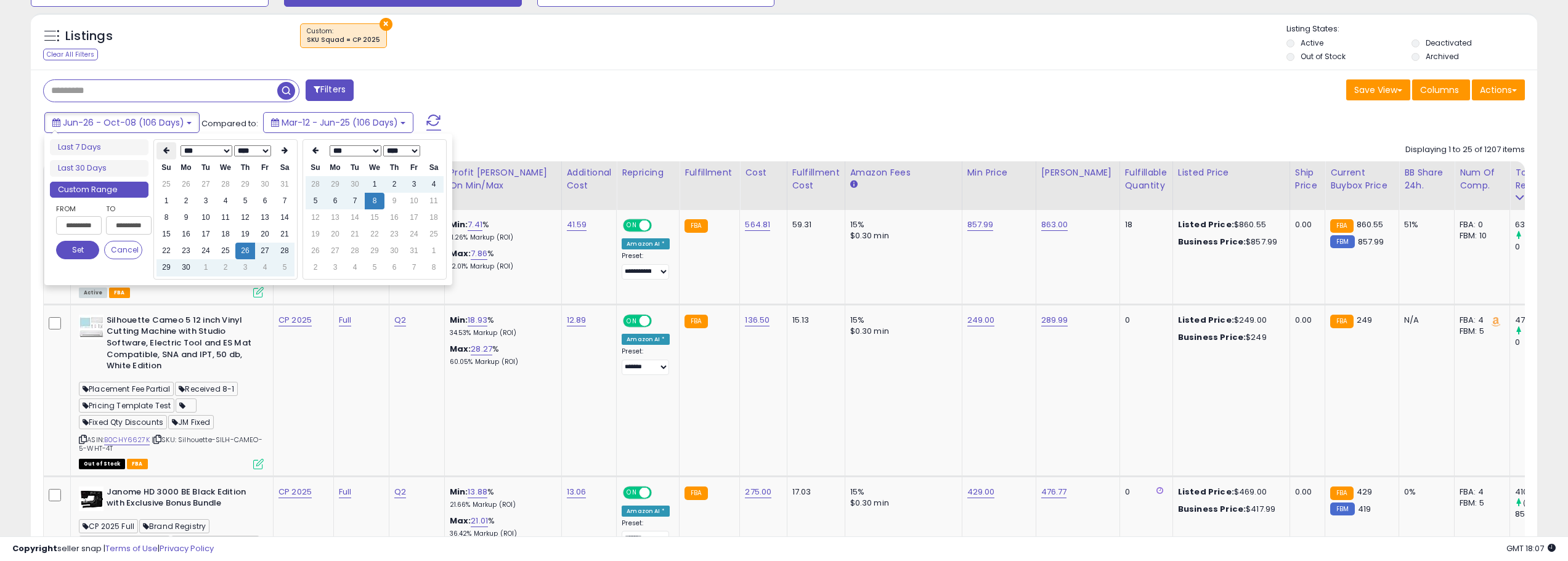
click at [165, 152] on icon at bounding box center [166, 150] width 6 height 7
click at [225, 183] on td "1" at bounding box center [226, 184] width 19 height 17
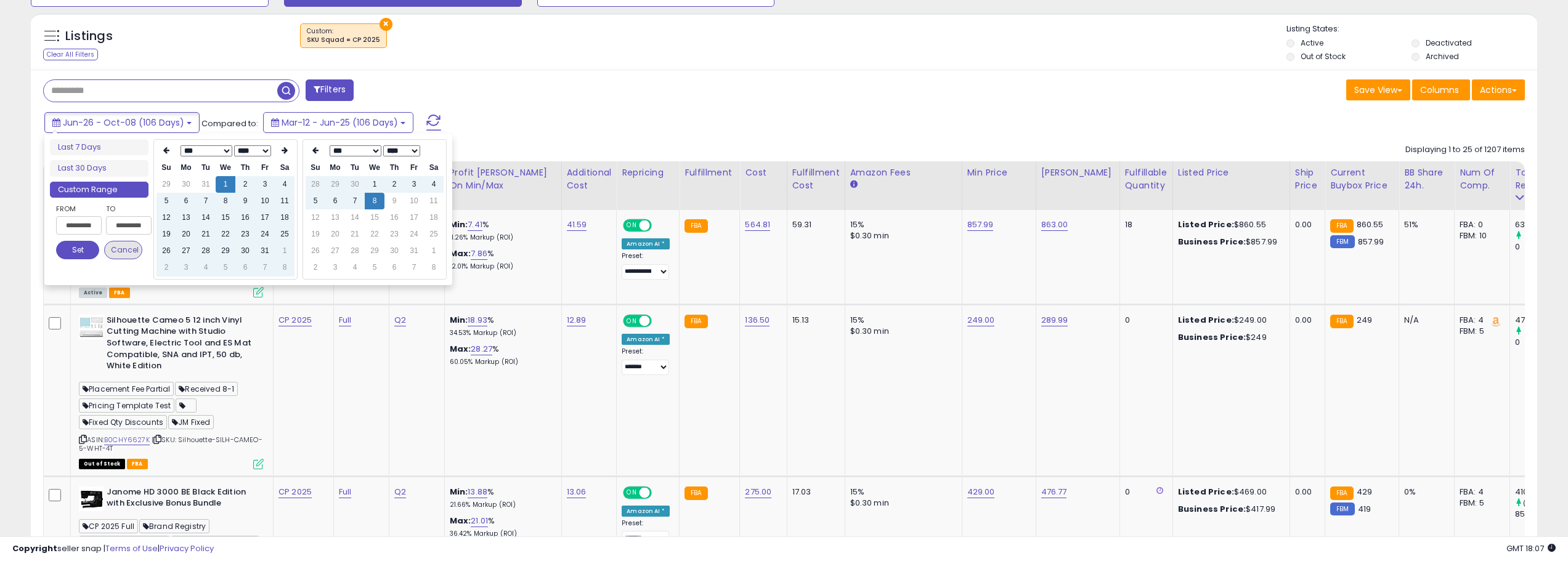
type input "**********"
click at [75, 251] on button "Set" at bounding box center [77, 249] width 43 height 18
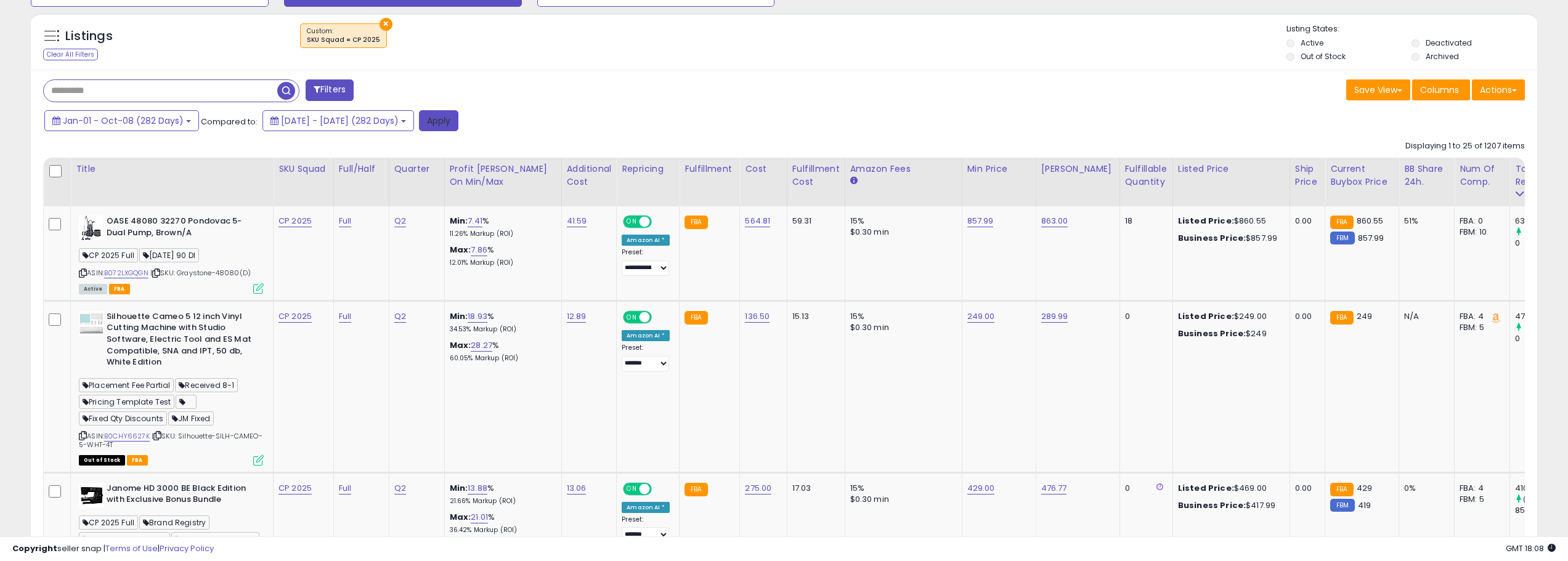
click at [458, 119] on button "Apply" at bounding box center [438, 121] width 40 height 21
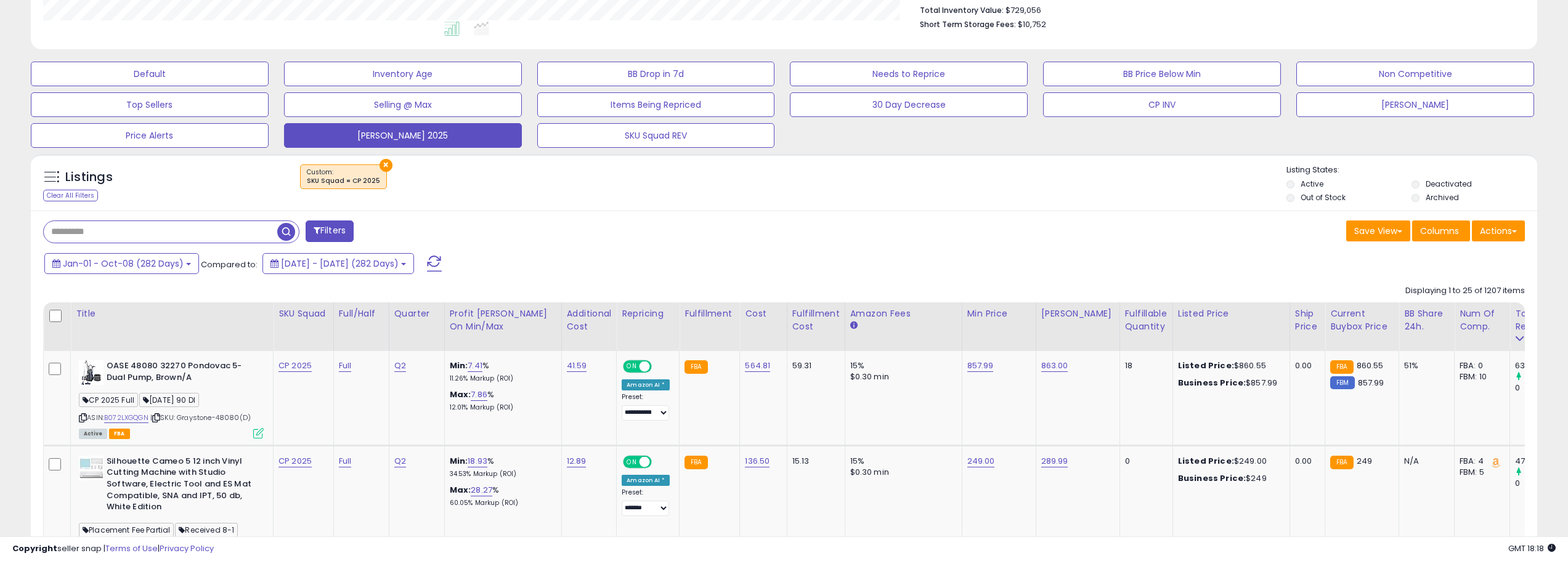
scroll to position [356, 0]
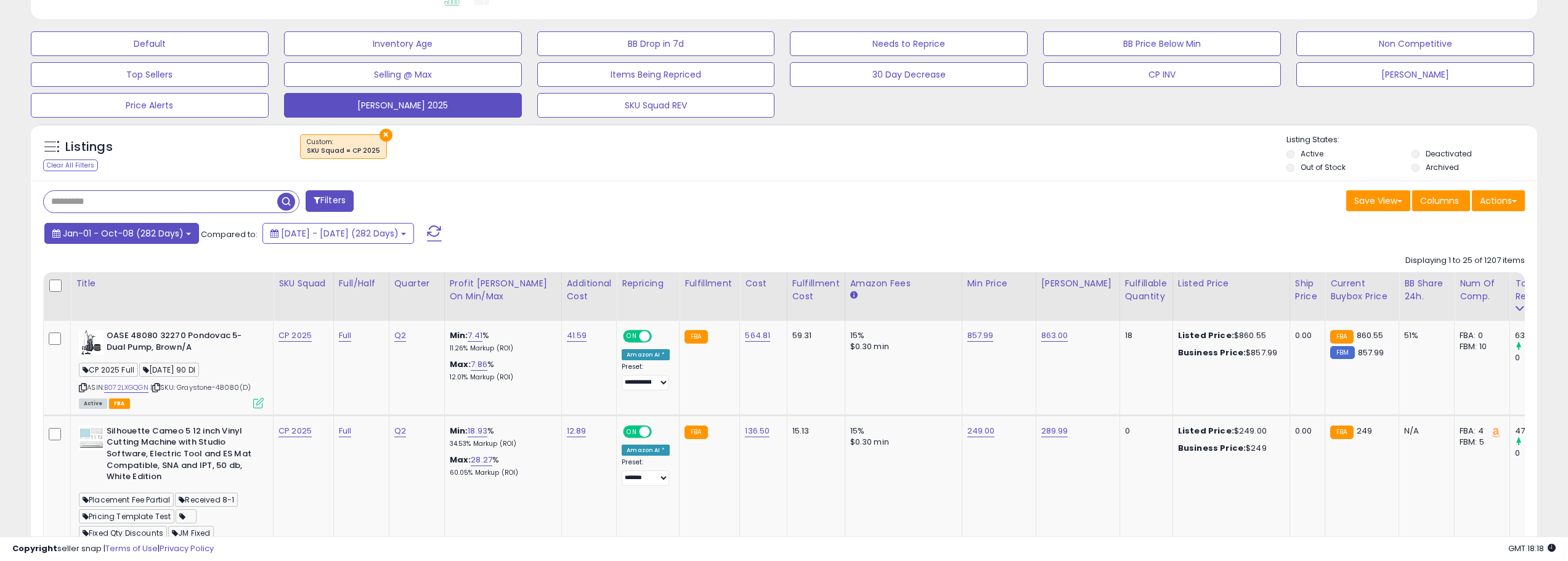
click at [172, 228] on span "Jan-01 - Oct-08 (282 Days)" at bounding box center [124, 234] width 121 height 12
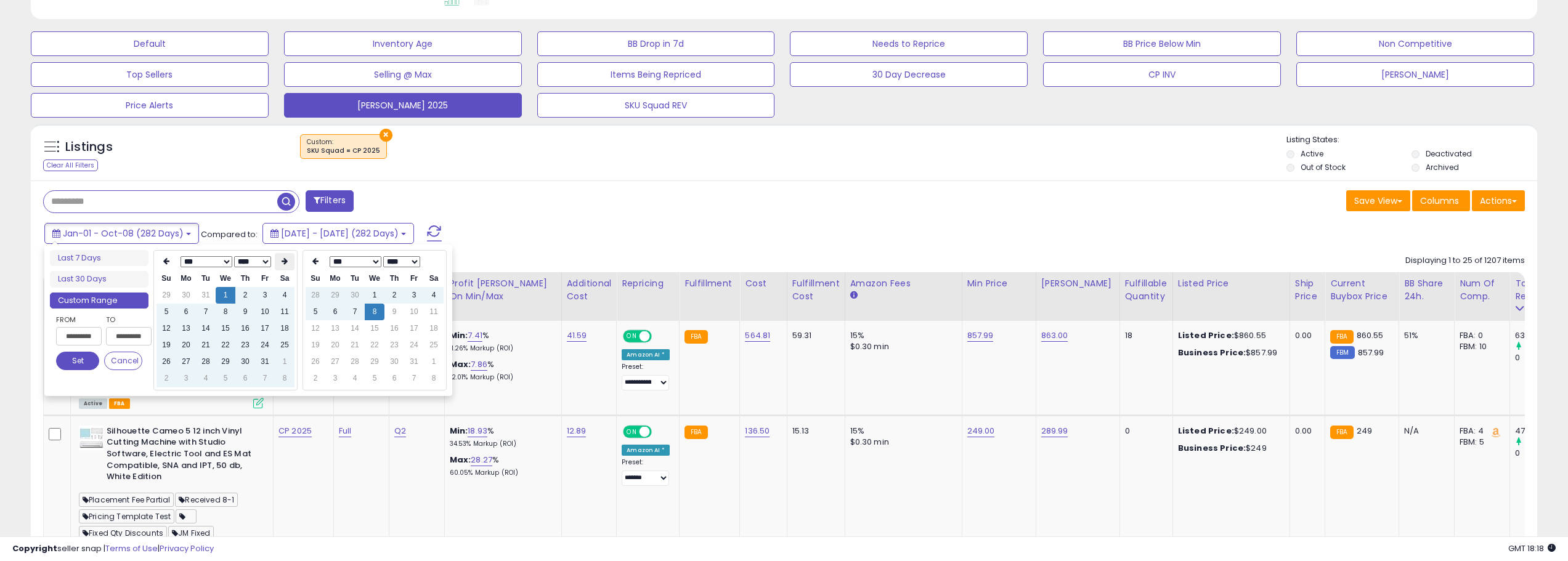
click at [276, 265] on th at bounding box center [284, 262] width 19 height 18
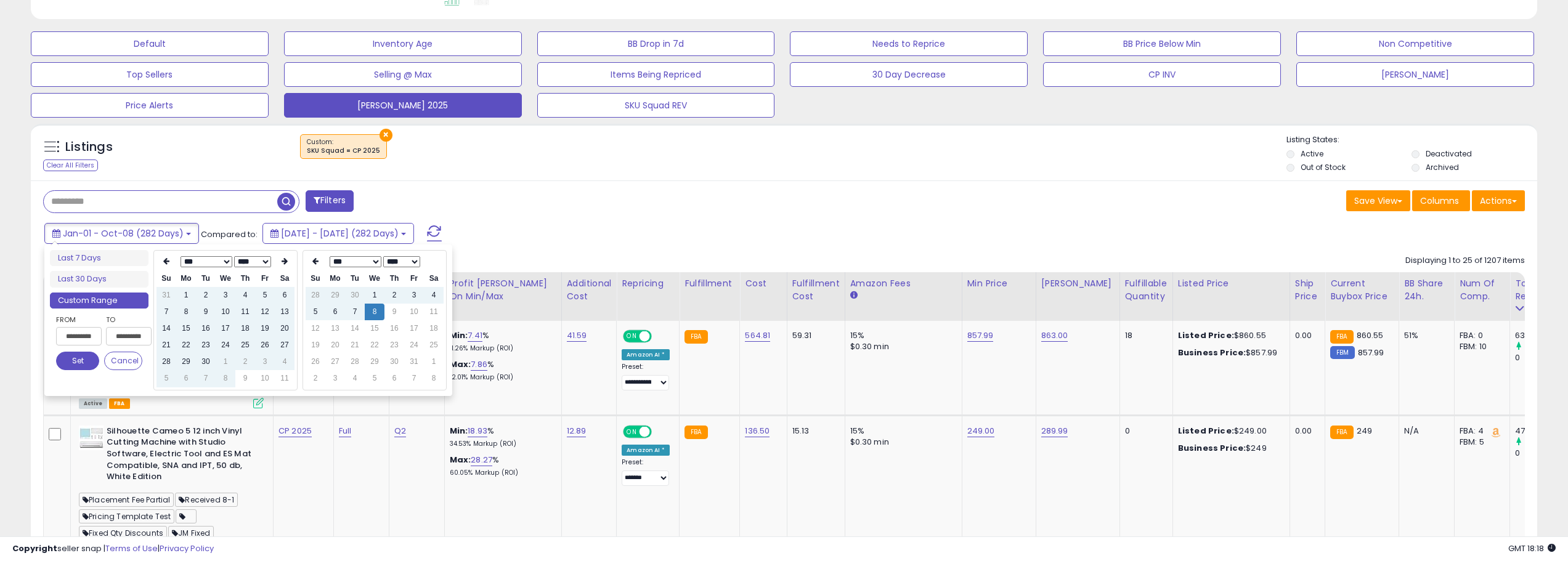
click at [276, 265] on th at bounding box center [284, 262] width 19 height 18
type input "**********"
click at [232, 308] on td "8" at bounding box center [226, 312] width 19 height 17
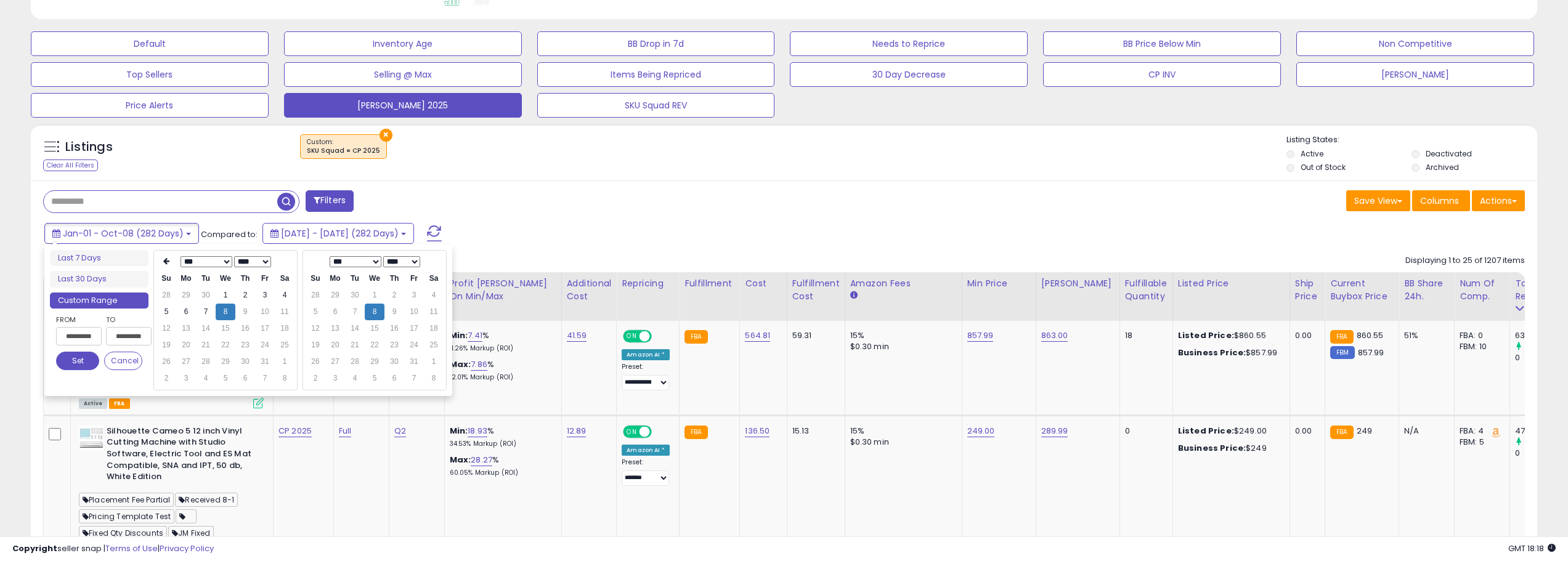
click at [68, 362] on button "Set" at bounding box center [77, 361] width 43 height 18
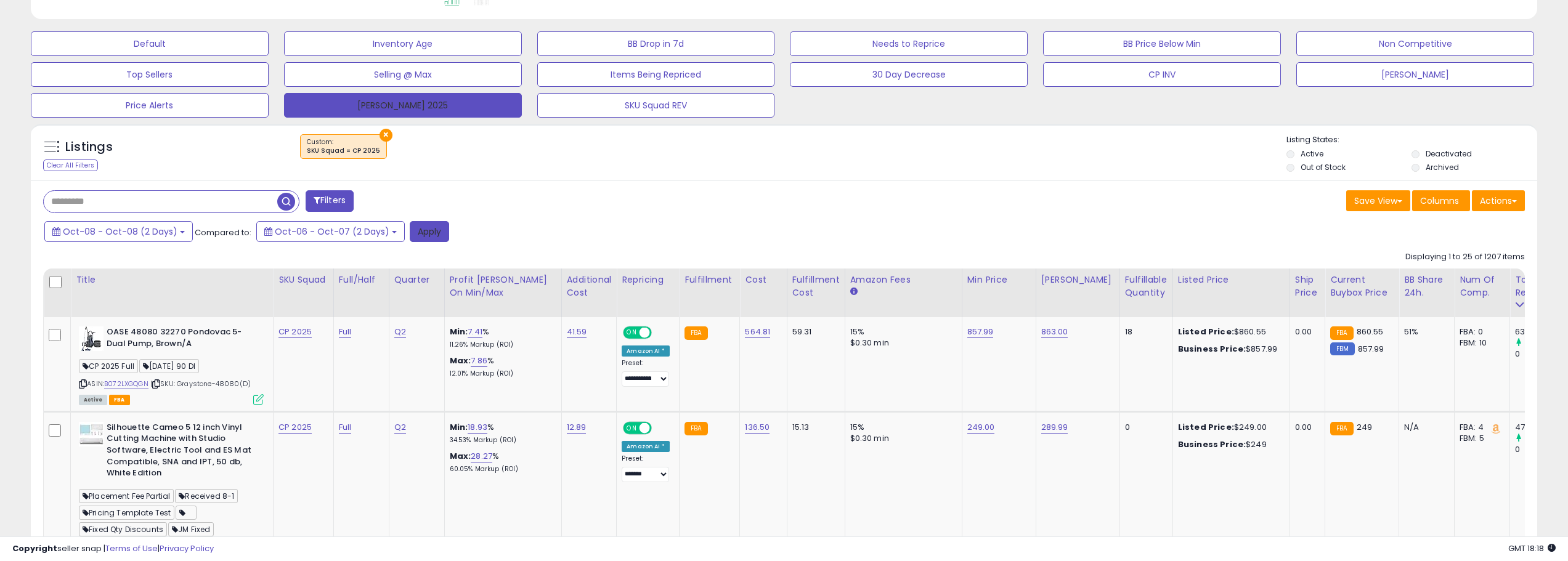
click at [437, 234] on button "Apply" at bounding box center [429, 232] width 40 height 21
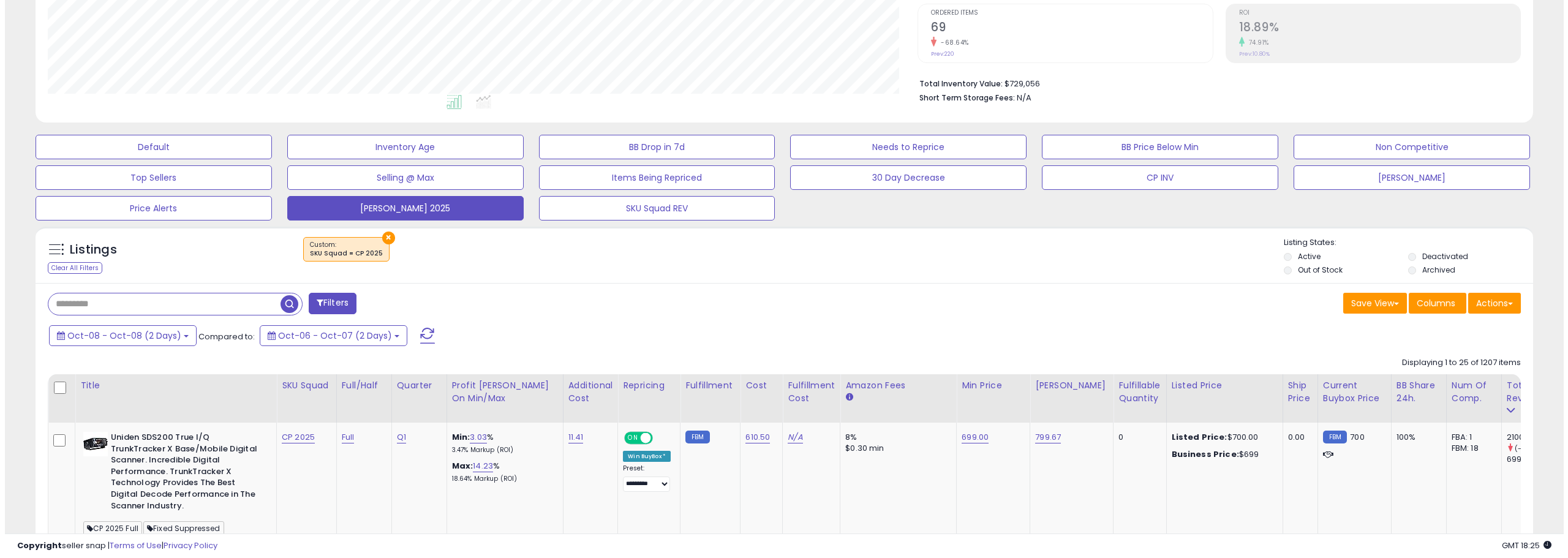
scroll to position [232, 0]
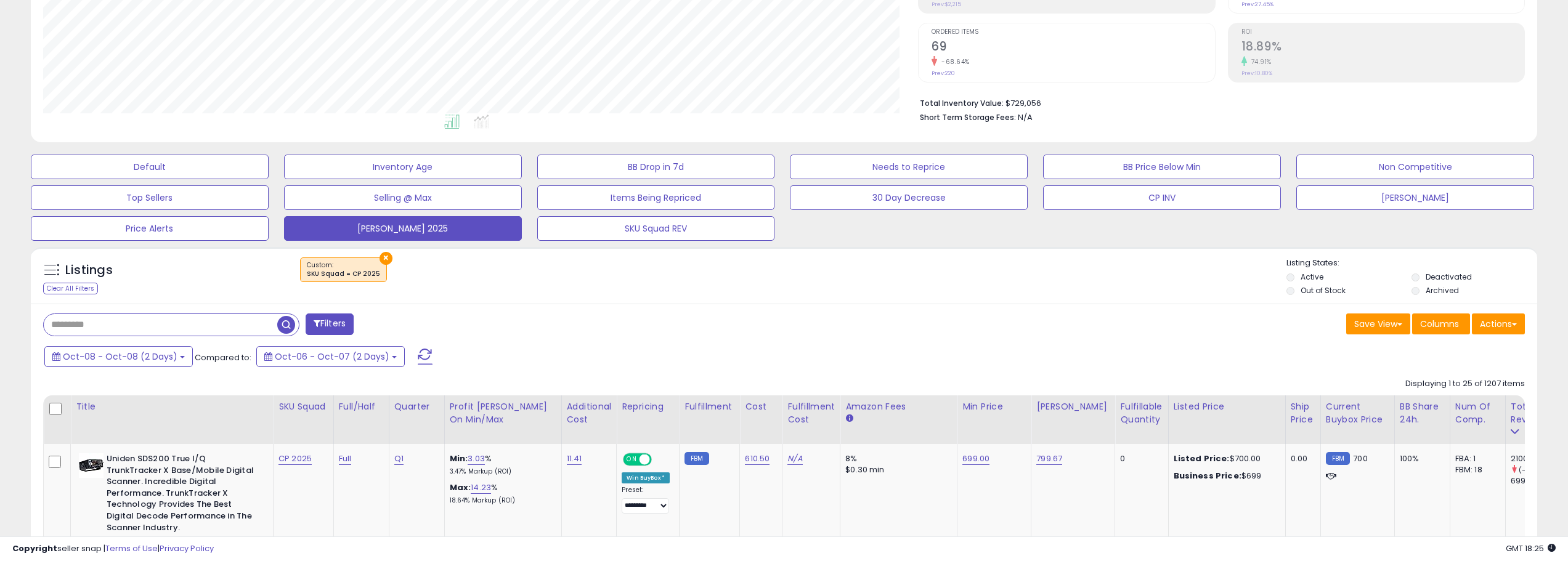
click at [418, 357] on span at bounding box center [425, 356] width 15 height 16
click at [422, 351] on button at bounding box center [425, 356] width 31 height 25
click at [410, 354] on button at bounding box center [425, 356] width 31 height 25
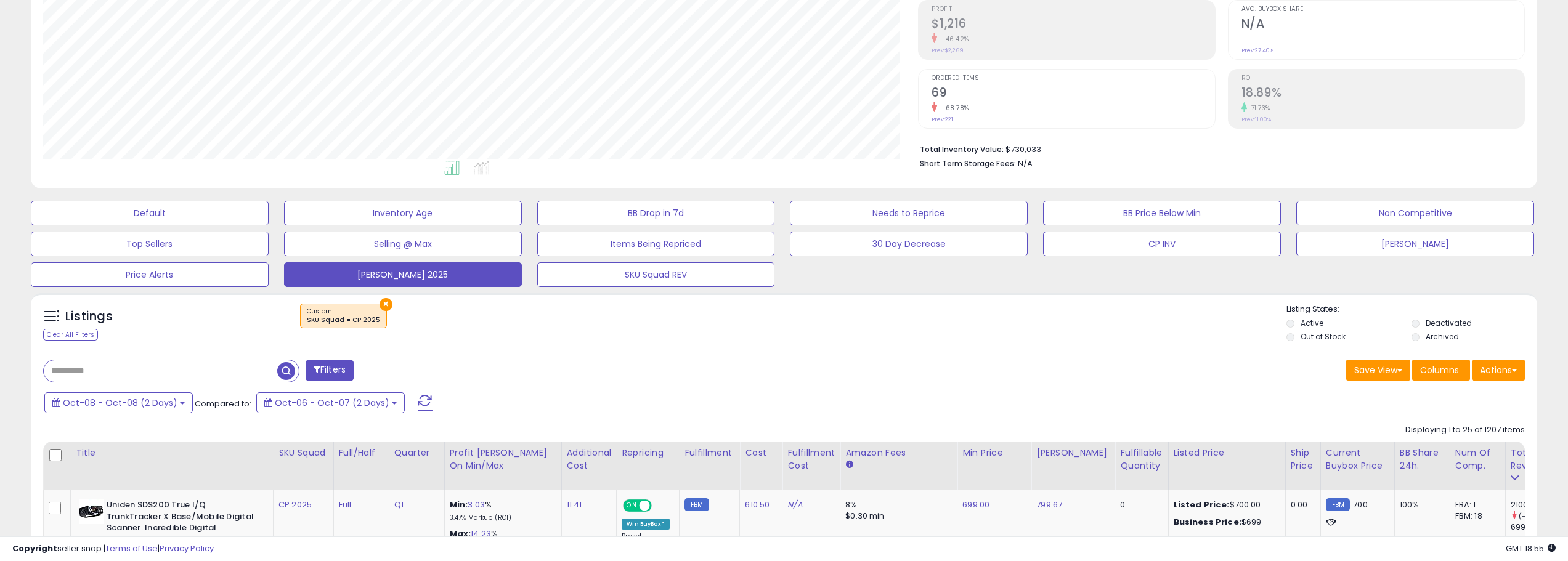
scroll to position [247, 0]
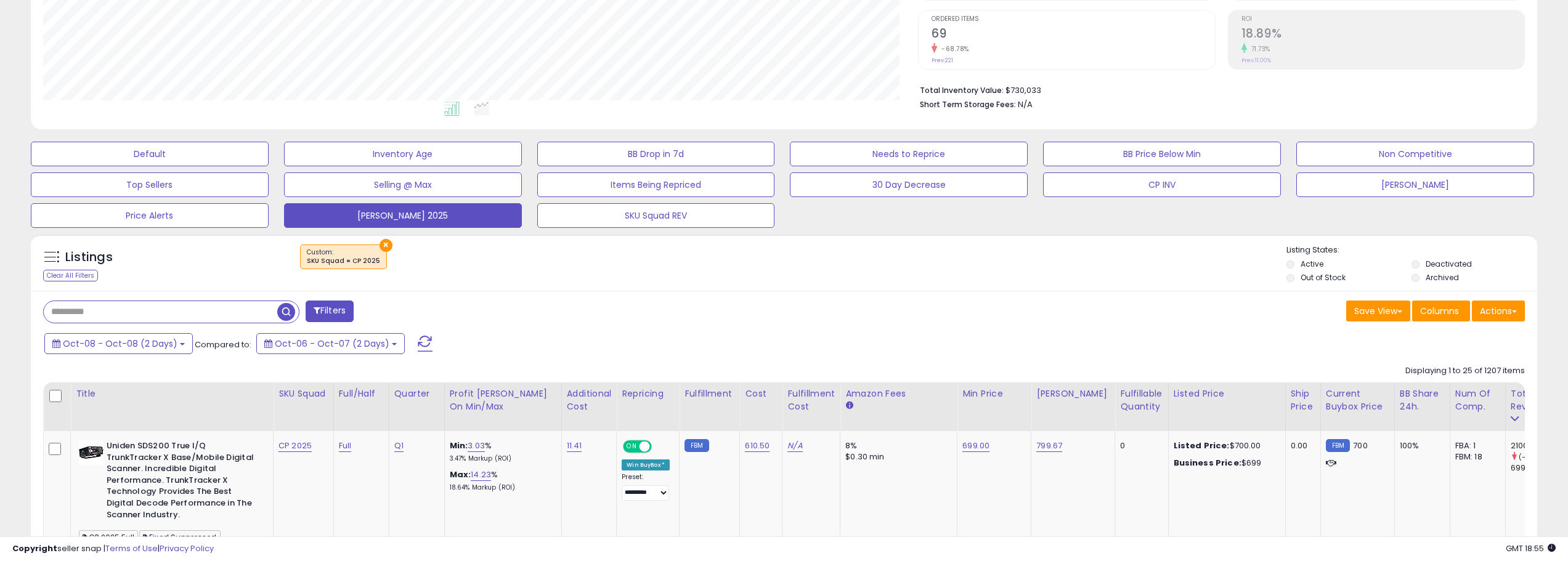
click at [419, 346] on span at bounding box center [425, 343] width 15 height 16
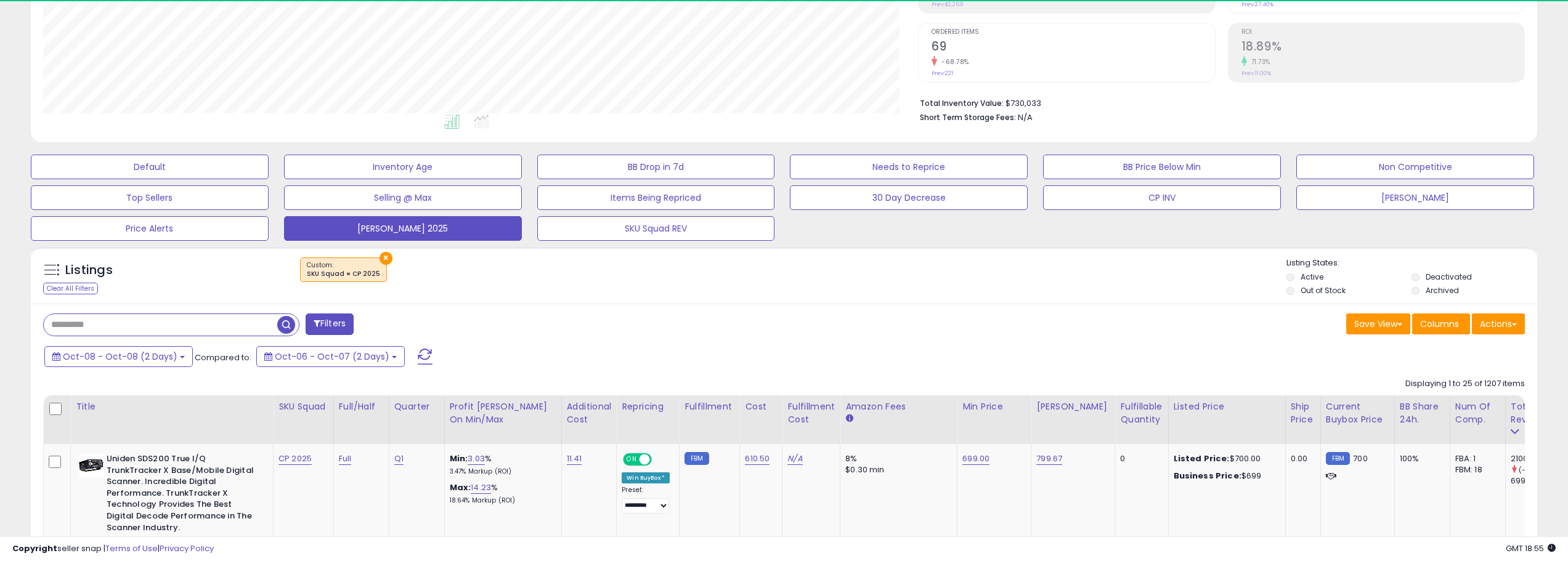
scroll to position [253, 875]
